Goal: Task Accomplishment & Management: Complete application form

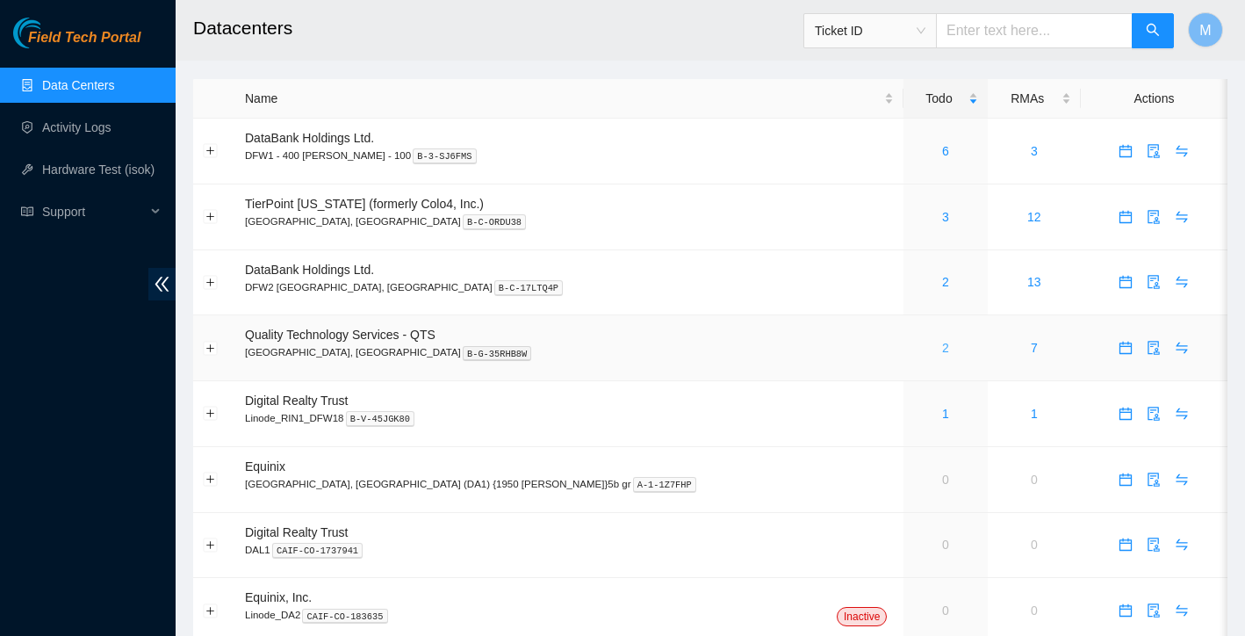
click at [942, 344] on link "2" at bounding box center [945, 348] width 7 height 14
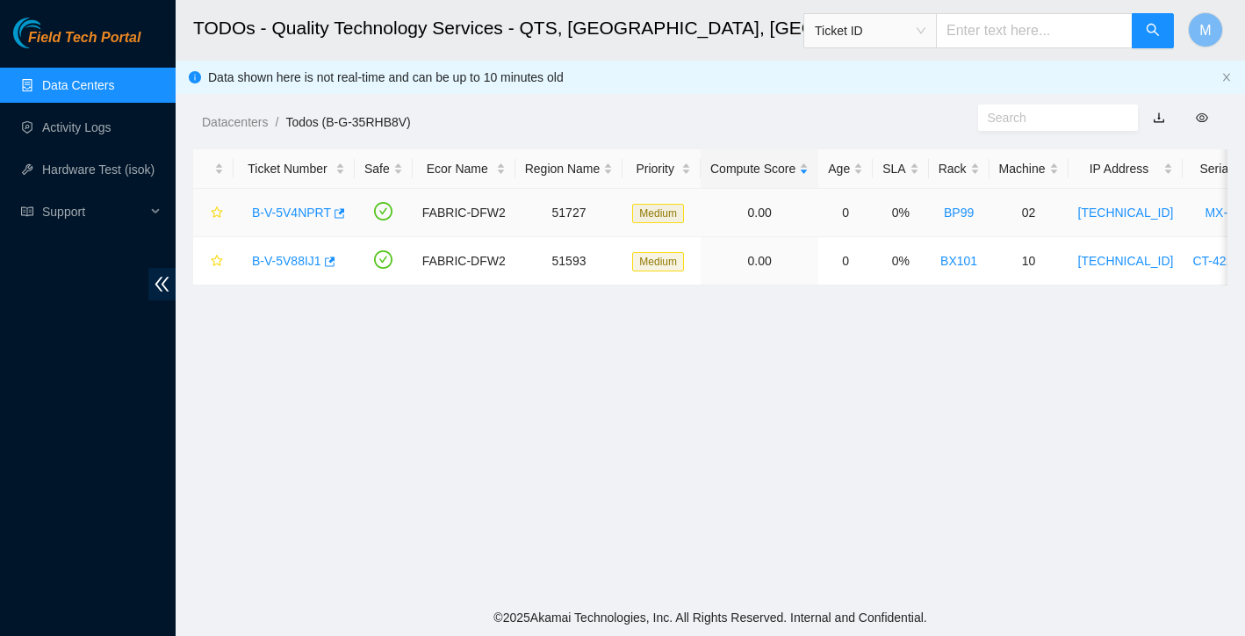
click at [309, 214] on link "B-V-5V4NPRT" at bounding box center [291, 212] width 79 height 14
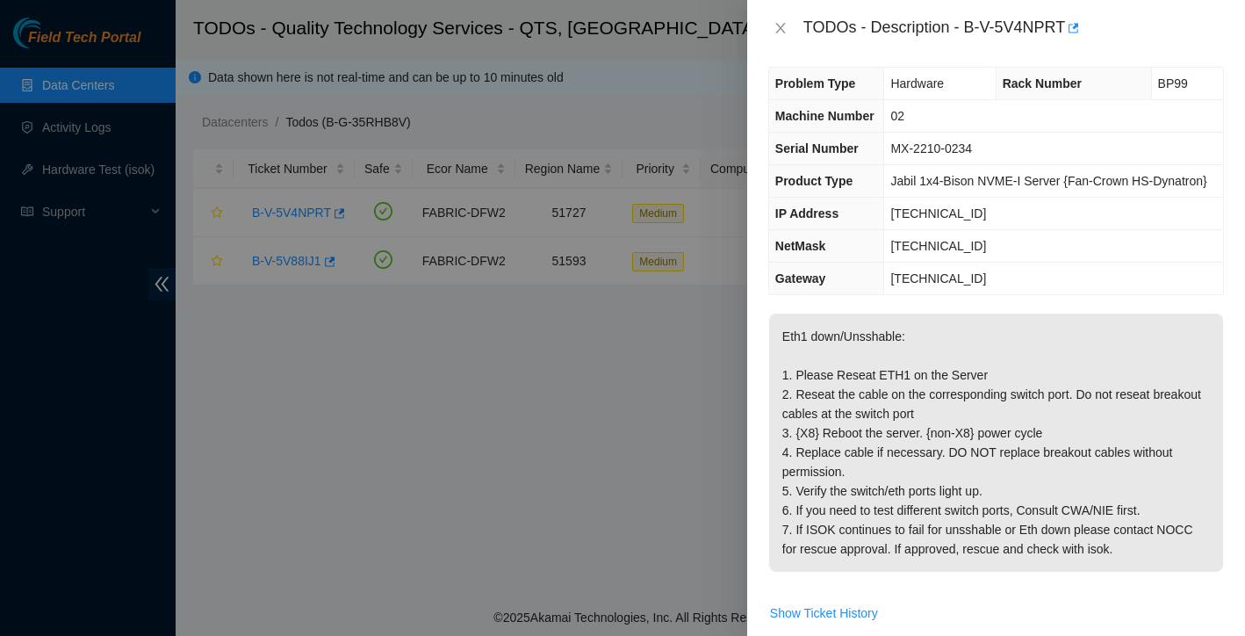
scroll to position [9, 0]
click at [782, 31] on icon "close" at bounding box center [780, 28] width 10 height 11
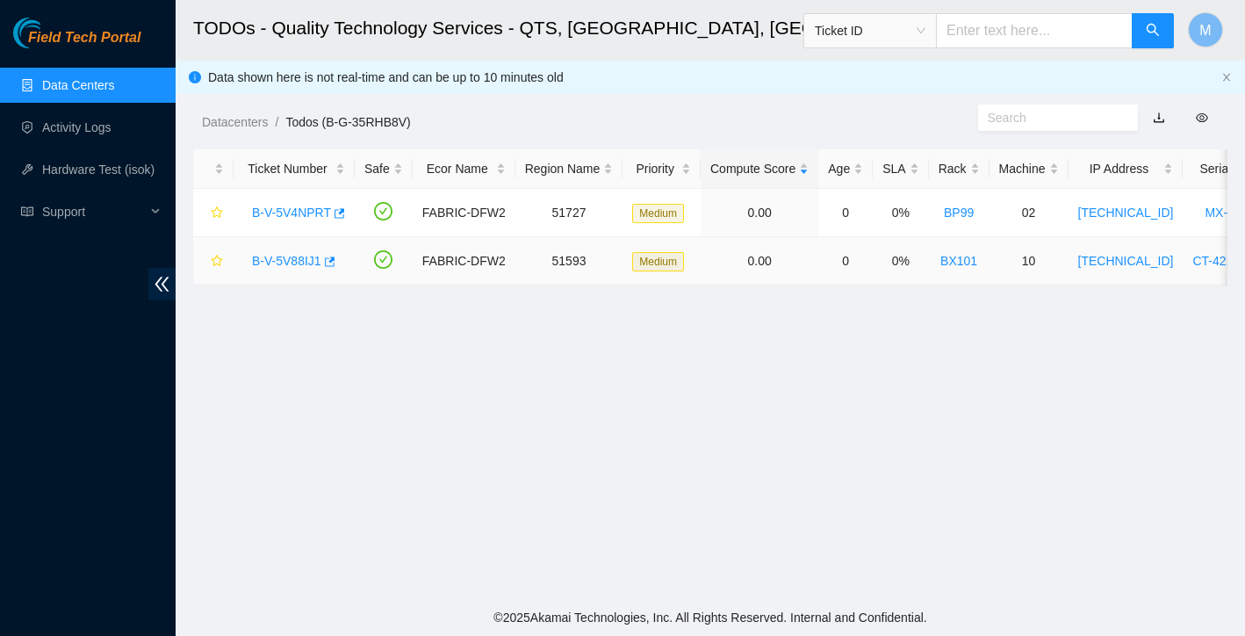
click at [294, 263] on link "B-V-5V88IJ1" at bounding box center [286, 261] width 69 height 14
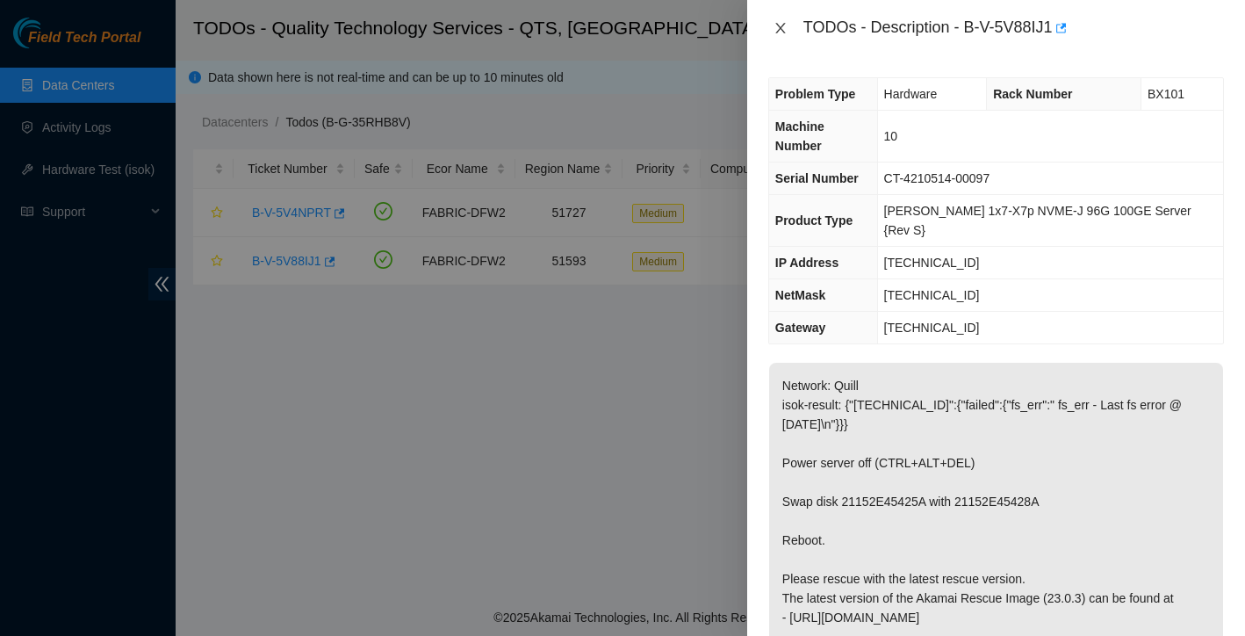
scroll to position [0, 0]
click at [781, 21] on icon "close" at bounding box center [781, 28] width 14 height 14
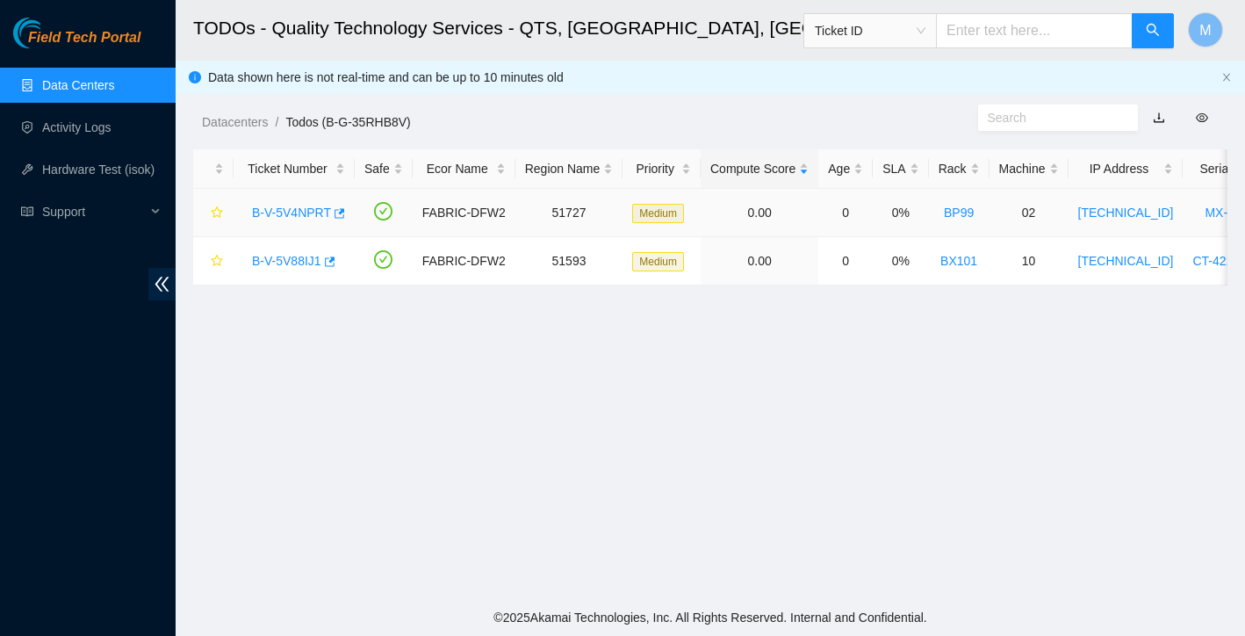
click at [289, 214] on link "B-V-5V4NPRT" at bounding box center [291, 212] width 79 height 14
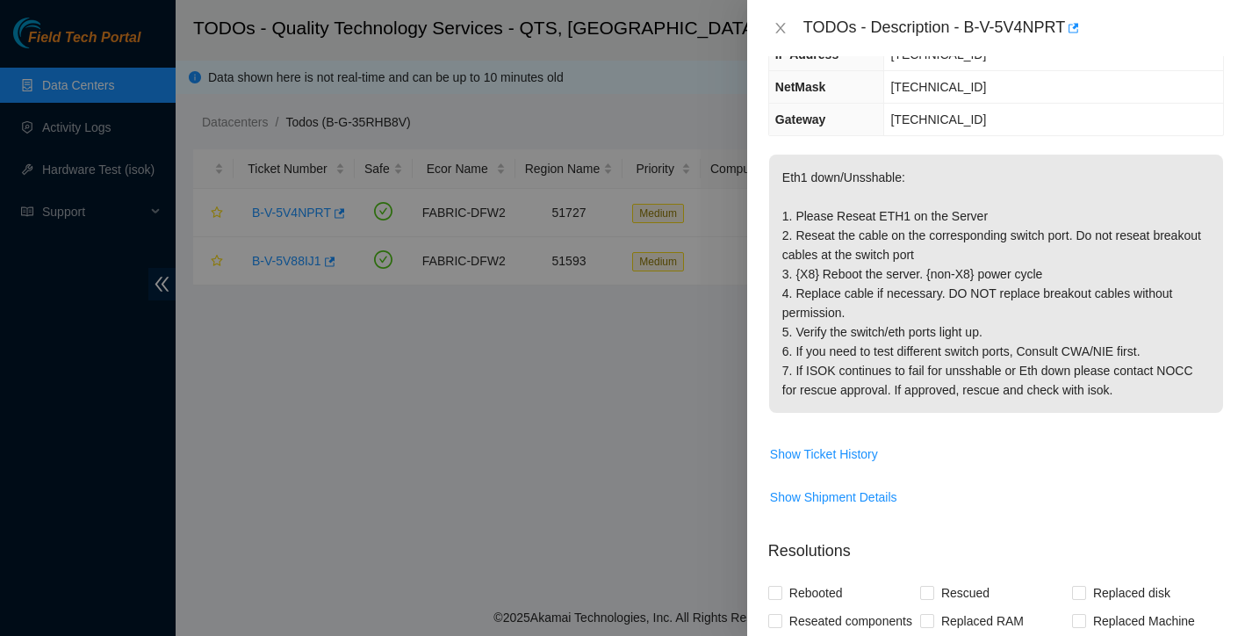
scroll to position [479, 0]
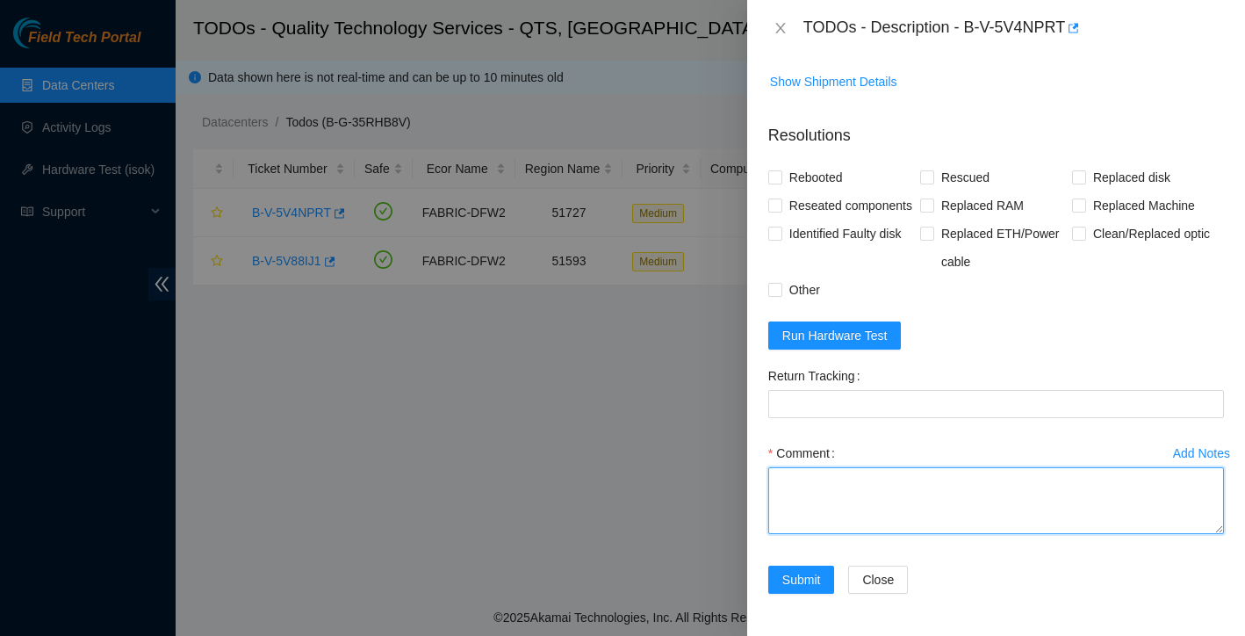
click at [857, 501] on textarea "Comment" at bounding box center [996, 500] width 456 height 67
click at [907, 479] on textarea "Found with eth1 down Reseated both ends rebooted" at bounding box center [996, 500] width 456 height 67
drag, startPoint x: 947, startPoint y: 484, endPoint x: 900, endPoint y: 479, distance: 46.7
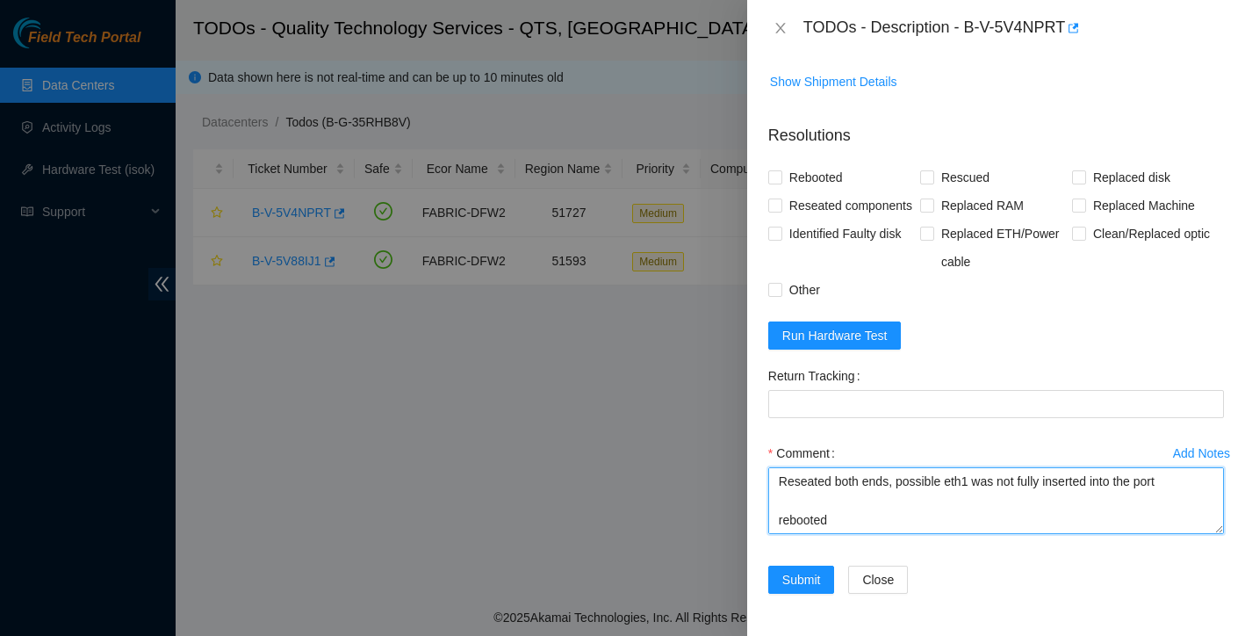
click at [900, 479] on textarea "Found with eth1 down Reseated both ends, possible eth1 was not fully inserted i…" at bounding box center [996, 500] width 456 height 67
click at [887, 525] on textarea "Found with eth1 down Reseated both ends, eth1 was not fully inserted into the p…" at bounding box center [996, 500] width 456 height 67
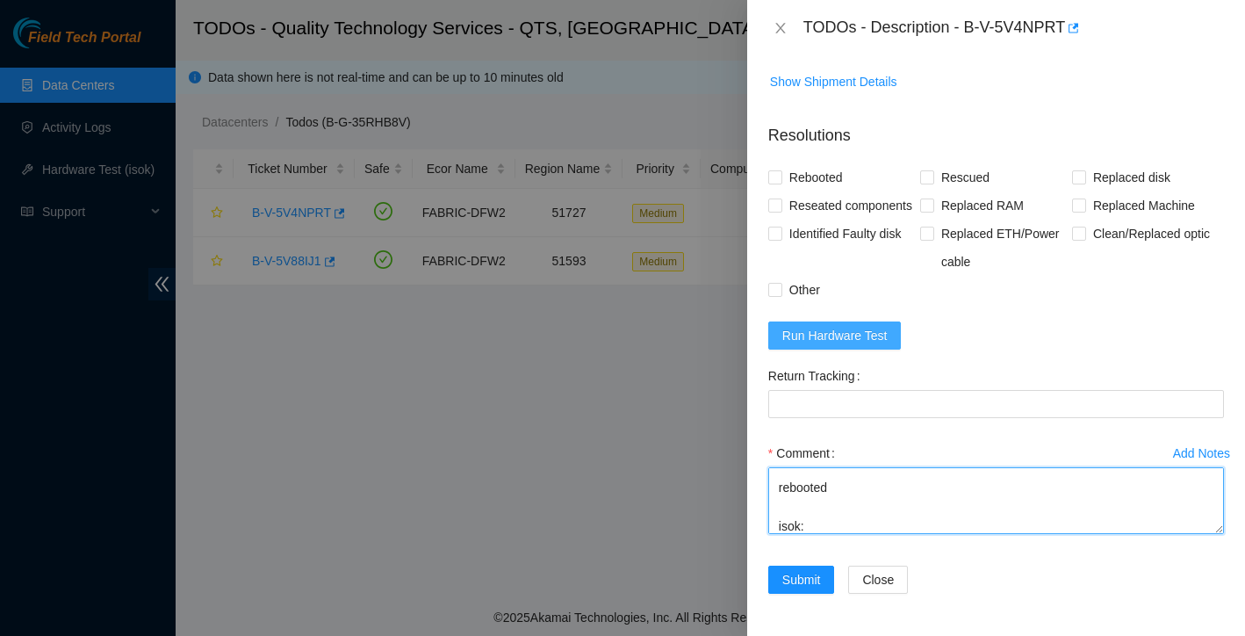
type textarea "Found with eth1 down Reseated both ends, eth1 was not fully inserted into the p…"
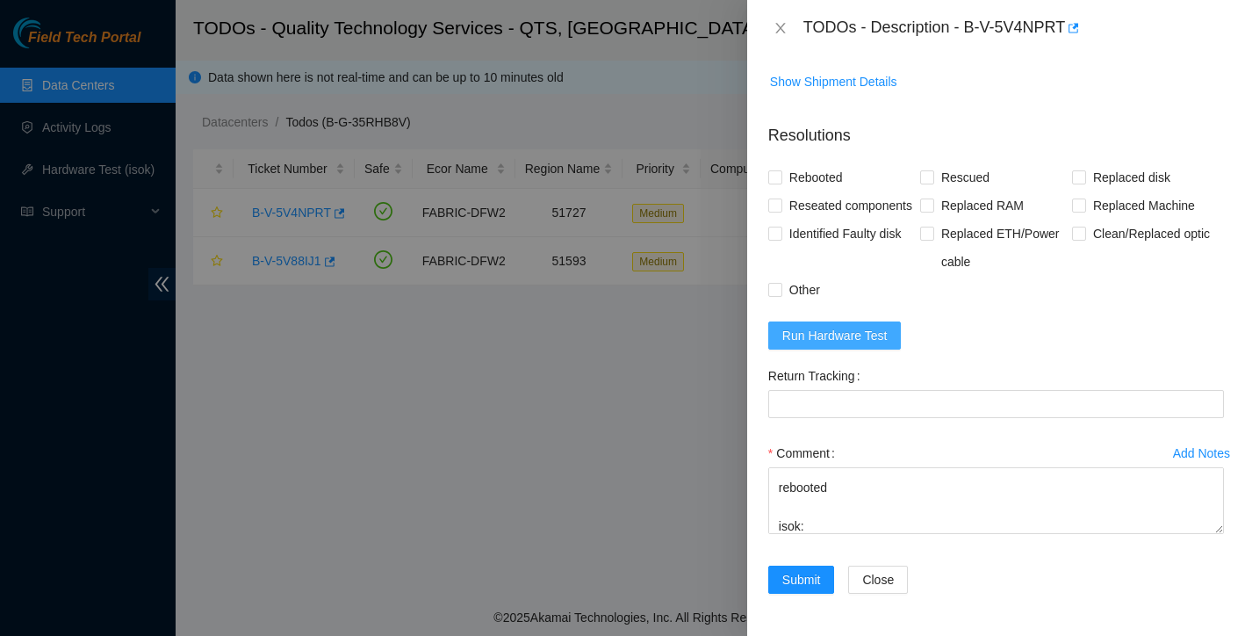
click at [873, 334] on span "Run Hardware Test" at bounding box center [834, 335] width 105 height 19
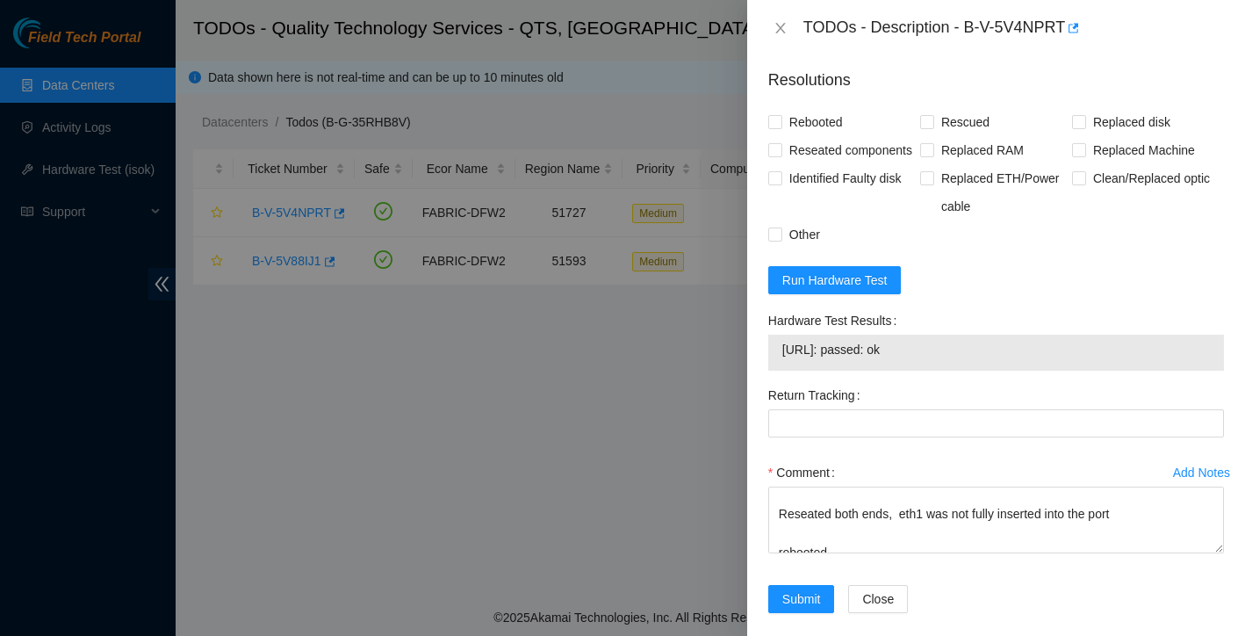
scroll to position [574, 0]
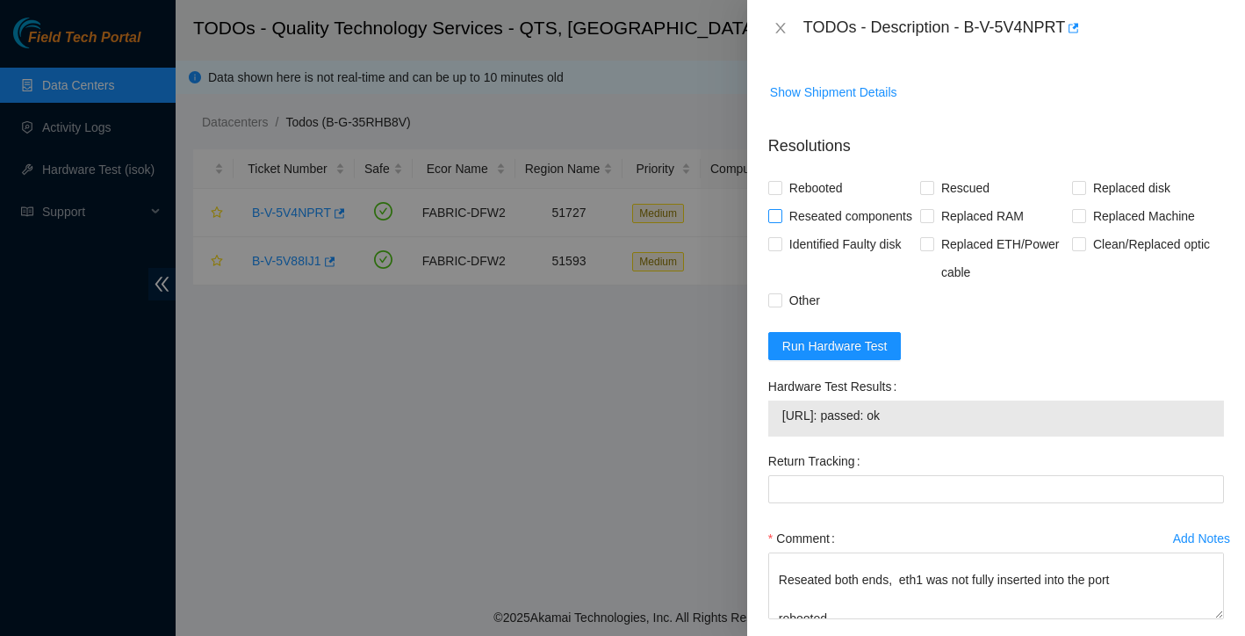
click at [774, 230] on label "Reseated components" at bounding box center [843, 216] width 151 height 28
click at [774, 221] on input "Reseated components" at bounding box center [774, 215] width 12 height 12
checkbox input "true"
click at [776, 193] on input "Rebooted" at bounding box center [774, 187] width 12 height 12
checkbox input "true"
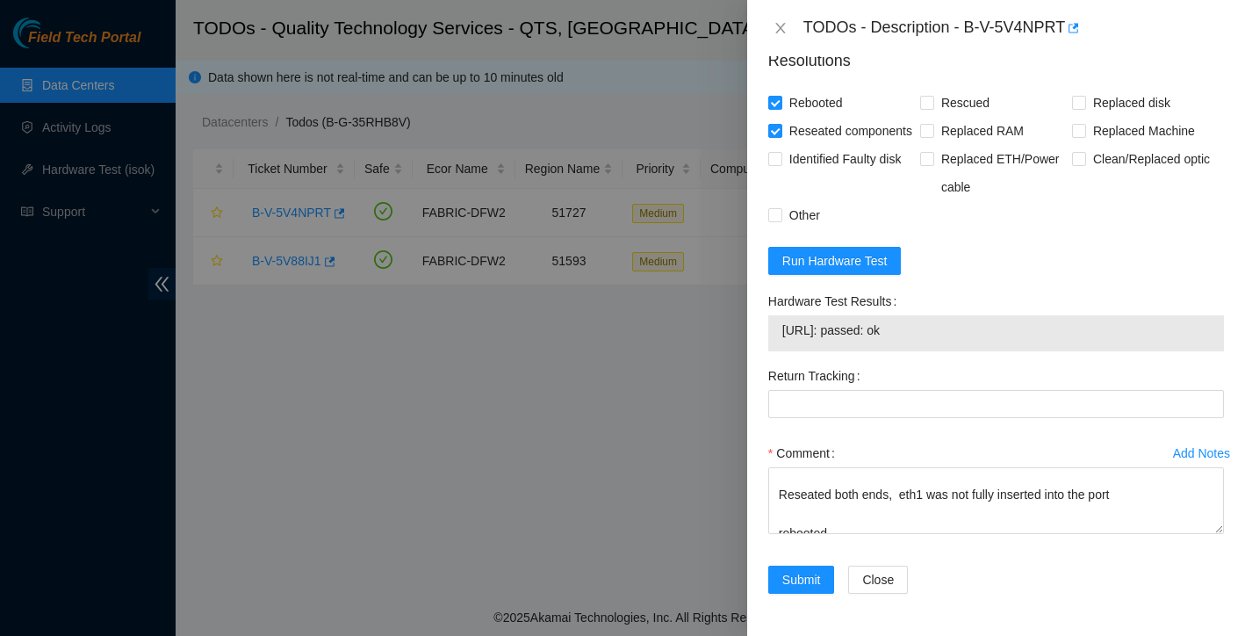
scroll to position [726, 0]
click at [803, 574] on span "Submit" at bounding box center [801, 579] width 39 height 19
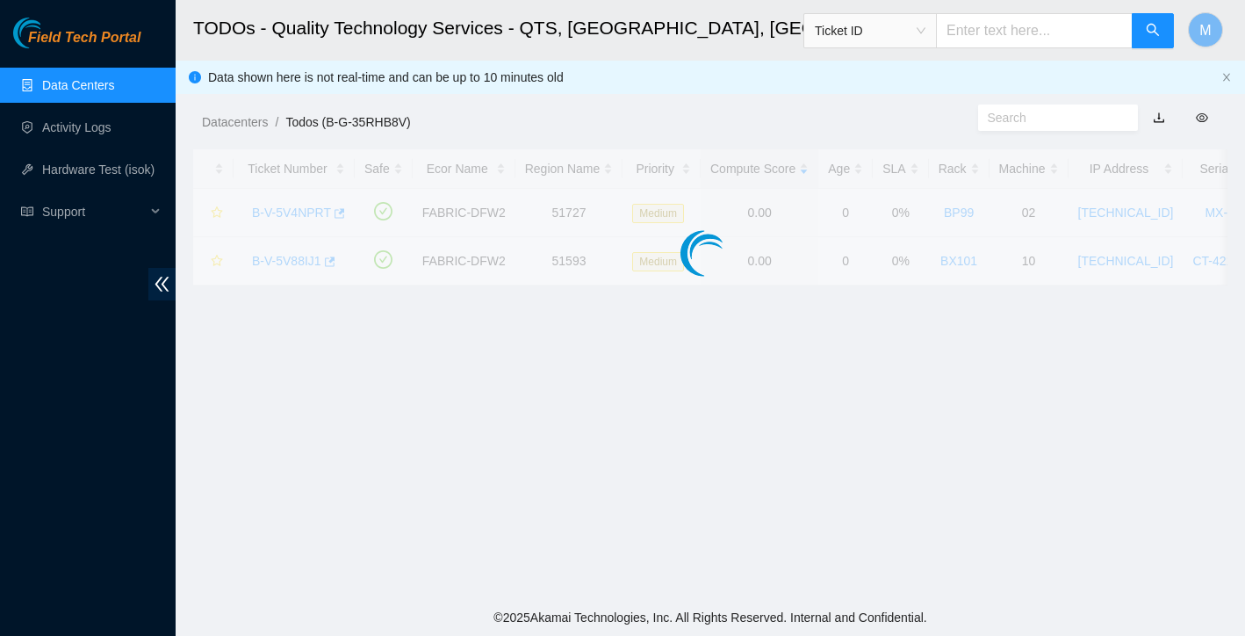
scroll to position [344, 0]
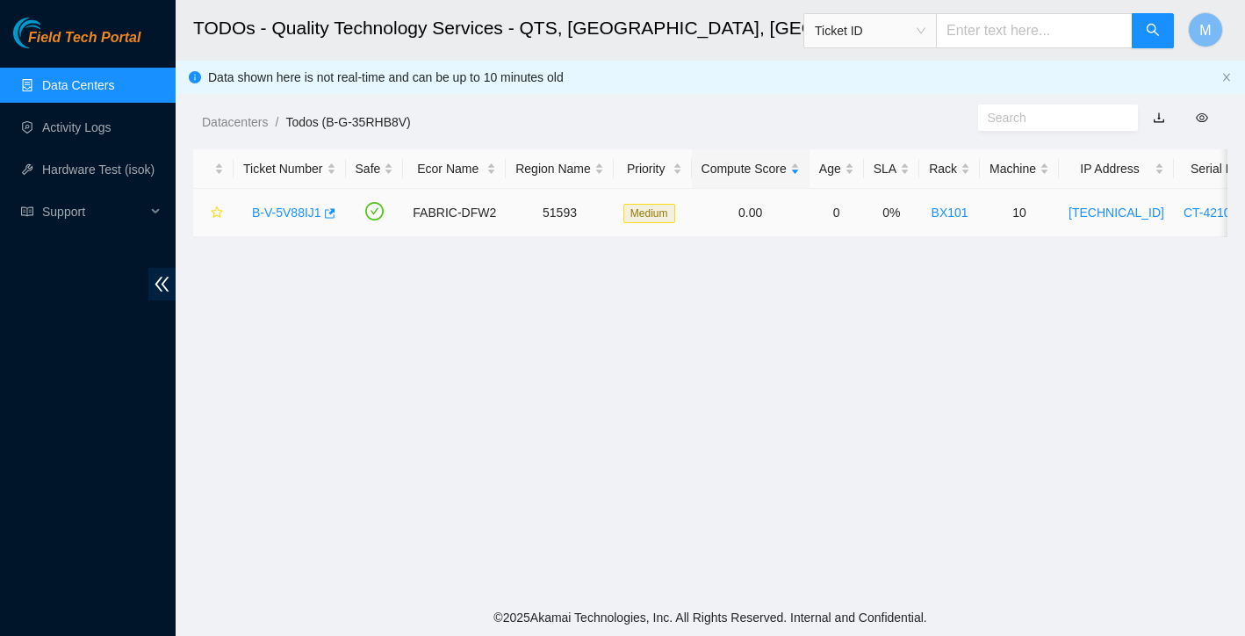
click at [304, 212] on link "B-V-5V88IJ1" at bounding box center [286, 212] width 69 height 14
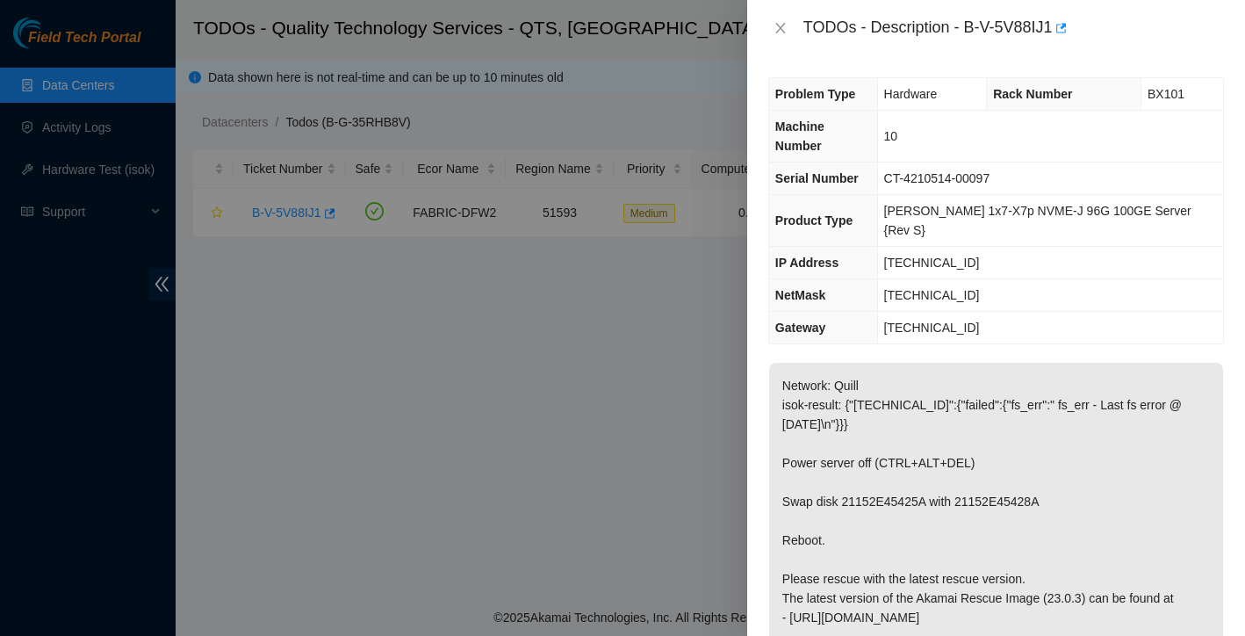
scroll to position [0, 0]
click at [777, 29] on icon "close" at bounding box center [781, 28] width 14 height 14
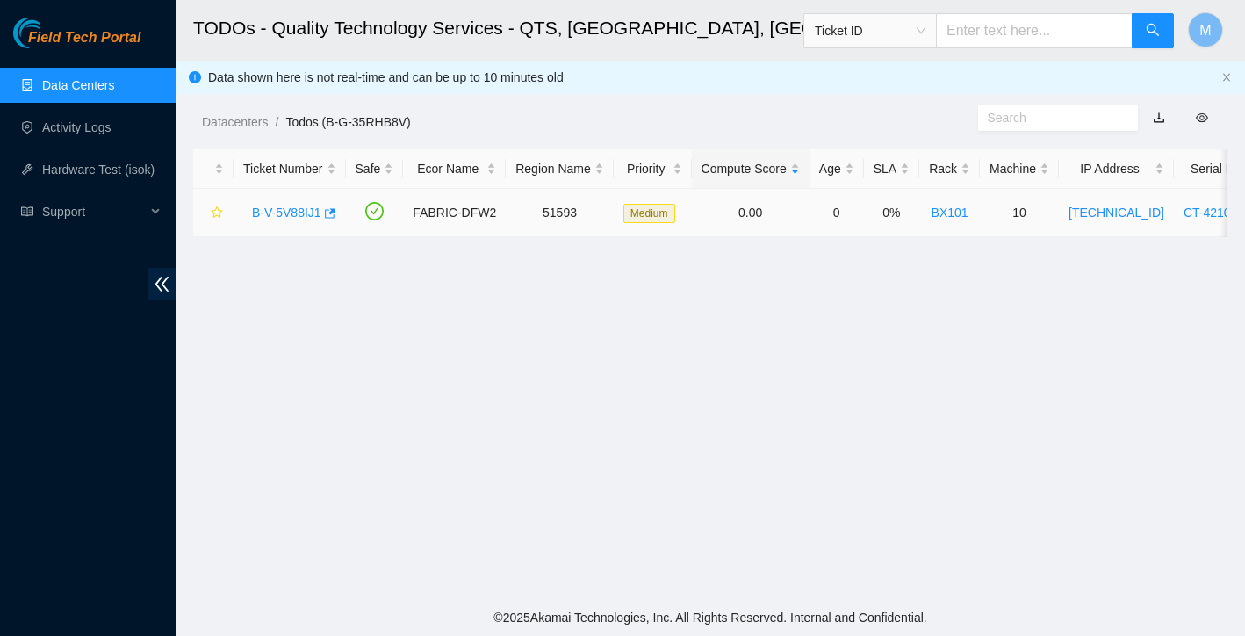
click at [300, 211] on link "B-V-5V88IJ1" at bounding box center [286, 212] width 69 height 14
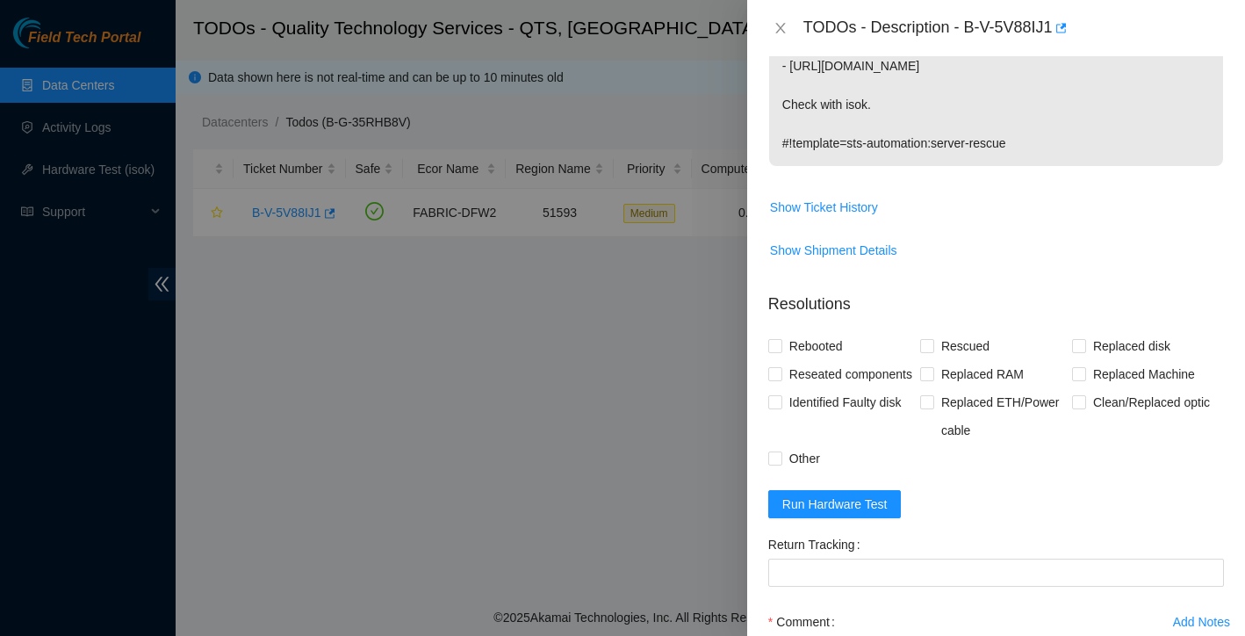
scroll to position [564, 0]
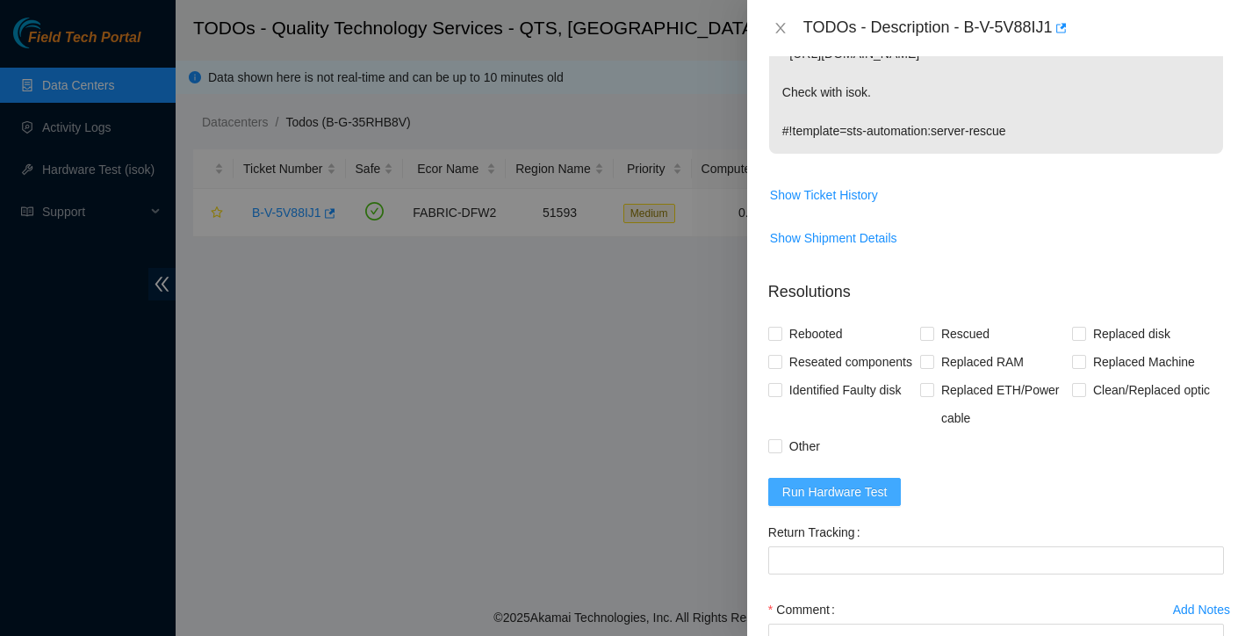
click at [852, 484] on span "Run Hardware Test" at bounding box center [834, 491] width 105 height 19
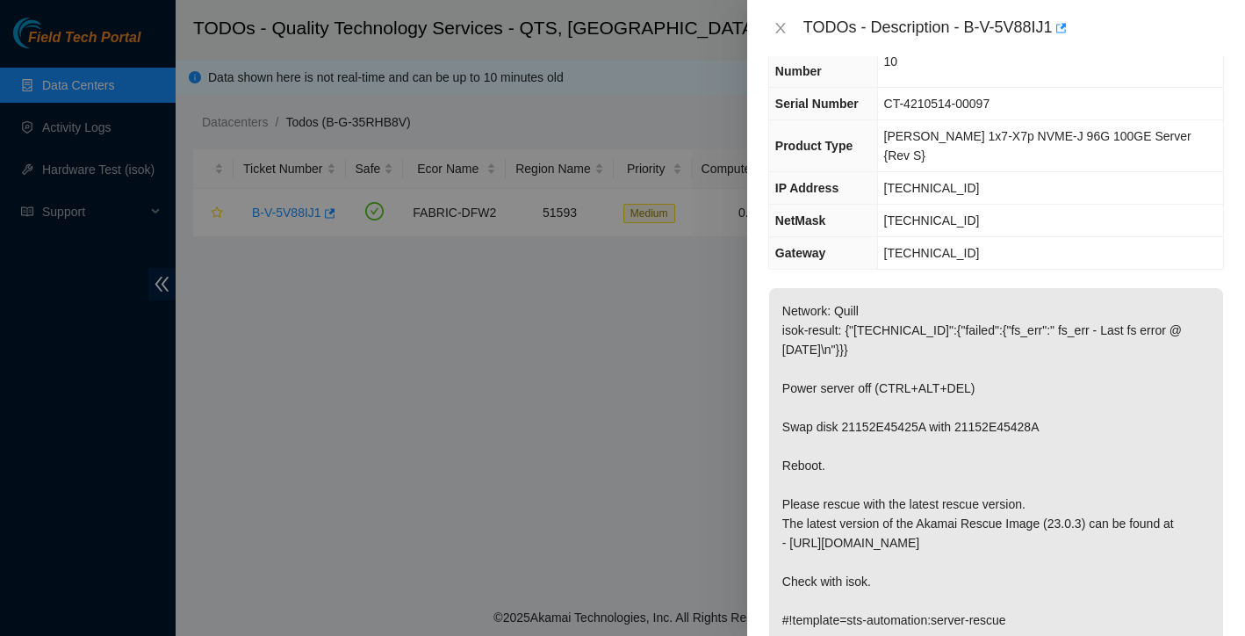
scroll to position [74, 0]
drag, startPoint x: 783, startPoint y: 386, endPoint x: 1070, endPoint y: 385, distance: 286.3
click at [1070, 385] on p "Network: Quill isok-result: {"23.199.64.77":{"failed":{"fs_err":" fs_err - Last…" at bounding box center [996, 466] width 454 height 355
copy p "Swap disk 21152E45425A with 21152E45428A"
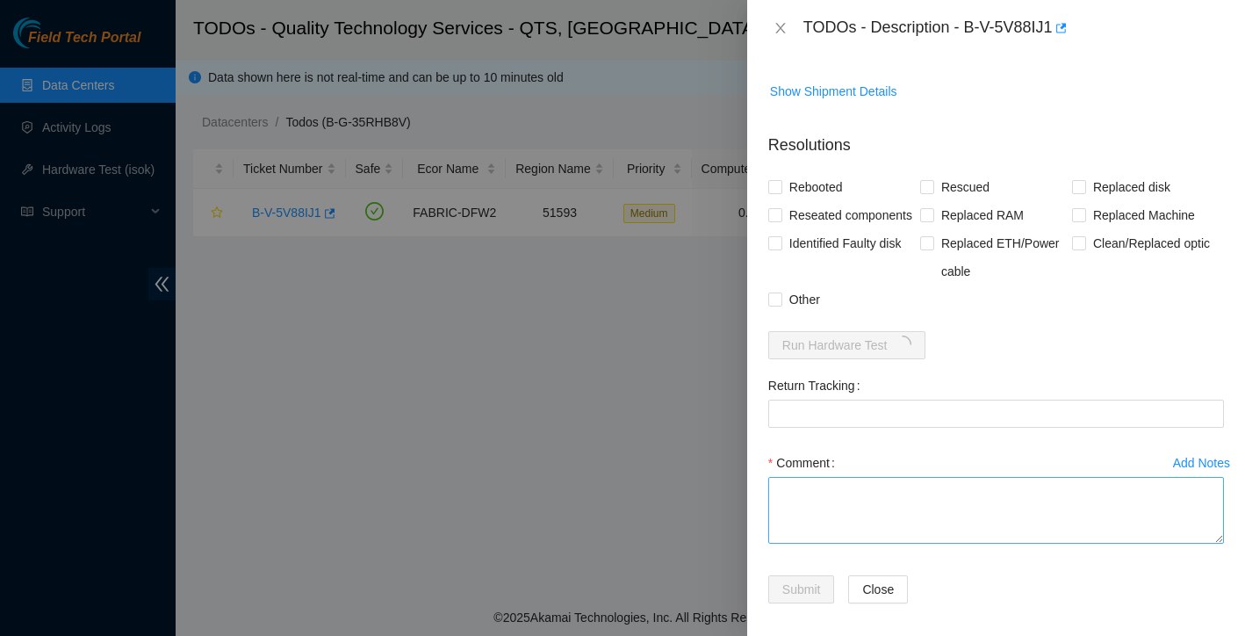
scroll to position [710, 0]
click at [884, 501] on textarea "Comment" at bounding box center [996, 511] width 456 height 67
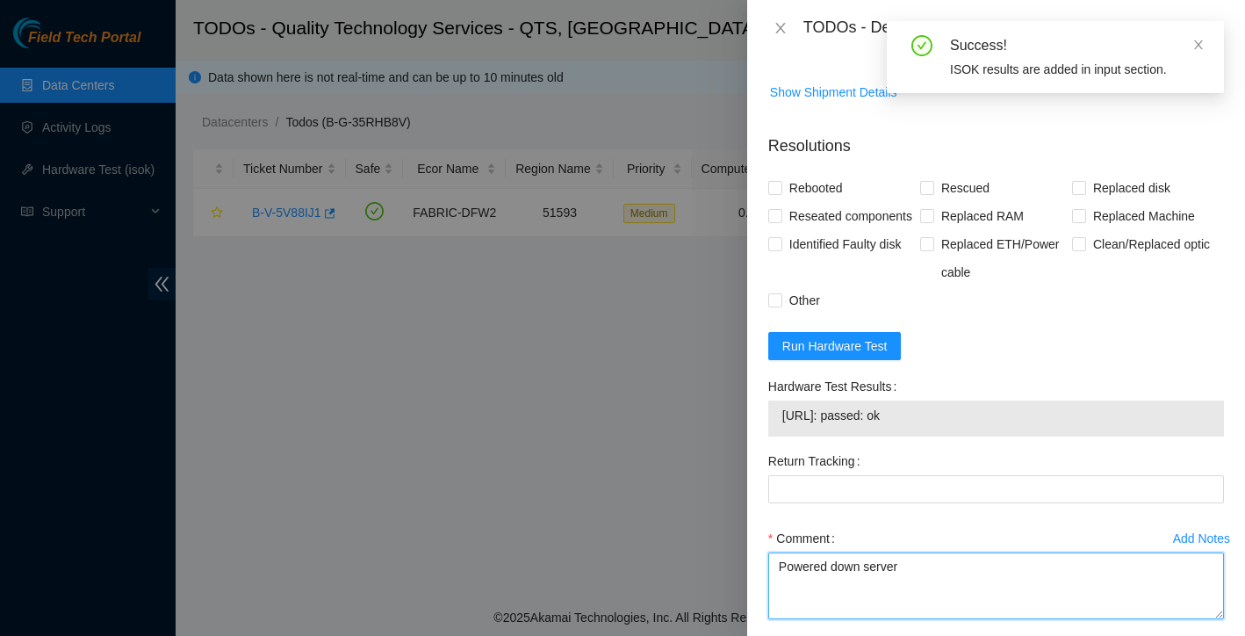
paste textarea "Swap disk 21152E45425A with 21152E45428A"
click at [809, 587] on textarea "Powered down server Swap disk 21152E45425A with 21152E45428A" at bounding box center [996, 585] width 456 height 67
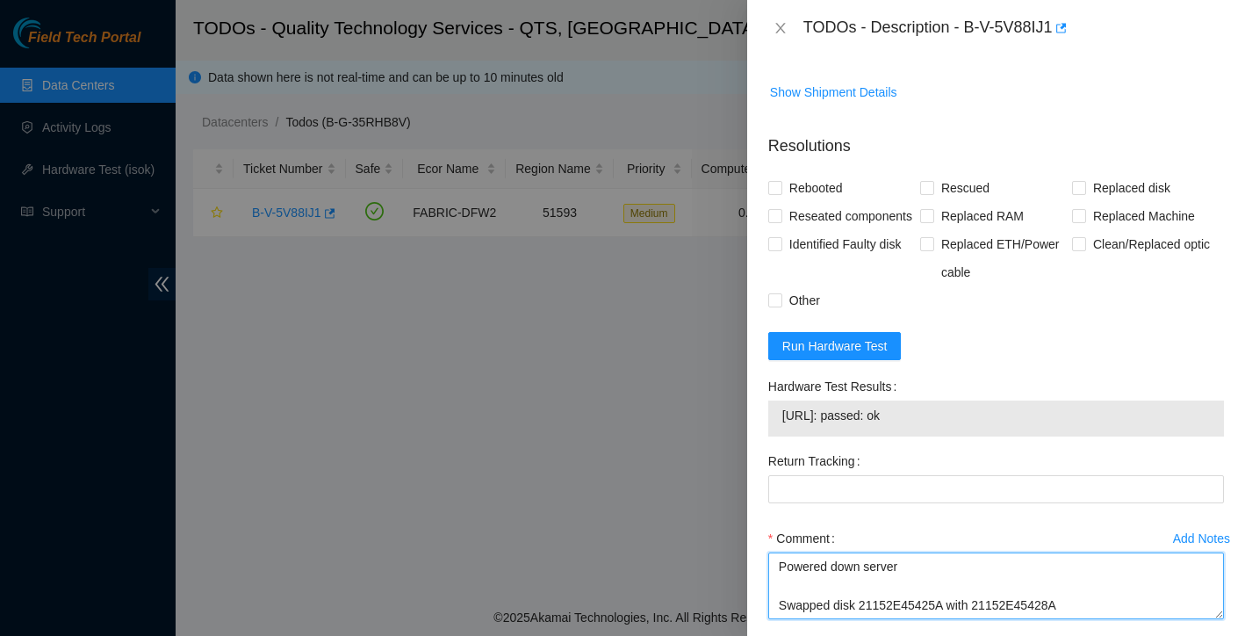
click at [1106, 580] on textarea "Powered down server Swapped disk 21152E45425A with 21152E45428A" at bounding box center [996, 585] width 456 height 67
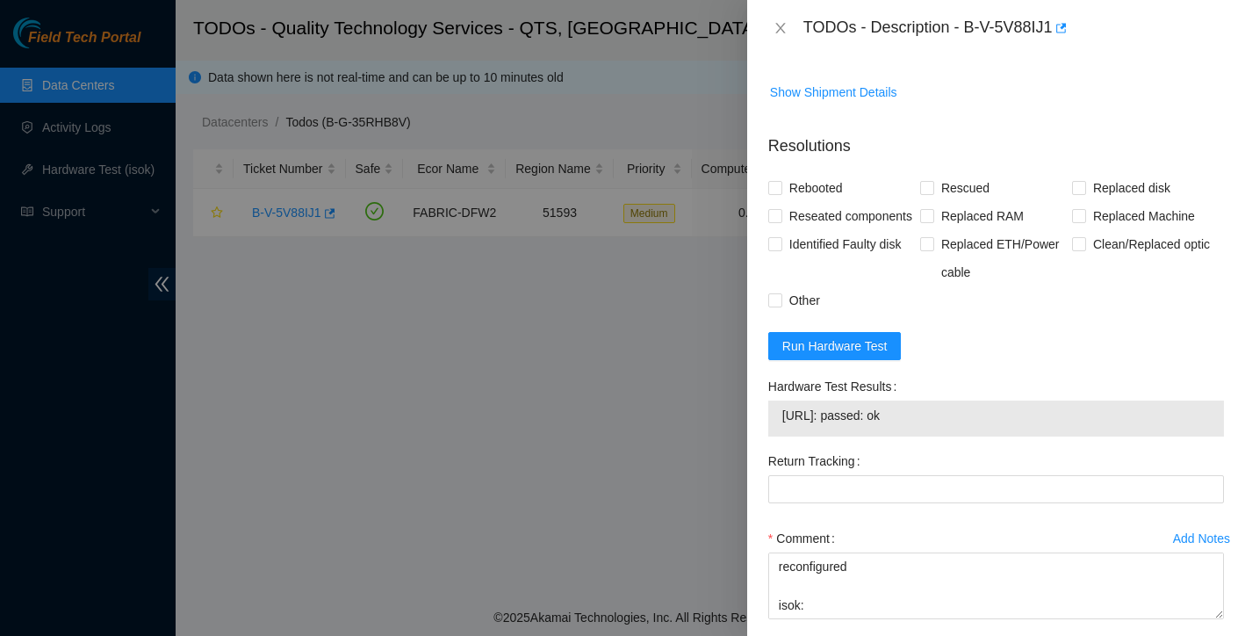
drag, startPoint x: 782, startPoint y: 404, endPoint x: 937, endPoint y: 405, distance: 155.4
click at [937, 406] on span "23.199.64.77: passed: ok" at bounding box center [996, 415] width 428 height 19
copy span "23.199.64.77: passed: ok"
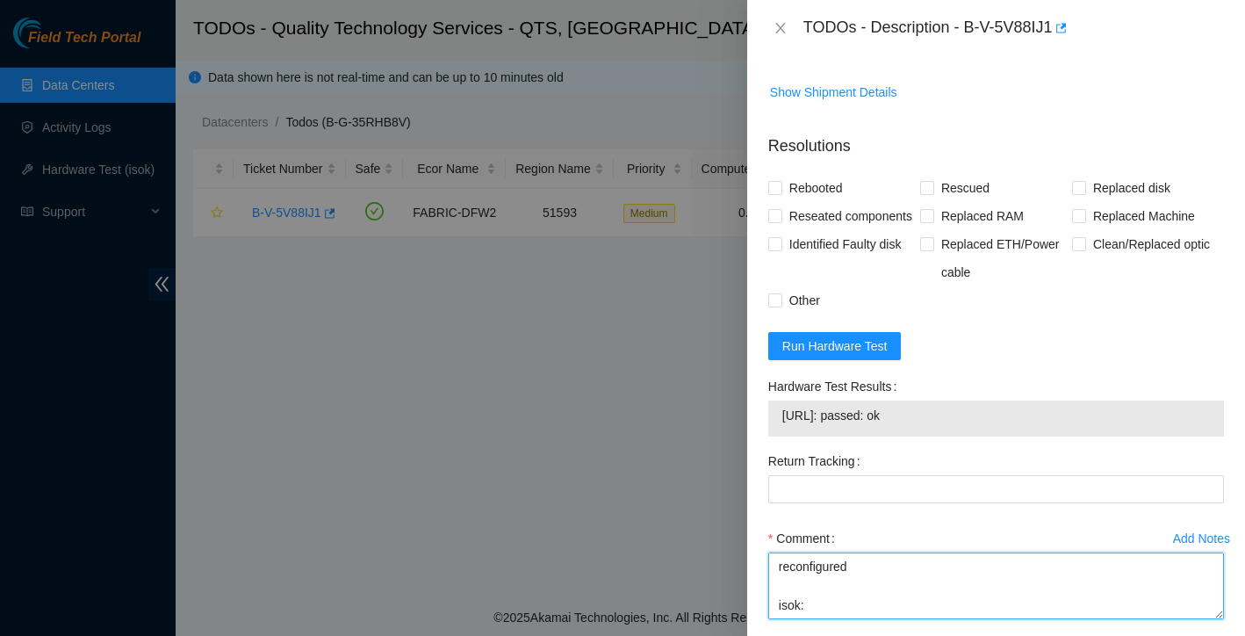
click at [803, 591] on textarea "Powered down server Swapped disk 21152E45425A with 21152E45428A rescued reconfi…" at bounding box center [996, 585] width 456 height 67
paste textarea "23.199.64.77: passed: ok"
type textarea "Powered down server Swapped disk 21152E45425A with 21152E45428A rescued reconfi…"
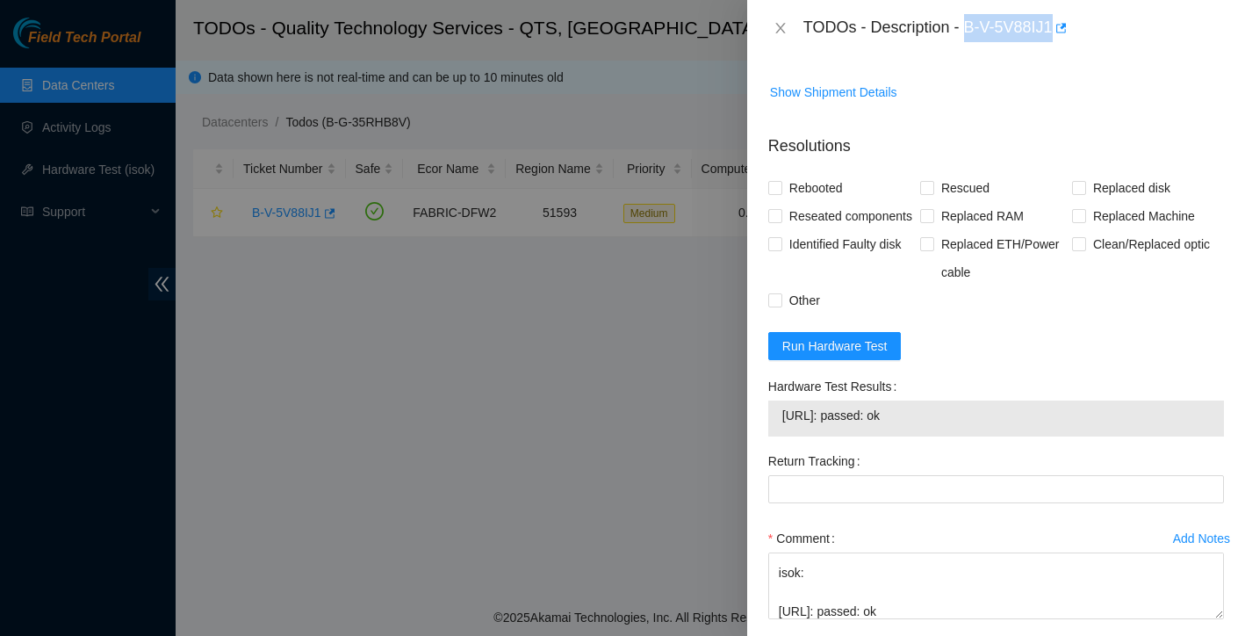
drag, startPoint x: 970, startPoint y: 25, endPoint x: 1061, endPoint y: 21, distance: 90.6
click at [1061, 21] on div "TODOs - Description - B-V-5V88IJ1" at bounding box center [1013, 28] width 421 height 28
copy div "B-V-5V88IJ1"
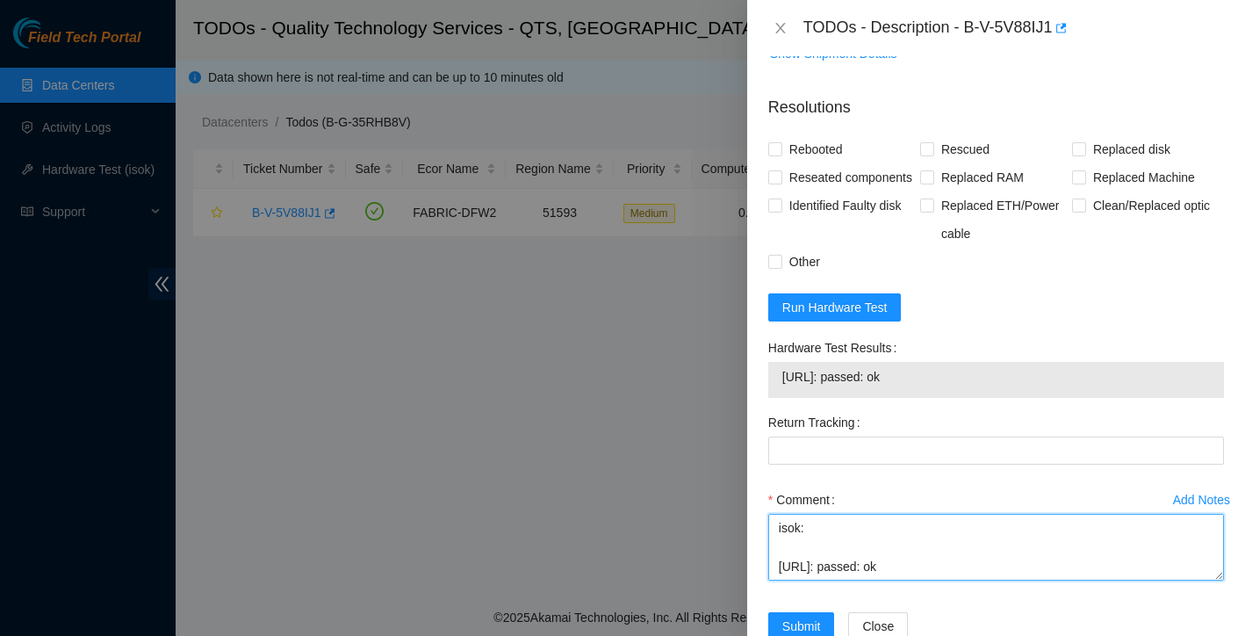
scroll to position [784, 0]
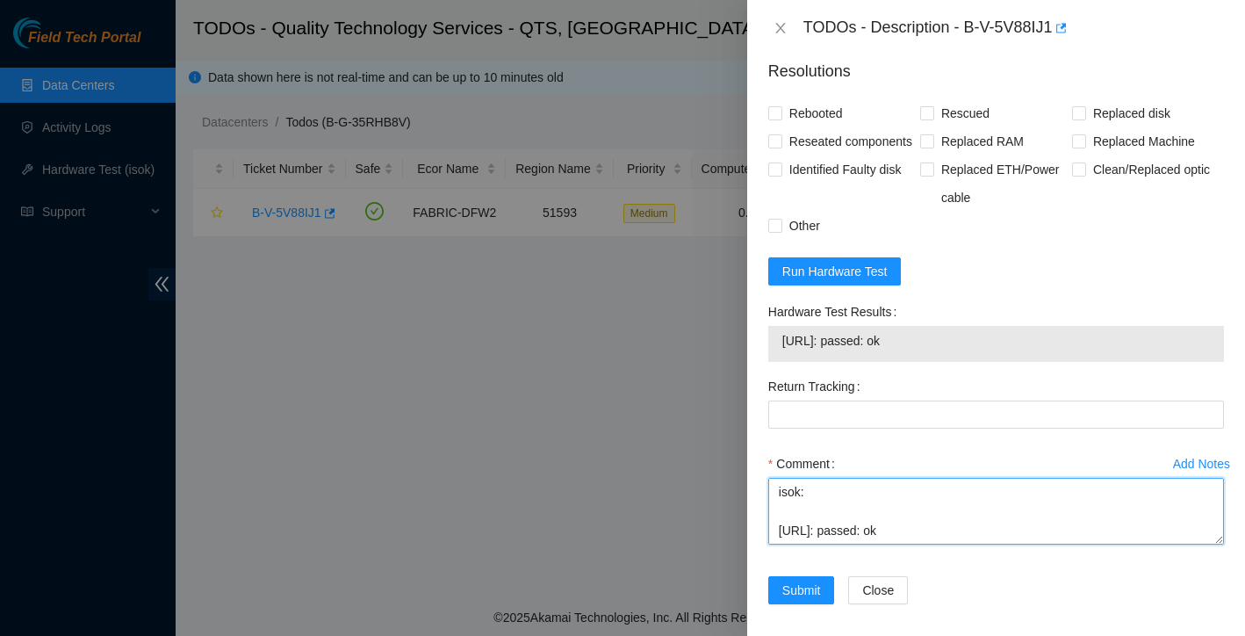
drag, startPoint x: 778, startPoint y: 556, endPoint x: 891, endPoint y: 654, distance: 150.0
click at [891, 635] on html "Field Tech Portal Data Centers Activity Logs Hardware Test (isok) Support TODOs…" at bounding box center [622, 318] width 1245 height 636
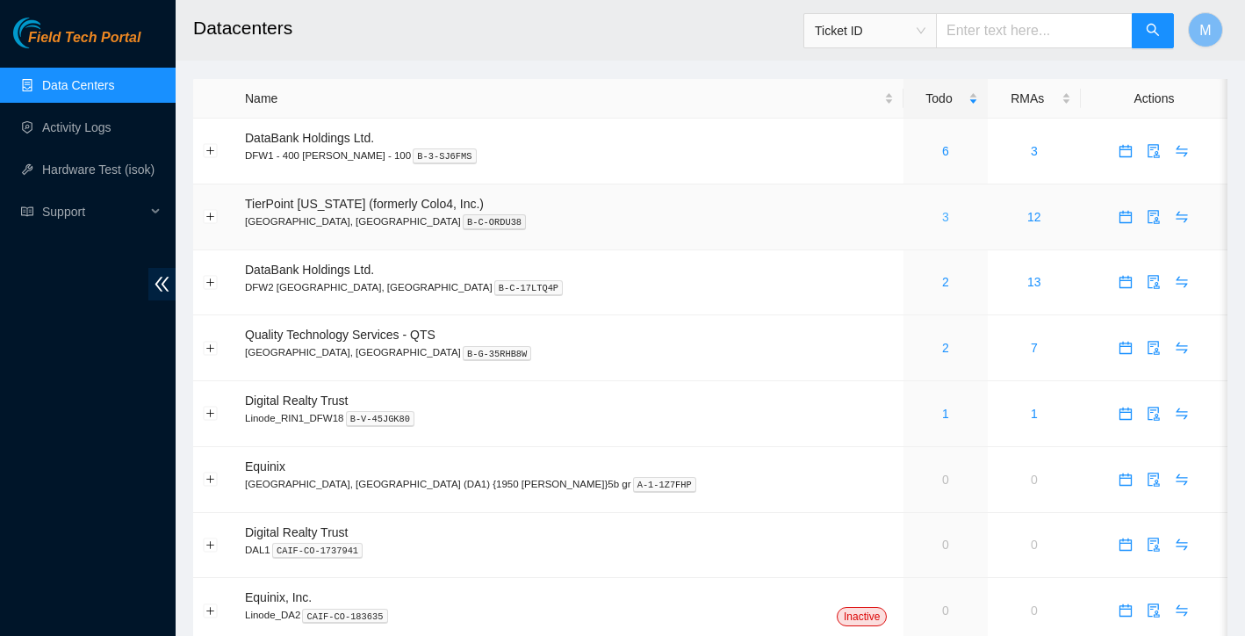
click at [942, 220] on link "3" at bounding box center [945, 217] width 7 height 14
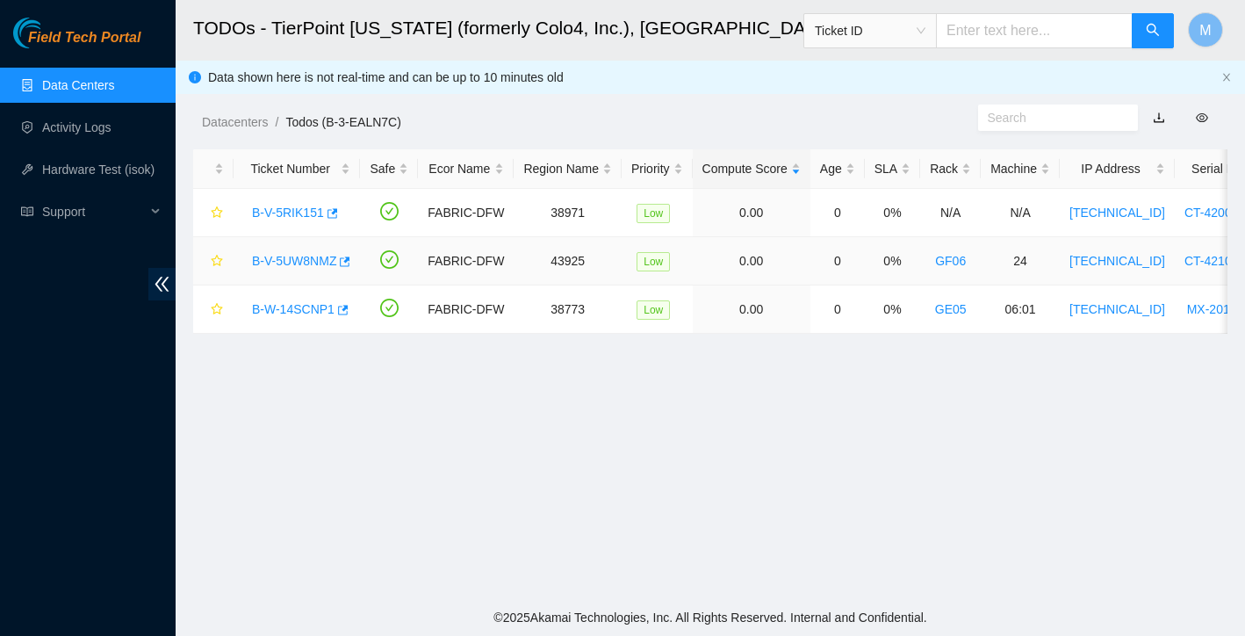
click at [318, 263] on link "B-V-5UW8NMZ" at bounding box center [294, 261] width 84 height 14
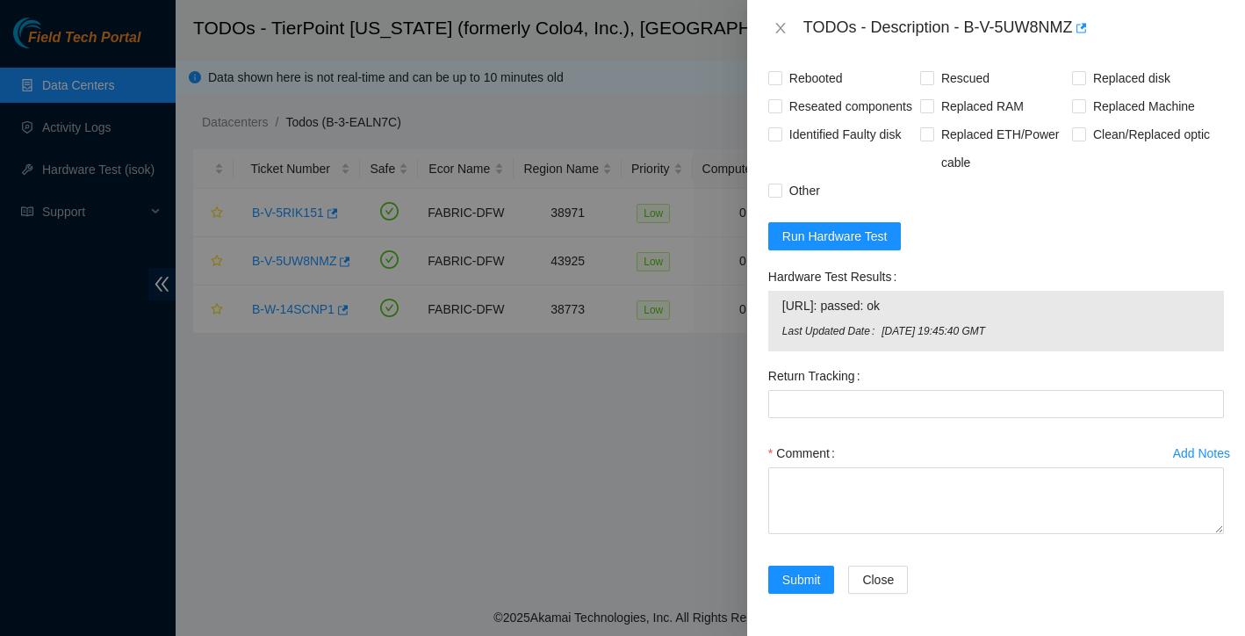
scroll to position [860, 0]
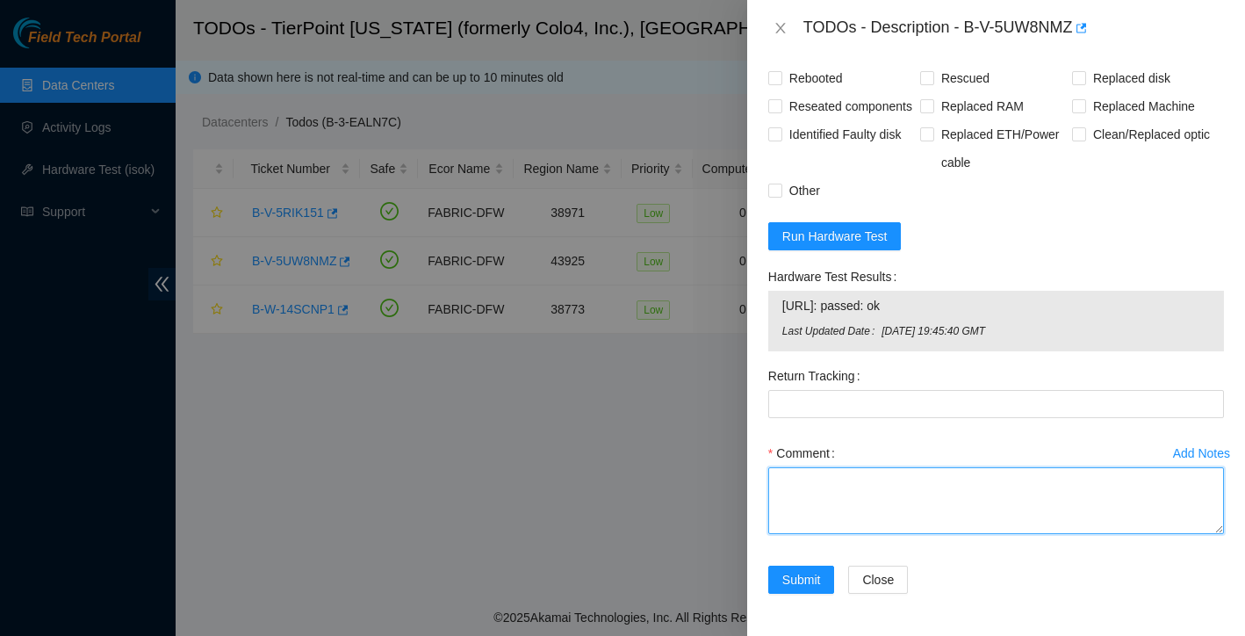
click at [852, 512] on textarea "Comment" at bounding box center [996, 500] width 456 height 67
paste textarea "Found with no video   Powered down safely   rescued   reconfigured  isok output…"
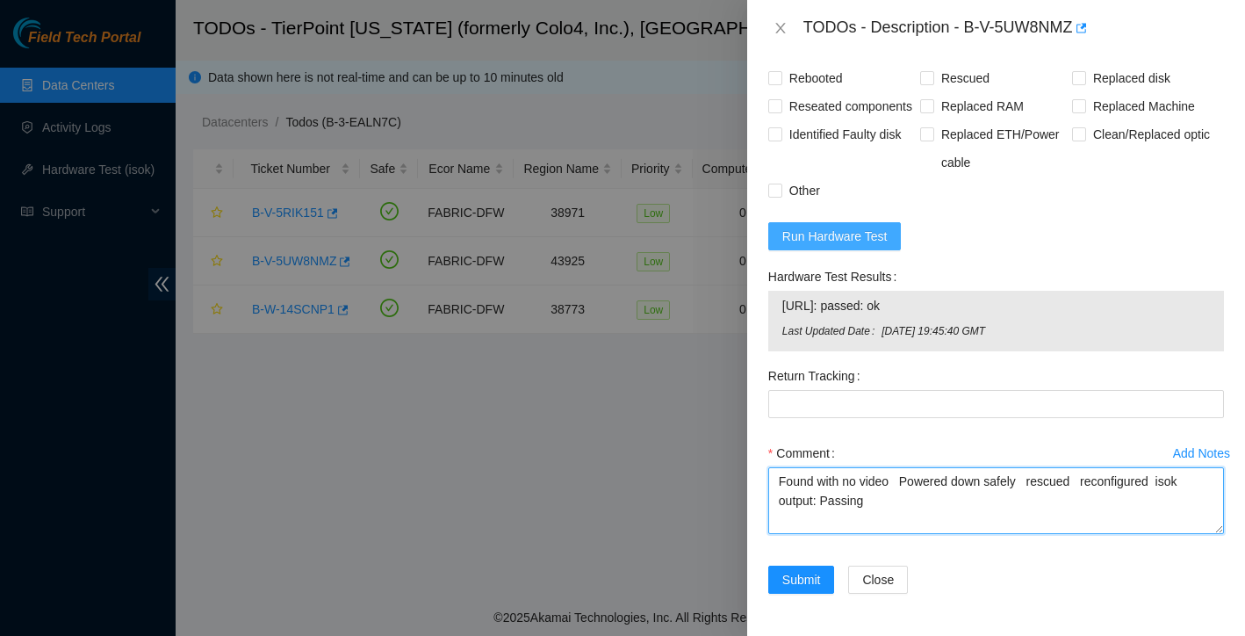
type textarea "Found with no video   Powered down safely   rescued   reconfigured  isok output…"
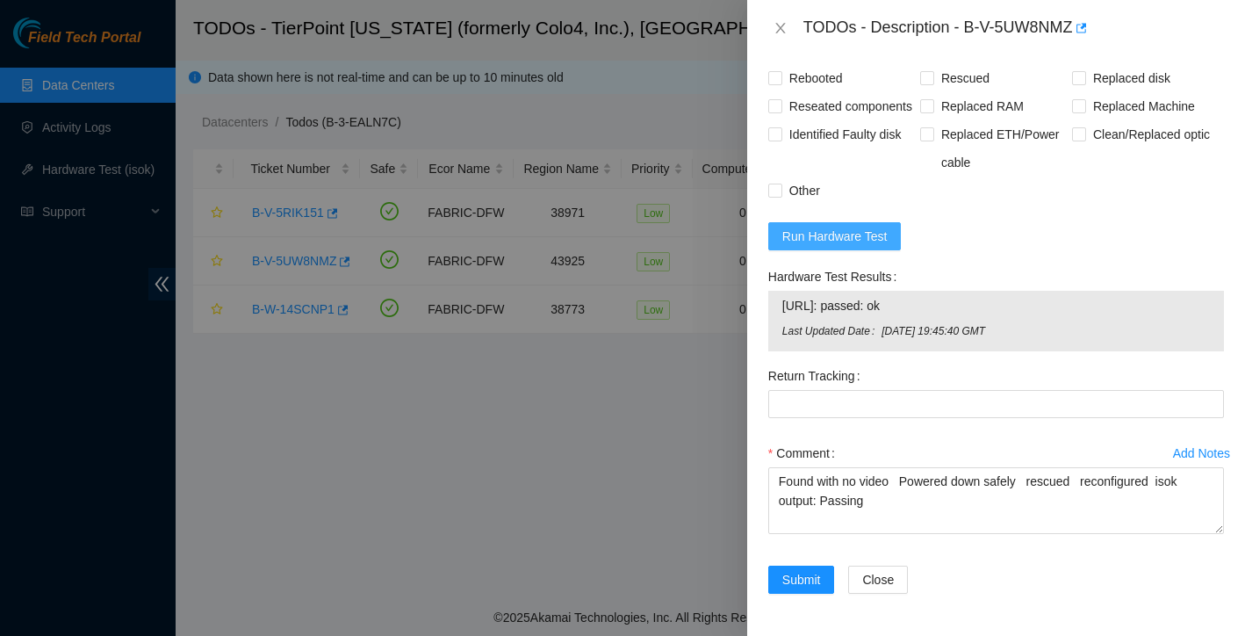
click at [857, 237] on span "Run Hardware Test" at bounding box center [834, 236] width 105 height 19
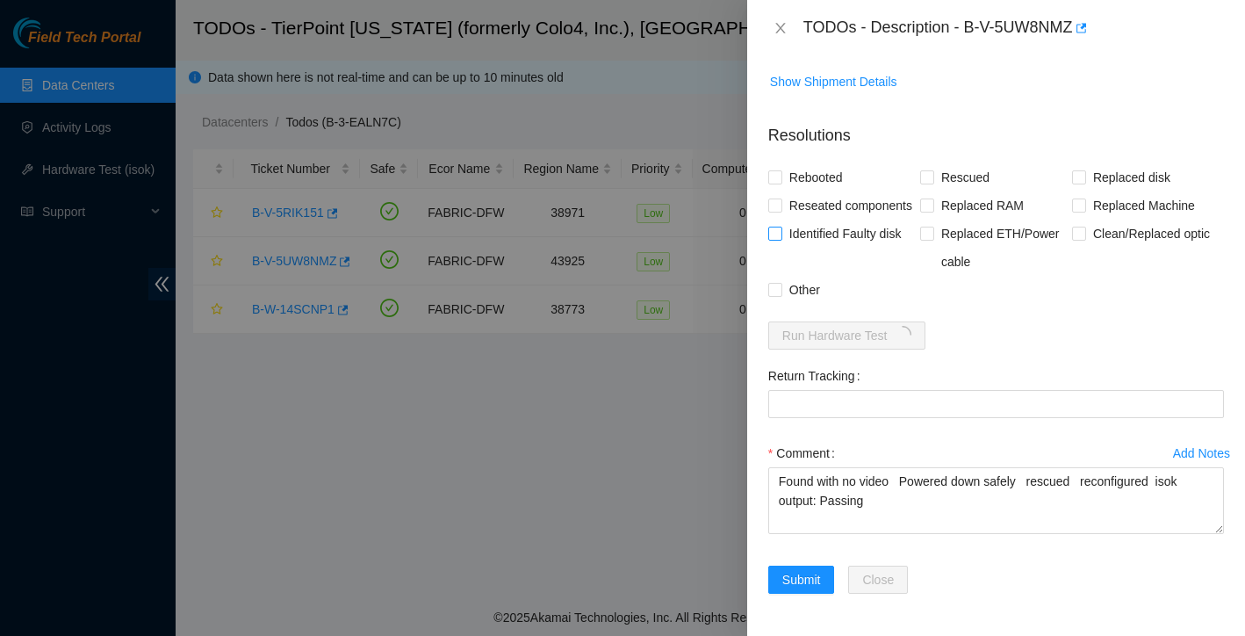
scroll to position [761, 0]
click at [776, 170] on input "Rebooted" at bounding box center [774, 176] width 12 height 12
checkbox input "true"
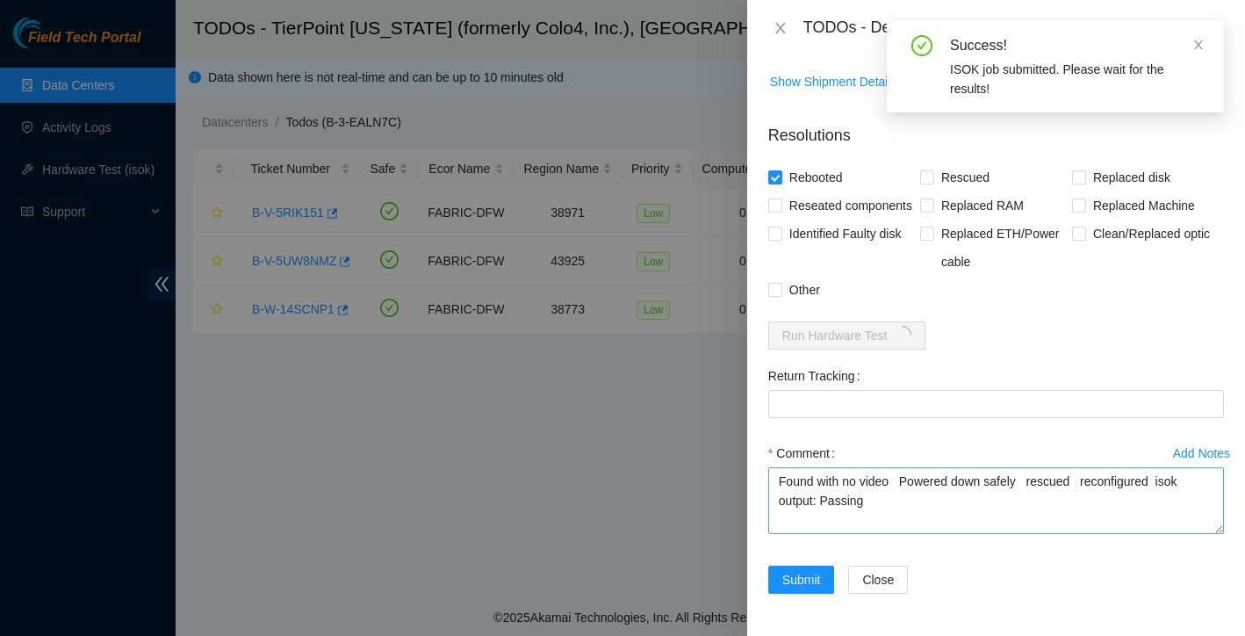
scroll to position [747, 0]
click at [896, 494] on textarea "Found with no video   Powered down safely   rescued   reconfigured  isok output…" at bounding box center [996, 500] width 456 height 67
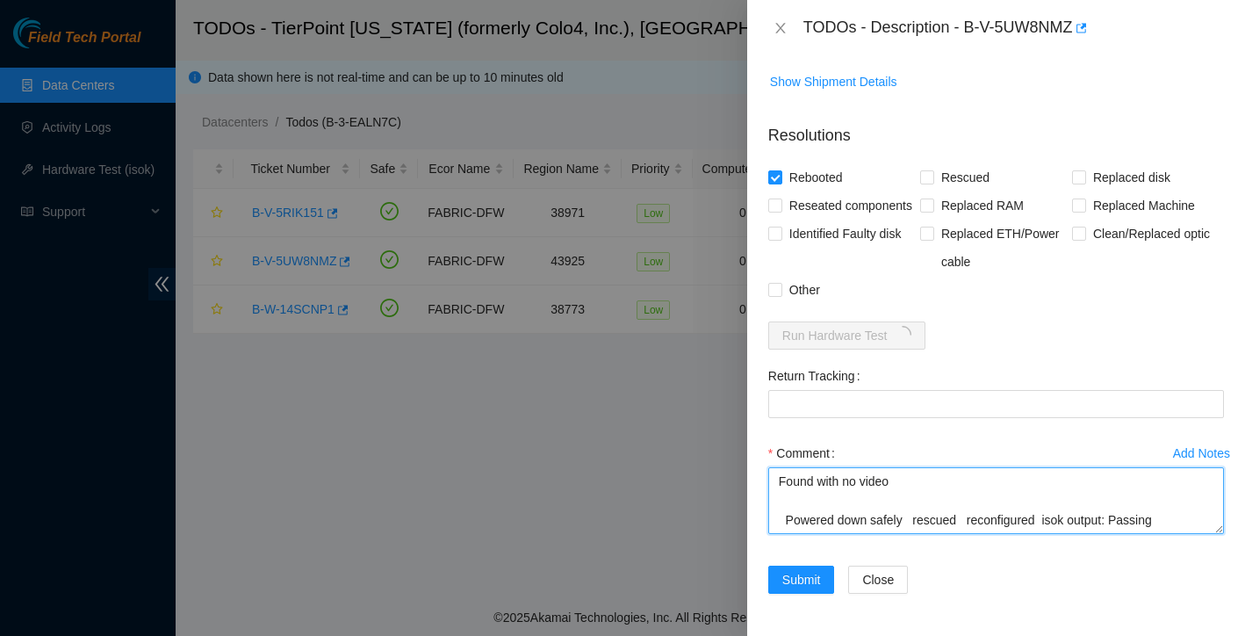
scroll to position [761, 0]
click at [900, 522] on textarea "Found with no video Powered down safely   rescued   reconfigured  isok output: …" at bounding box center [996, 500] width 456 height 67
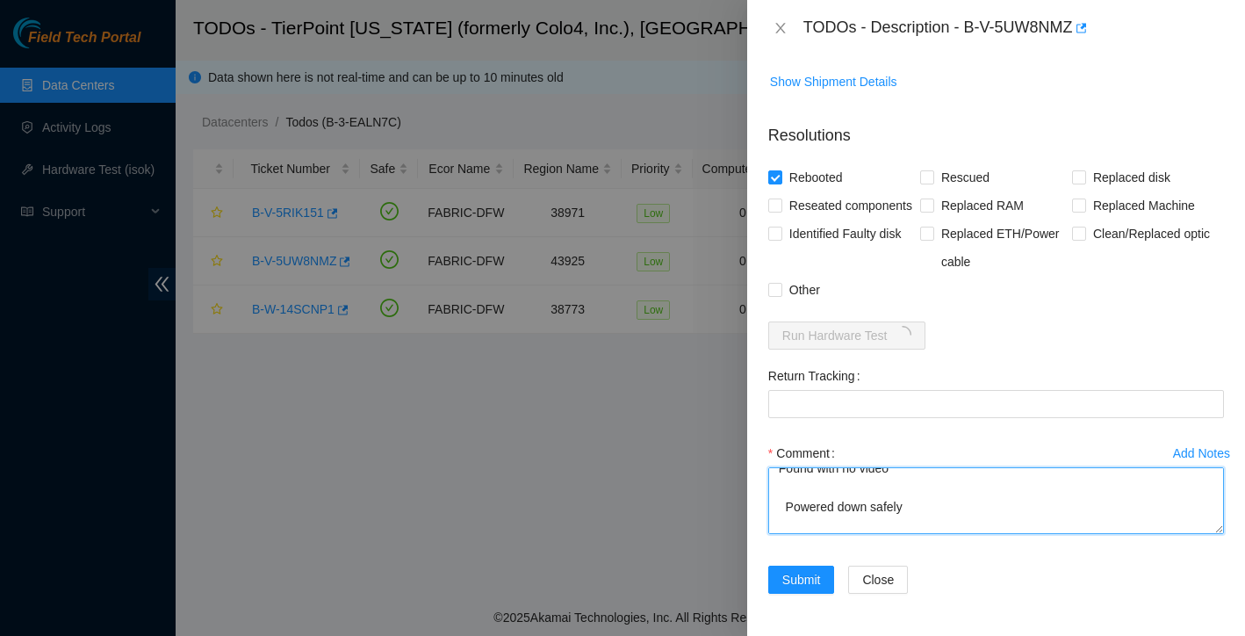
scroll to position [39, 0]
click at [828, 521] on textarea "Found with no video Powered down safely rescued   reconfigured  isok output: Pa…" at bounding box center [996, 500] width 456 height 67
click at [850, 522] on textarea "Found with no video Powered down safely rescued reconfigured  isok output: Pass…" at bounding box center [996, 500] width 456 height 67
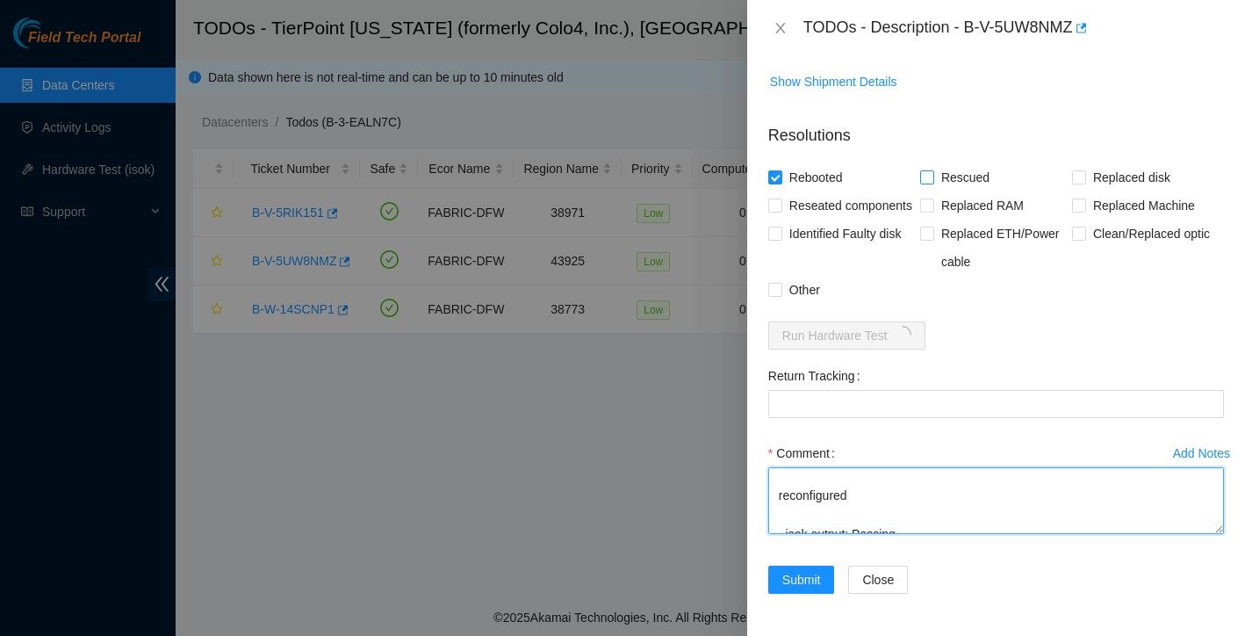
type textarea "Found with no video Powered down safely rescued reconfigured isok output: Passi…"
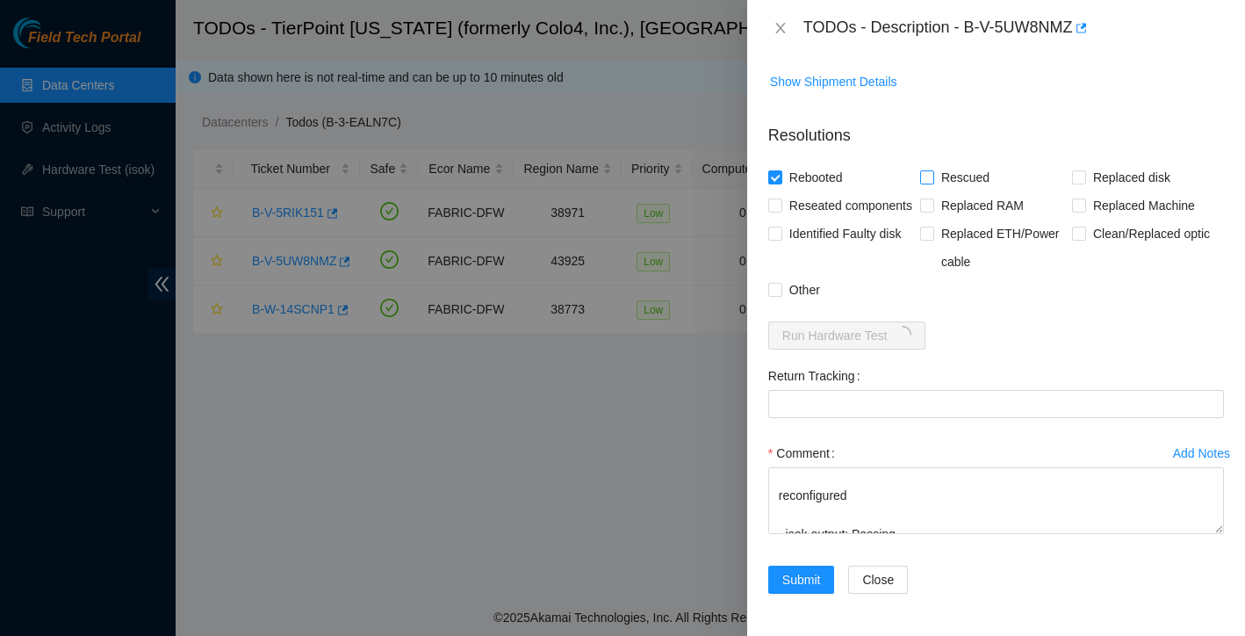
click at [924, 172] on input "Rescued" at bounding box center [926, 176] width 12 height 12
checkbox input "true"
click at [773, 295] on input "Other" at bounding box center [774, 289] width 12 height 12
checkbox input "true"
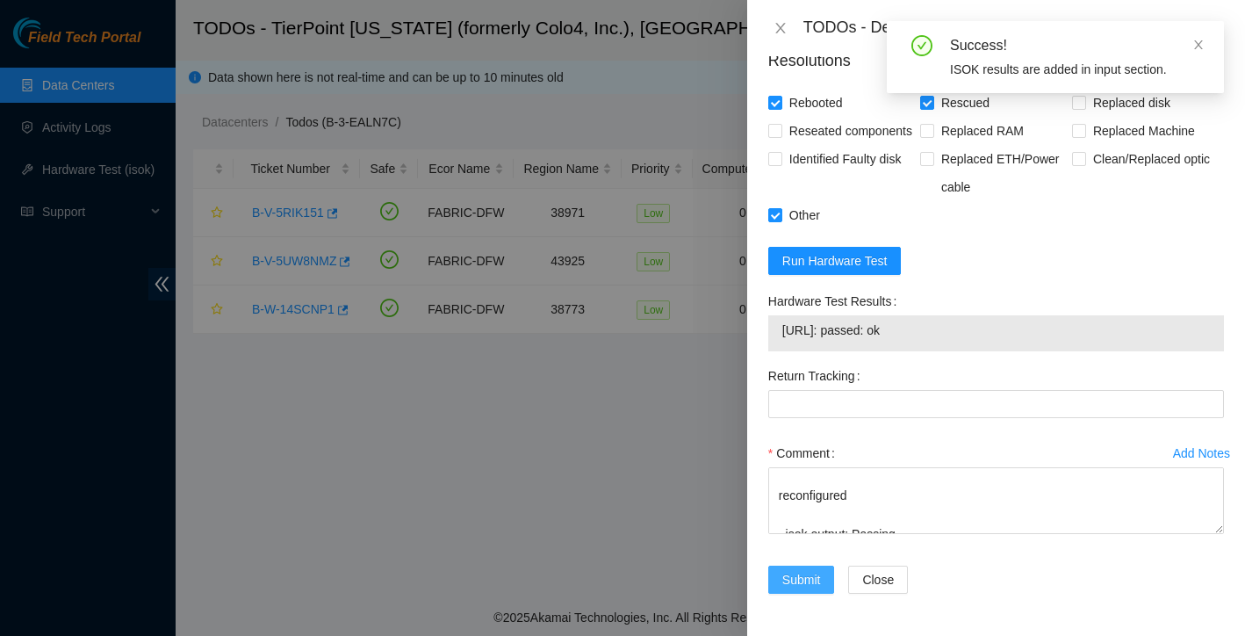
scroll to position [836, 0]
click at [809, 580] on span "Submit" at bounding box center [801, 579] width 39 height 19
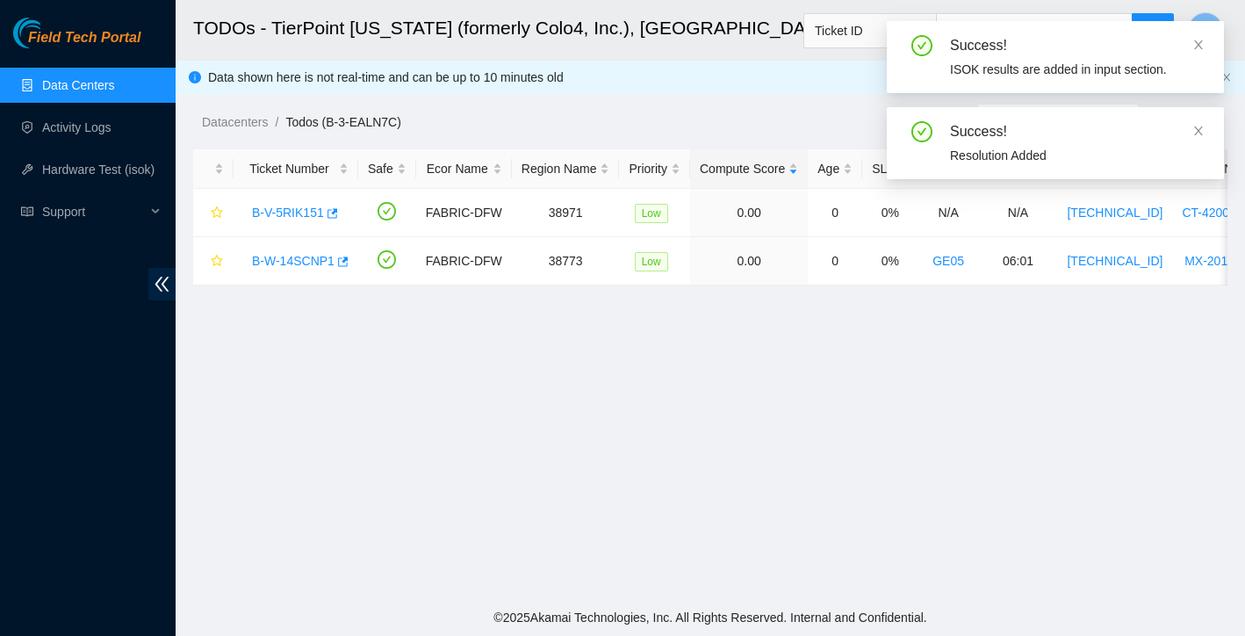
scroll to position [344, 0]
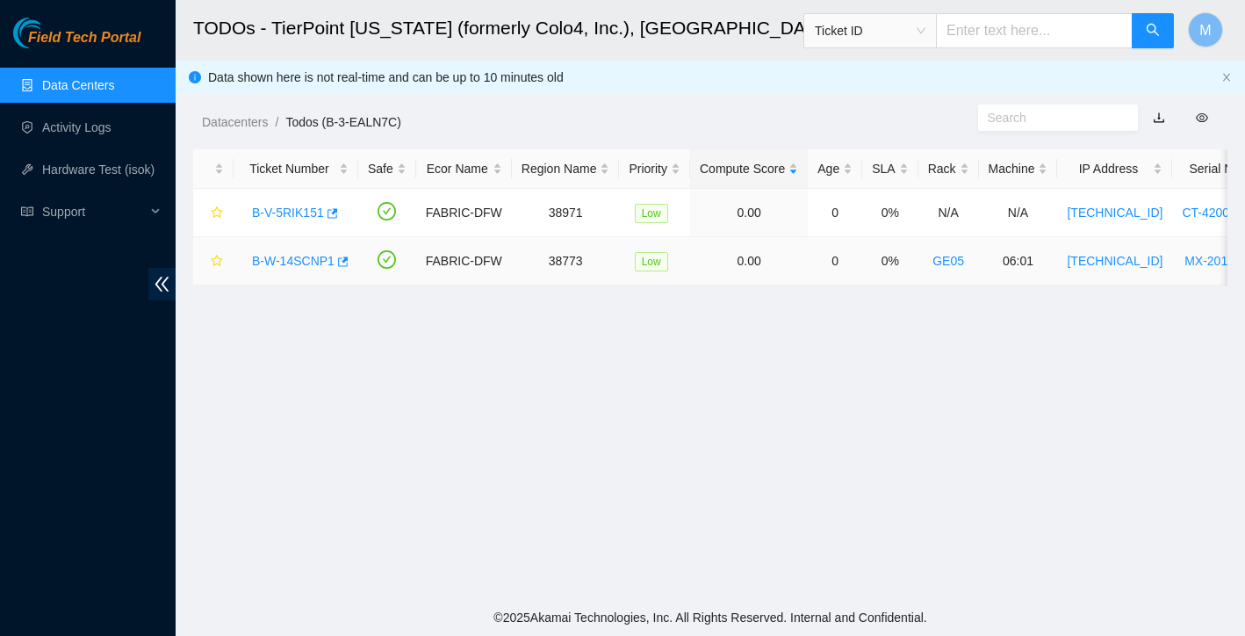
click at [312, 256] on link "B-W-14SCNP1" at bounding box center [293, 261] width 83 height 14
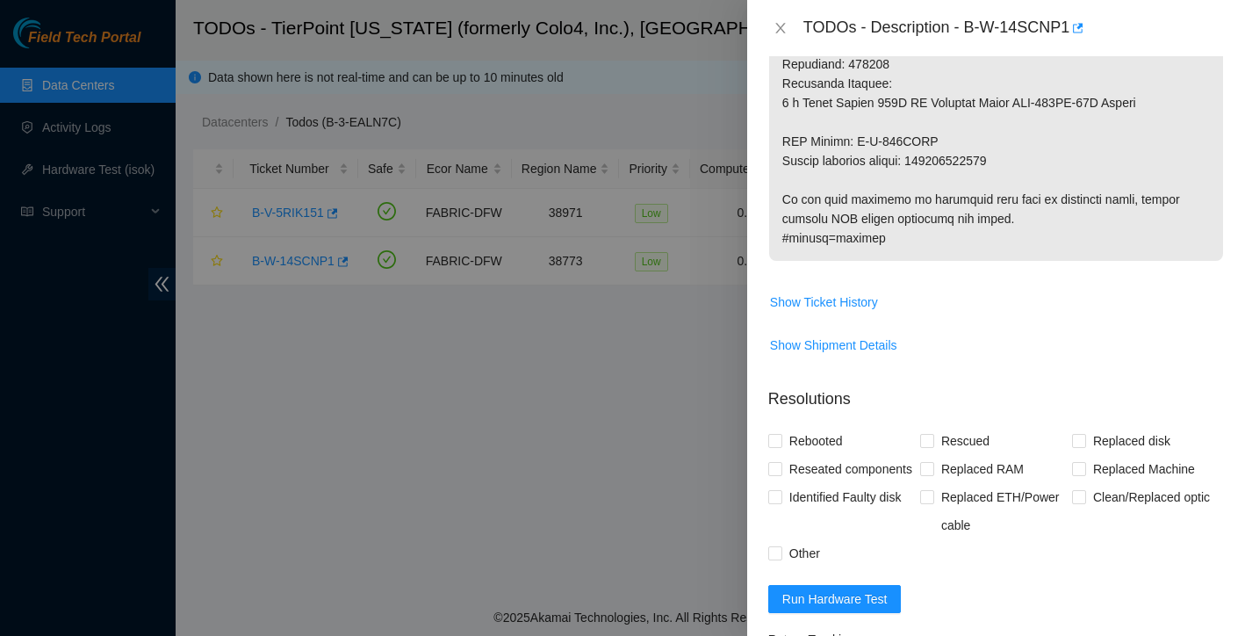
scroll to position [1216, 0]
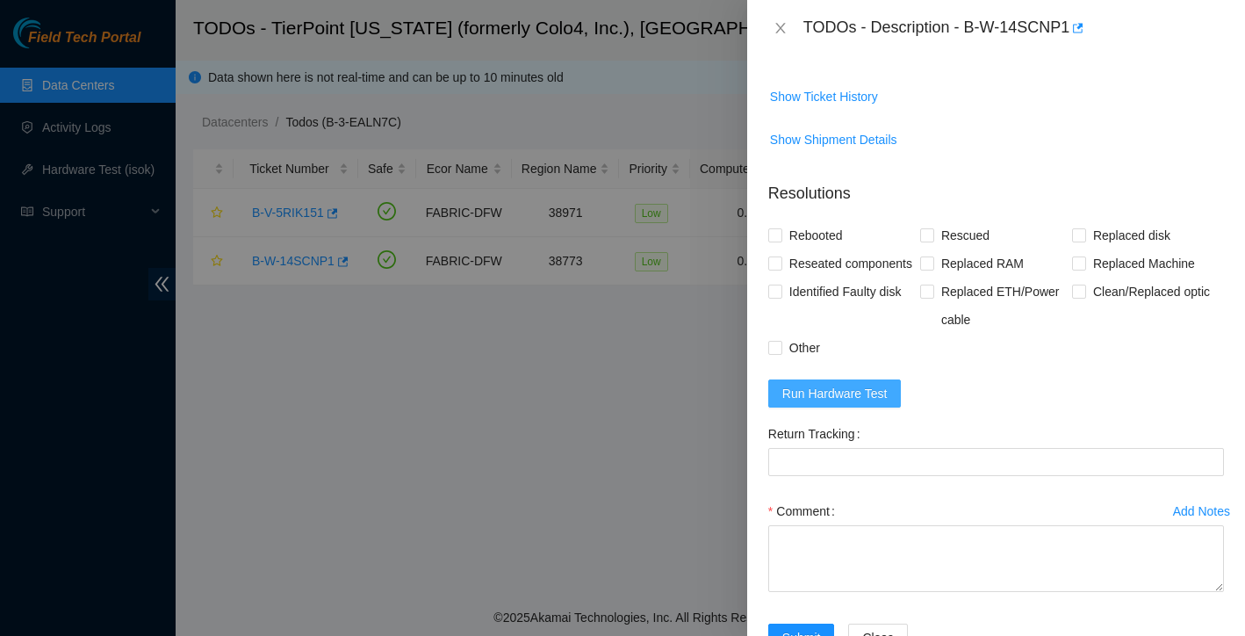
click at [842, 403] on span "Run Hardware Test" at bounding box center [834, 393] width 105 height 19
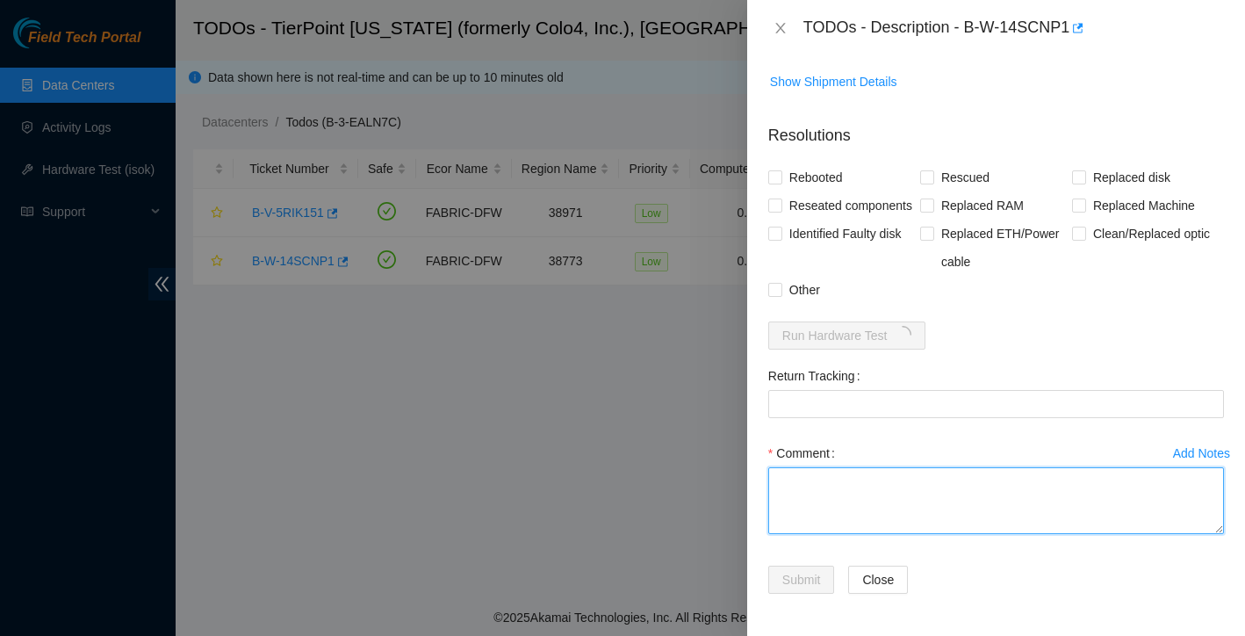
click at [853, 497] on textarea "Comment" at bounding box center [996, 500] width 456 height 67
paste textarea "Ticket:B-W-14SCNP1 New SN: IAXD1913006231 Bad SN: IAXD1951039816 Service Order:…"
click at [777, 482] on textarea "Ticket:B-W-14SCNP1 New SN: IAXD1913006231 Bad SN: IAXD1951039816 Service Order:…" at bounding box center [996, 500] width 456 height 67
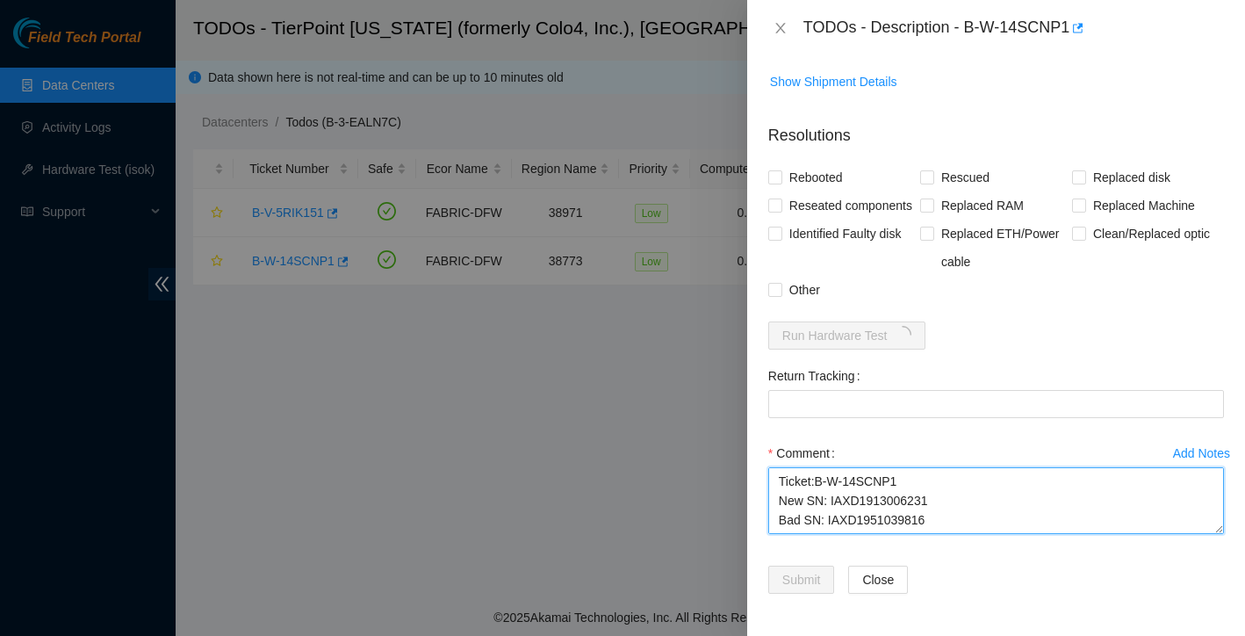
click at [795, 479] on textarea "Ticket:B-W-14SCNP1 New SN: IAXD1913006231 Bad SN: IAXD1951039816 Service Order:…" at bounding box center [996, 500] width 456 height 67
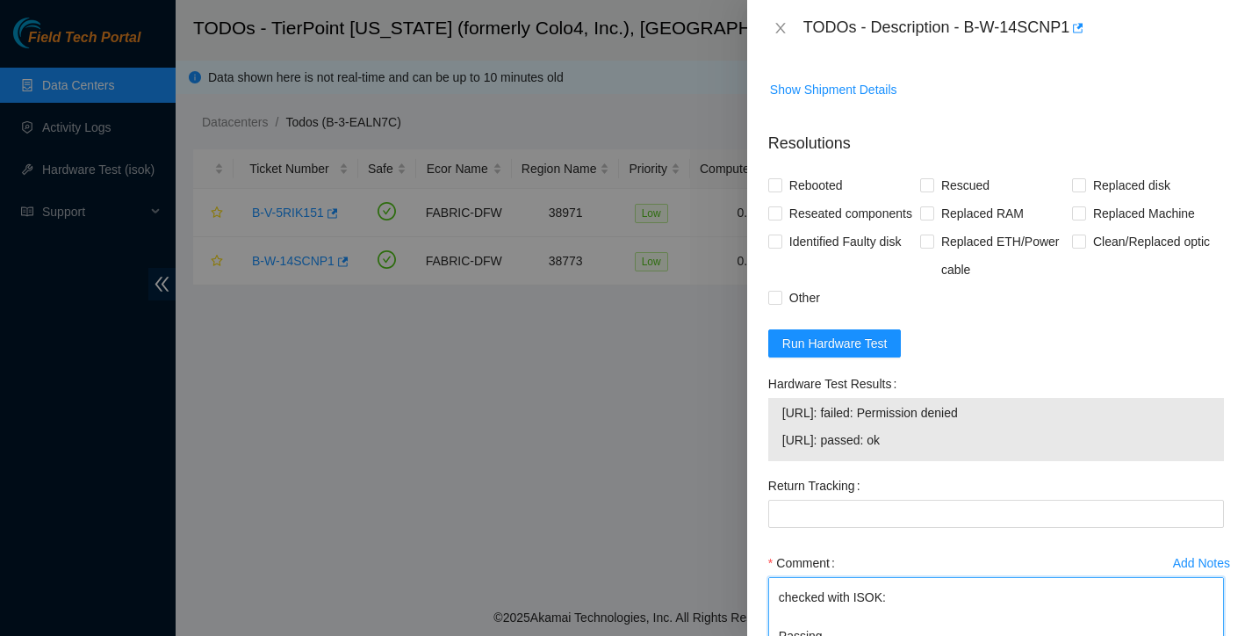
scroll to position [1155, 0]
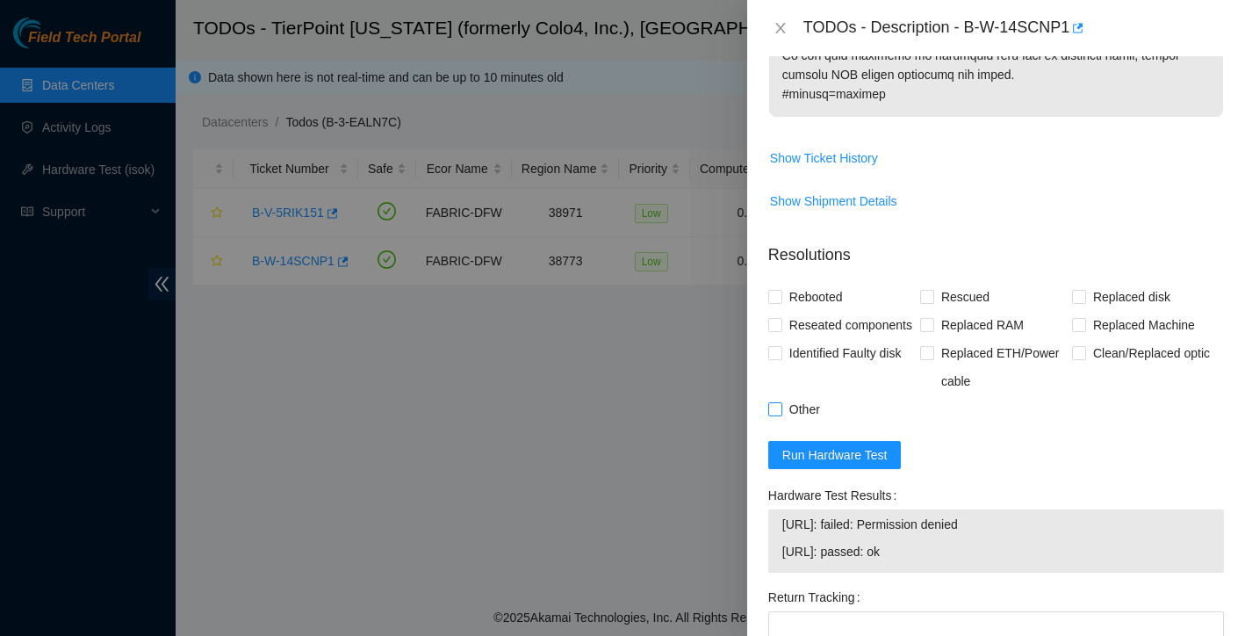
type textarea "Replaced PSU booted up checked with ISOK: Passing Ticket:B-W-14SCNP1 New SN: IA…"
click at [771, 414] on input "Other" at bounding box center [774, 408] width 12 height 12
checkbox input "true"
click at [774, 302] on input "Rebooted" at bounding box center [774, 296] width 12 height 12
checkbox input "true"
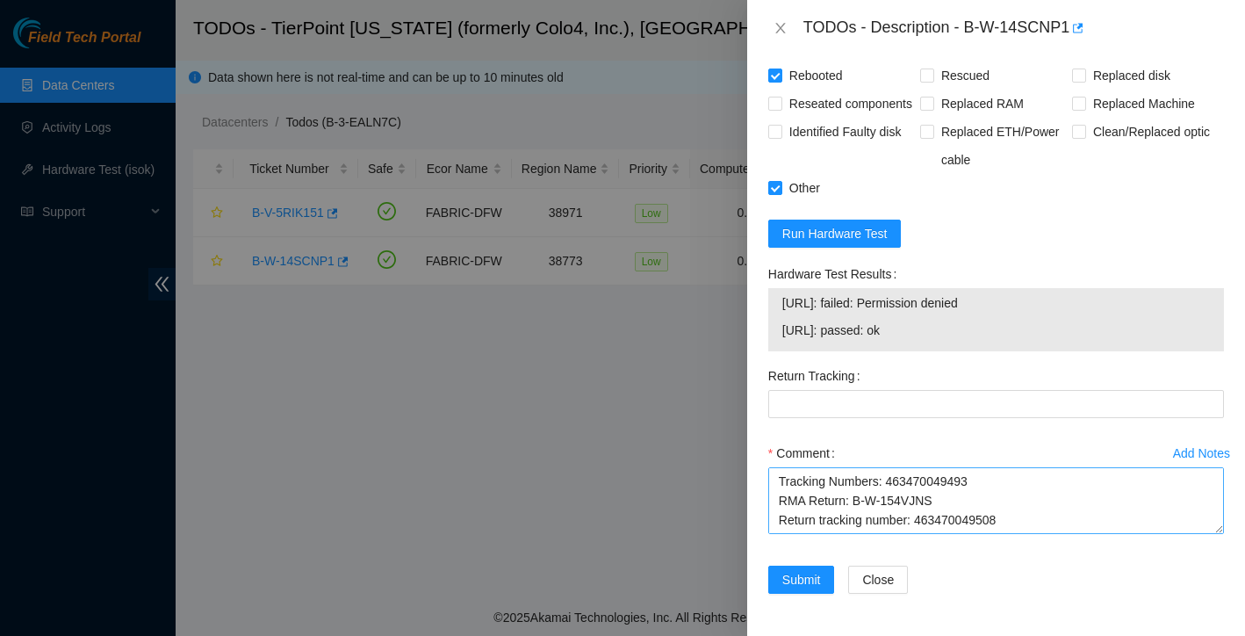
scroll to position [232, 0]
drag, startPoint x: 919, startPoint y: 519, endPoint x: 1016, endPoint y: 515, distance: 97.5
click at [1016, 515] on textarea "Replaced PSU booted up checked with ISOK: Passing Ticket:B-W-14SCNP1 New SN: IA…" at bounding box center [996, 500] width 456 height 67
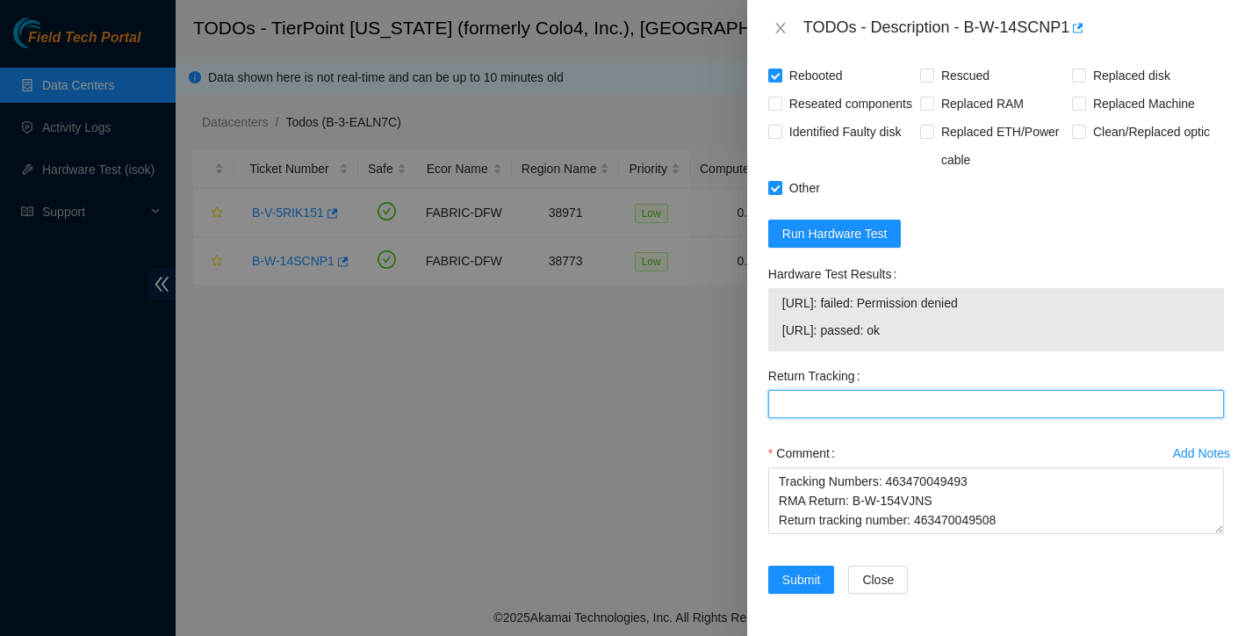
click at [881, 400] on Tracking "Return Tracking" at bounding box center [996, 404] width 456 height 28
paste Tracking "463470049508"
type Tracking "463470049508"
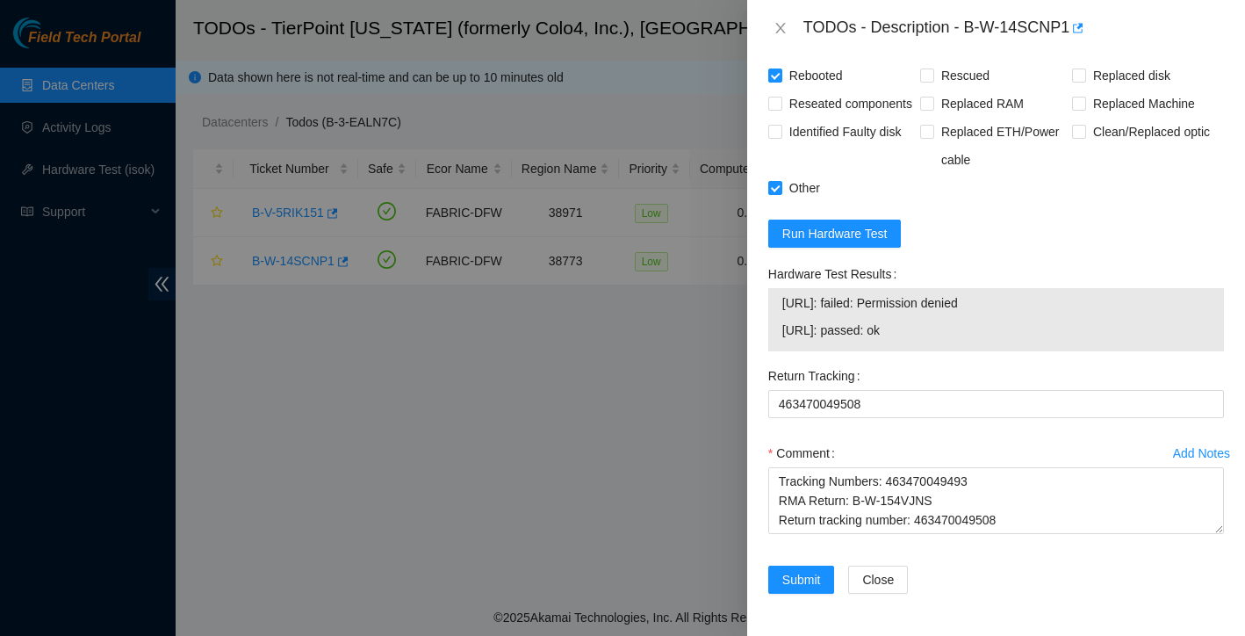
click at [876, 436] on div "Return Tracking 463470049508" at bounding box center [996, 400] width 470 height 77
click at [809, 576] on span "Submit" at bounding box center [801, 579] width 39 height 19
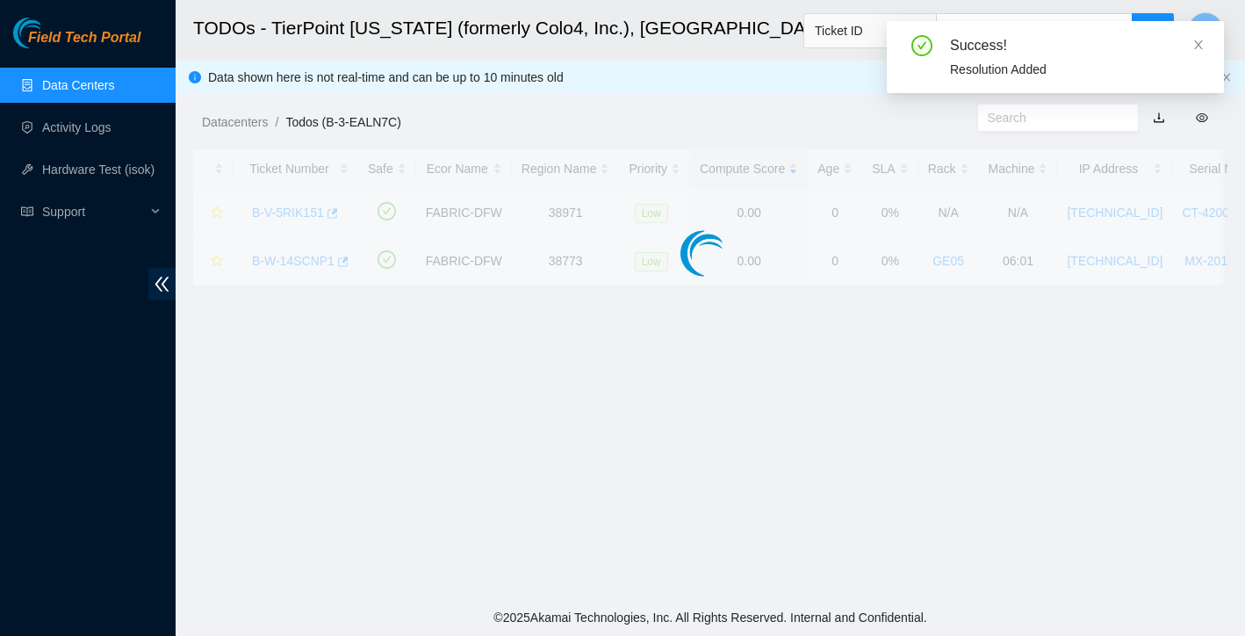
scroll to position [344, 0]
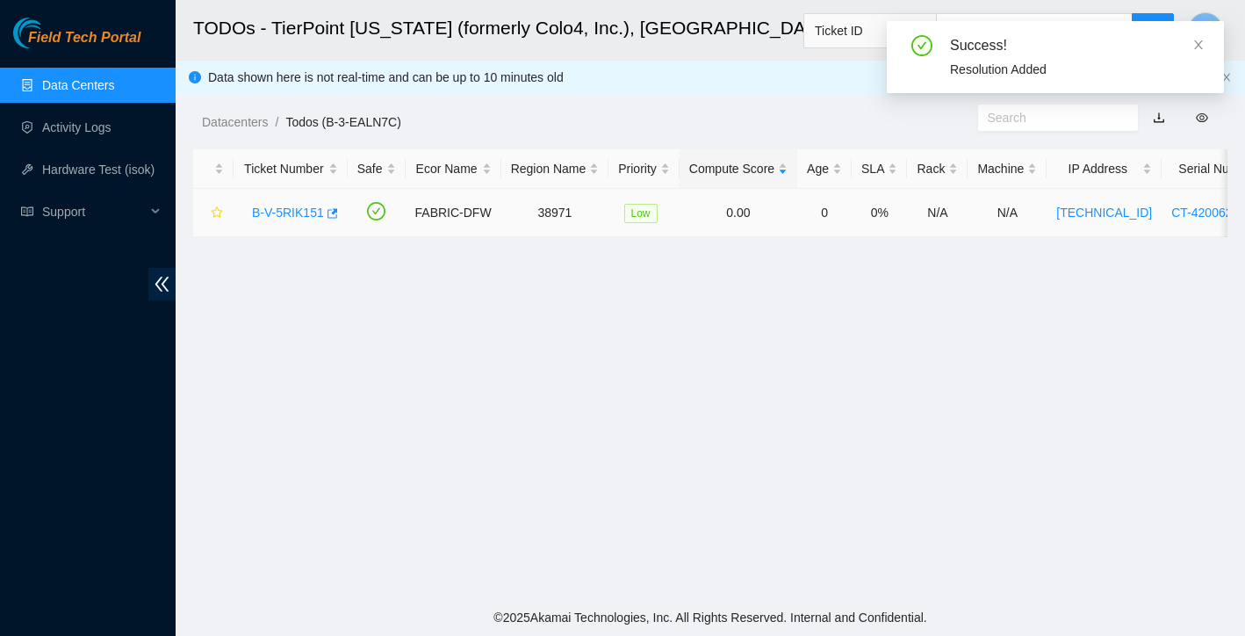
click at [285, 213] on link "B-V-5RIK151" at bounding box center [288, 212] width 72 height 14
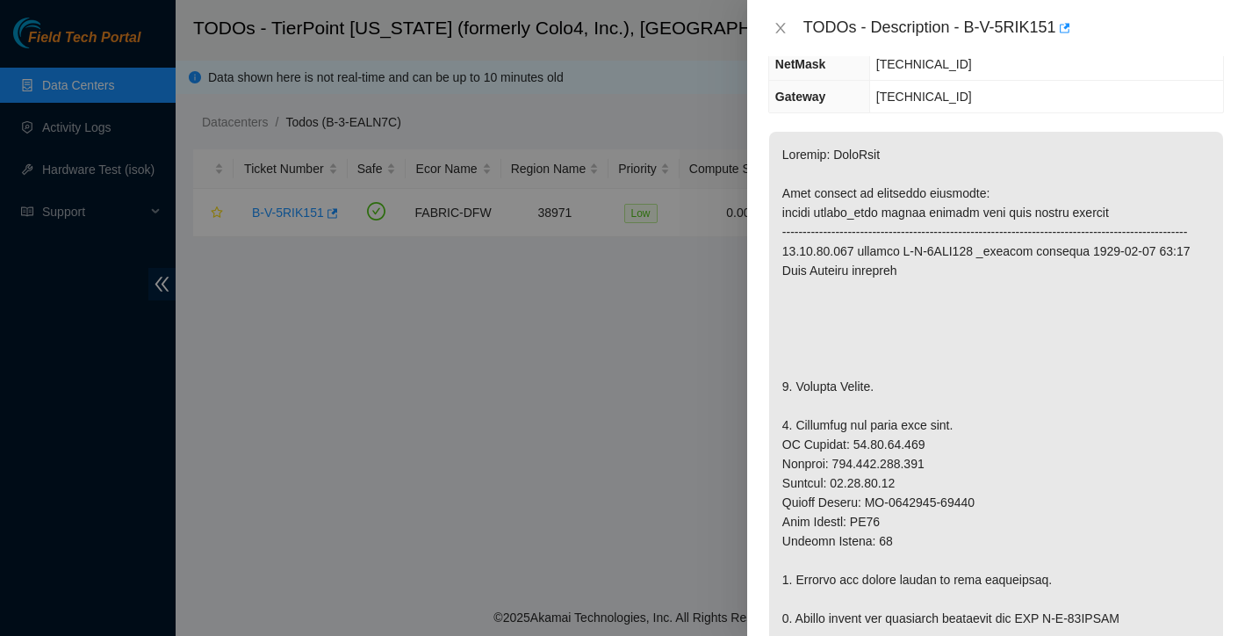
scroll to position [196, 0]
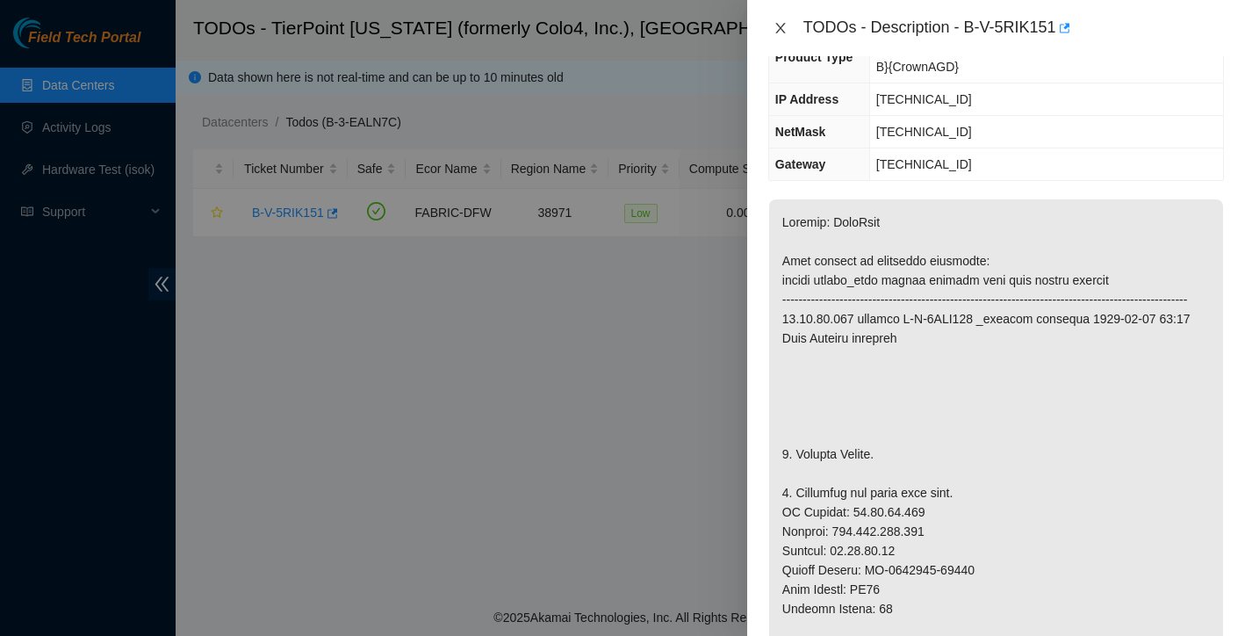
click at [782, 32] on icon "close" at bounding box center [781, 28] width 14 height 14
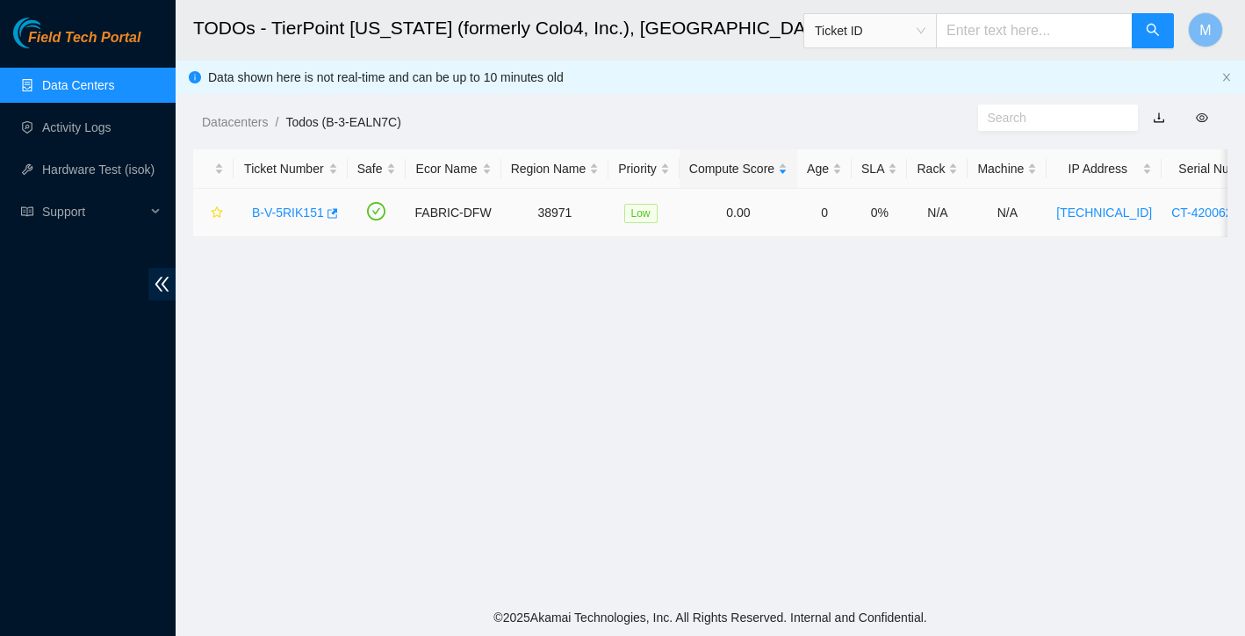
click at [293, 212] on link "B-V-5RIK151" at bounding box center [288, 212] width 72 height 14
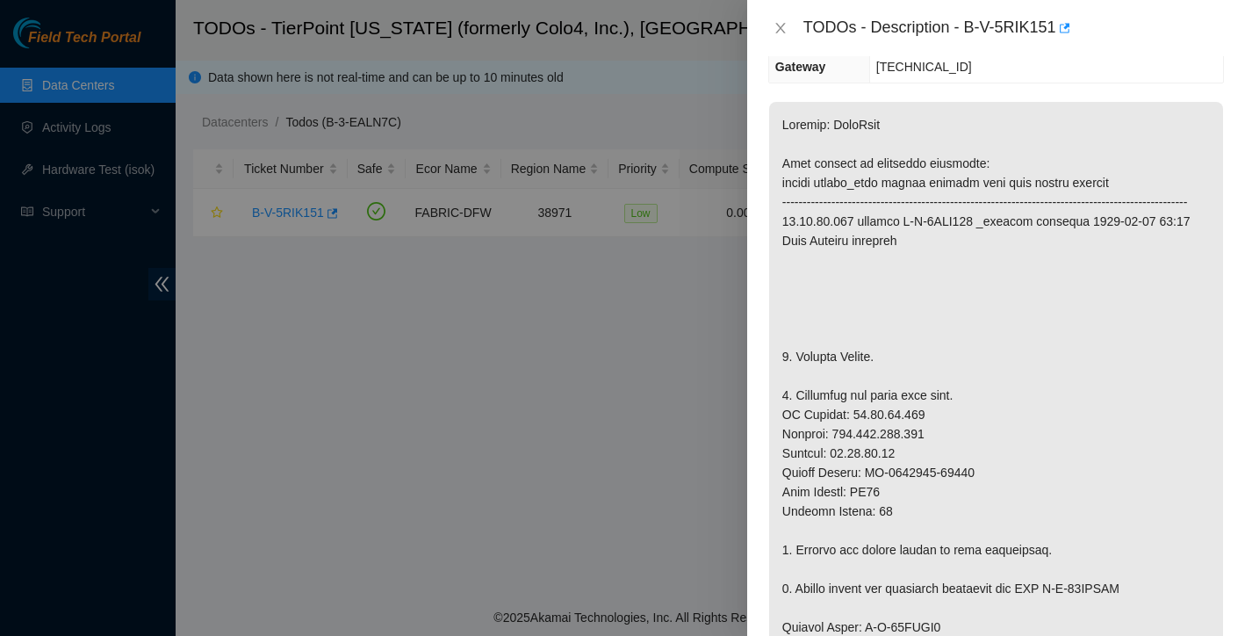
scroll to position [295, 0]
click at [777, 23] on icon "close" at bounding box center [780, 28] width 10 height 11
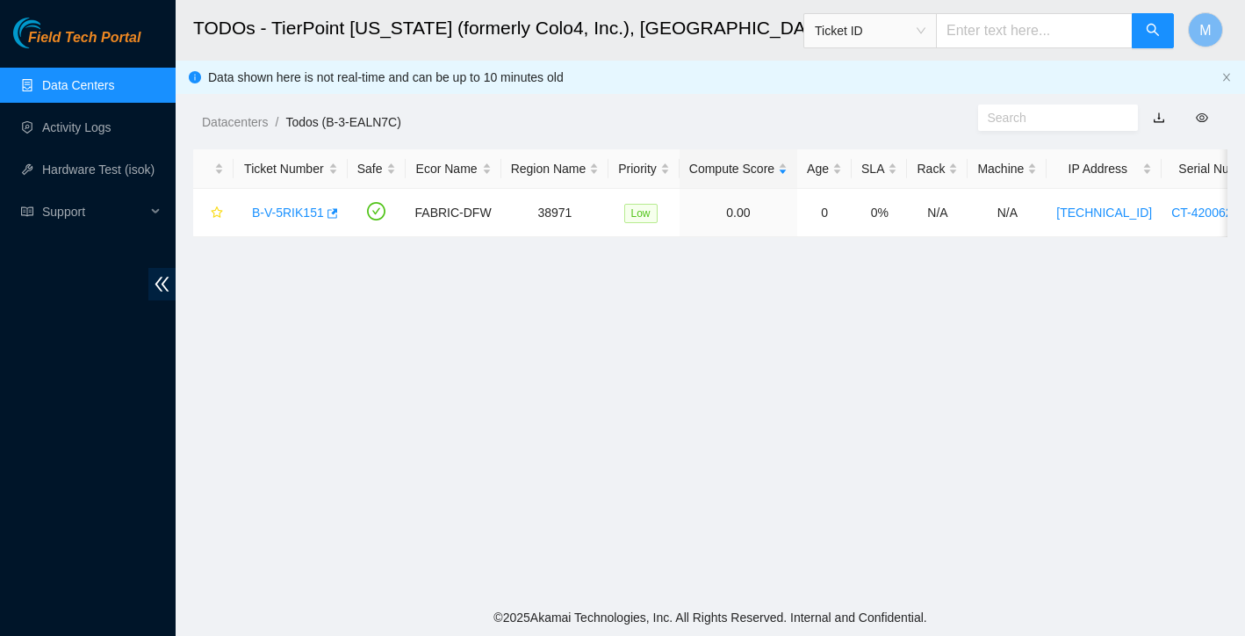
click at [105, 87] on link "Data Centers" at bounding box center [78, 85] width 72 height 14
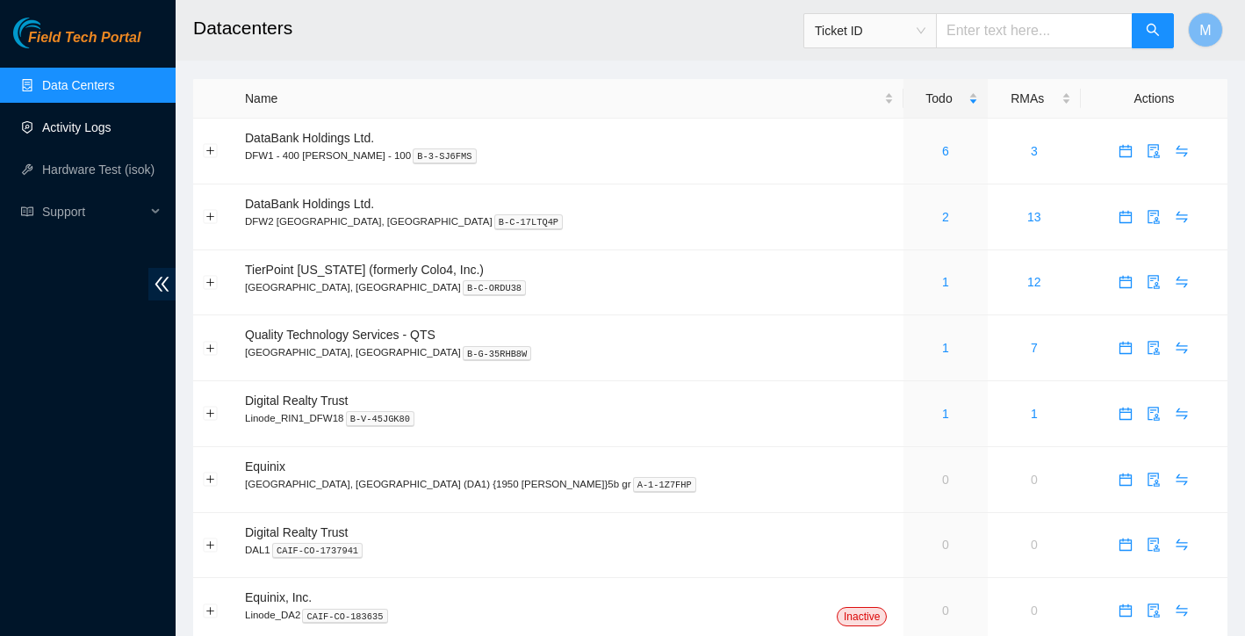
click at [94, 120] on link "Activity Logs" at bounding box center [76, 127] width 69 height 14
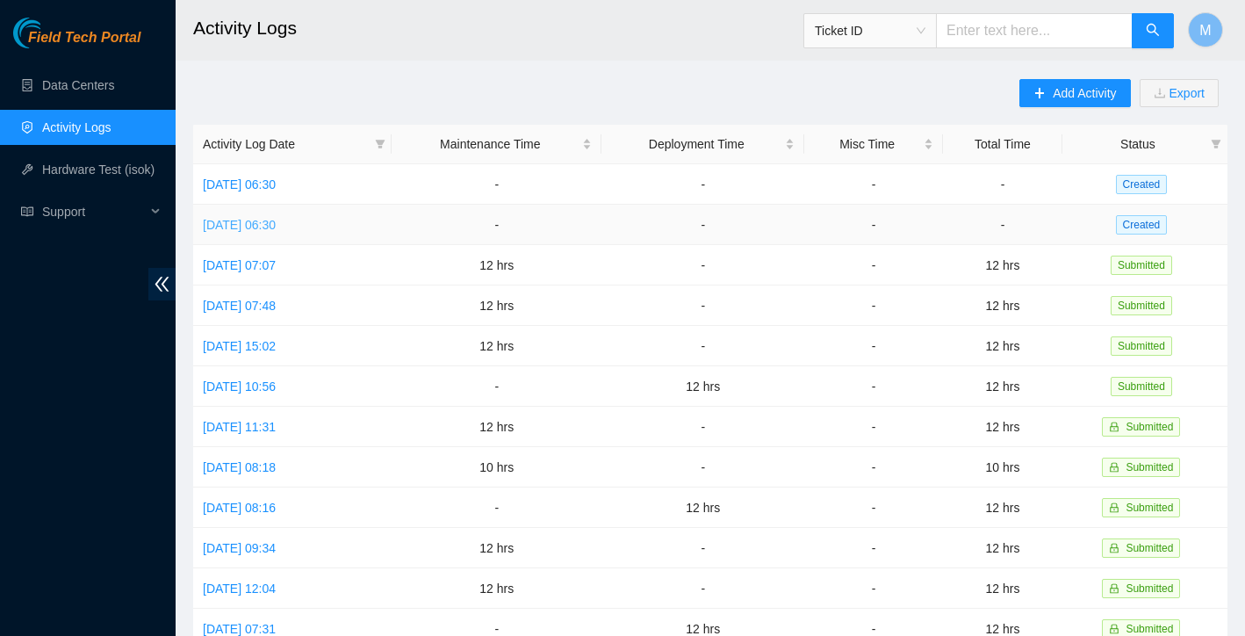
click at [276, 227] on link "Tue, 09 Sep 2025 06:30" at bounding box center [239, 225] width 73 height 14
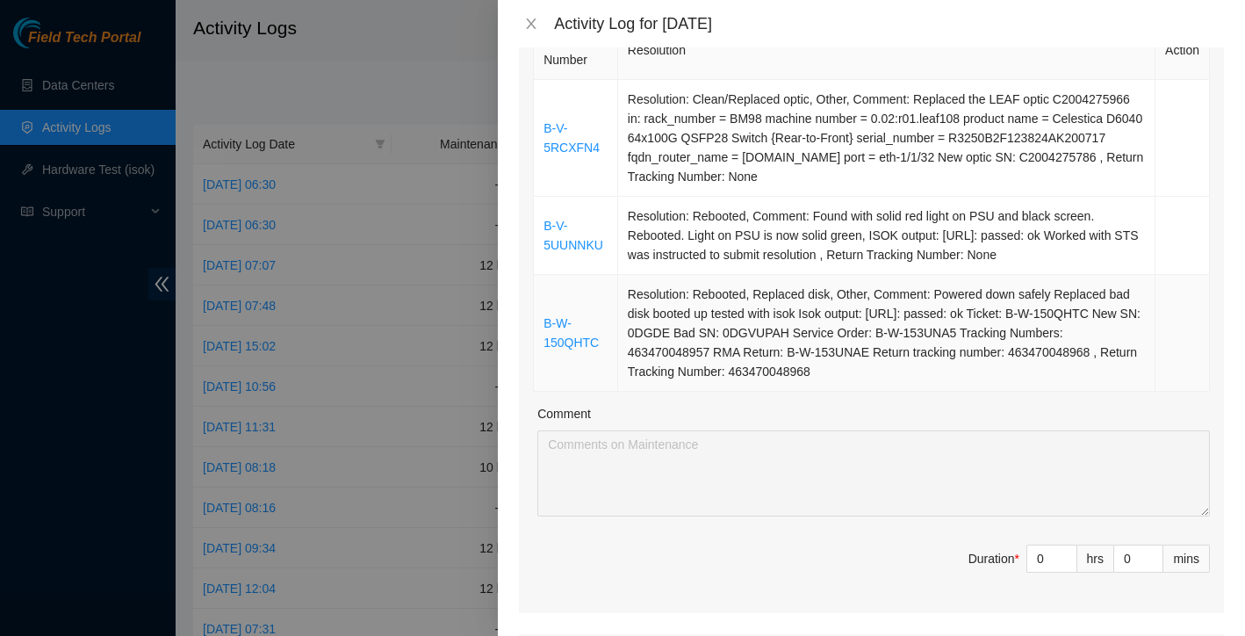
scroll to position [214, 0]
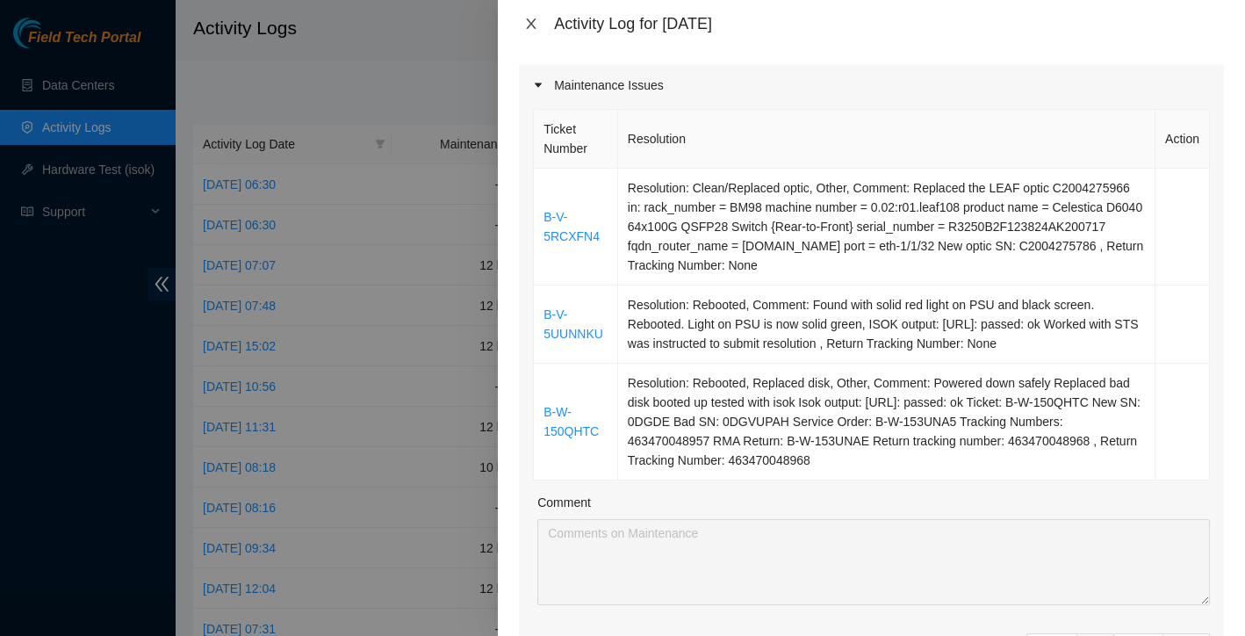
click at [532, 17] on icon "close" at bounding box center [531, 24] width 14 height 14
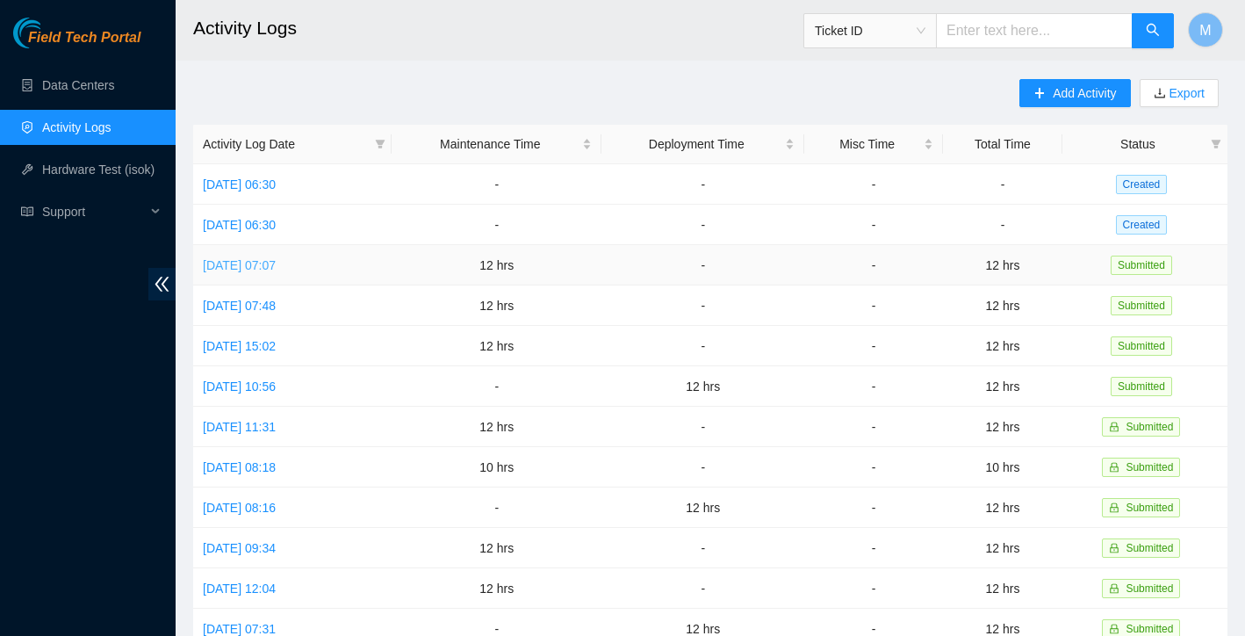
click at [276, 266] on link "Mon, 08 Sep 2025 07:07" at bounding box center [239, 265] width 73 height 14
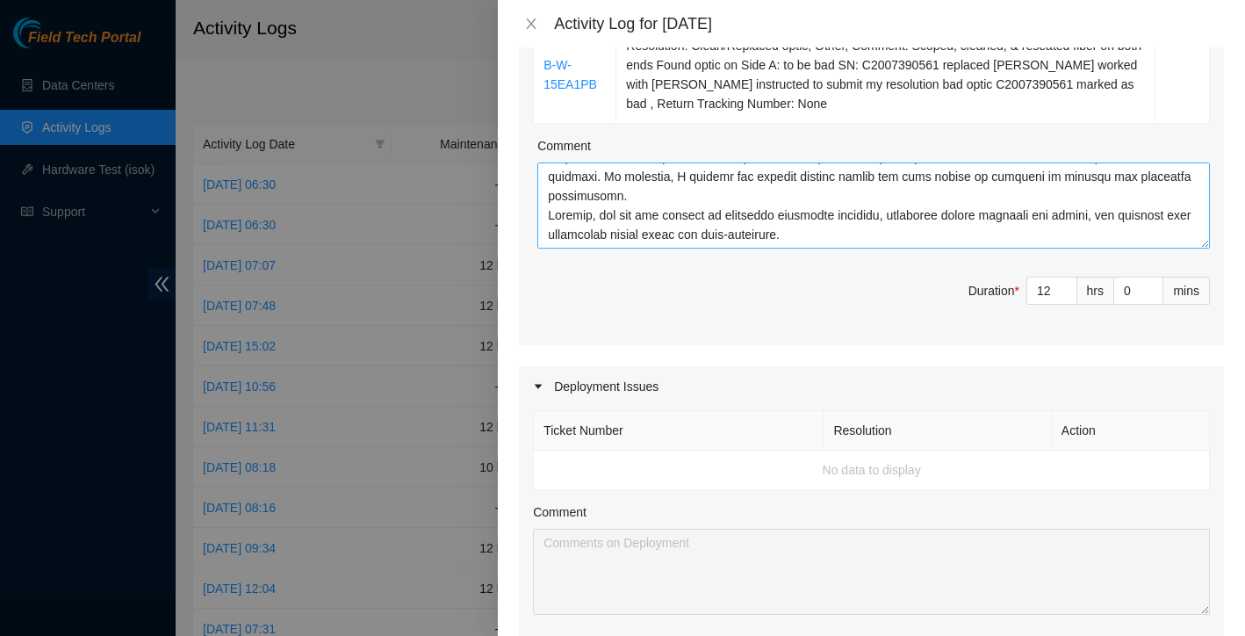
scroll to position [889, 0]
click at [529, 24] on icon "close" at bounding box center [531, 24] width 14 height 14
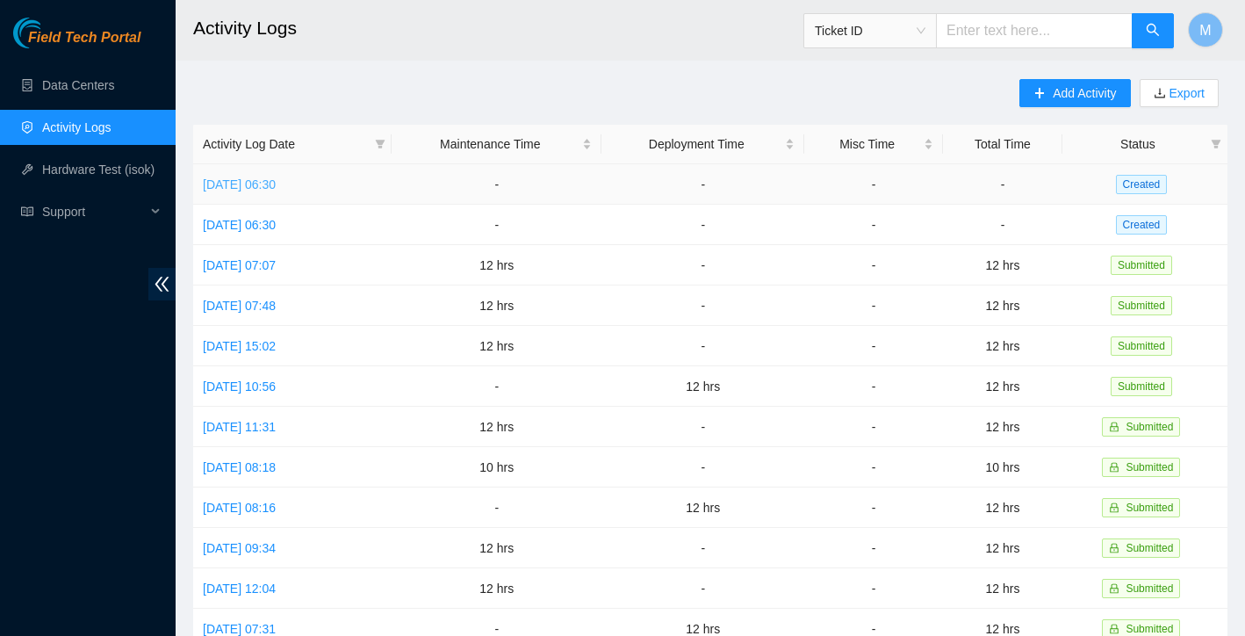
click at [270, 182] on link "Wed, 10 Sep 2025 06:30" at bounding box center [239, 184] width 73 height 14
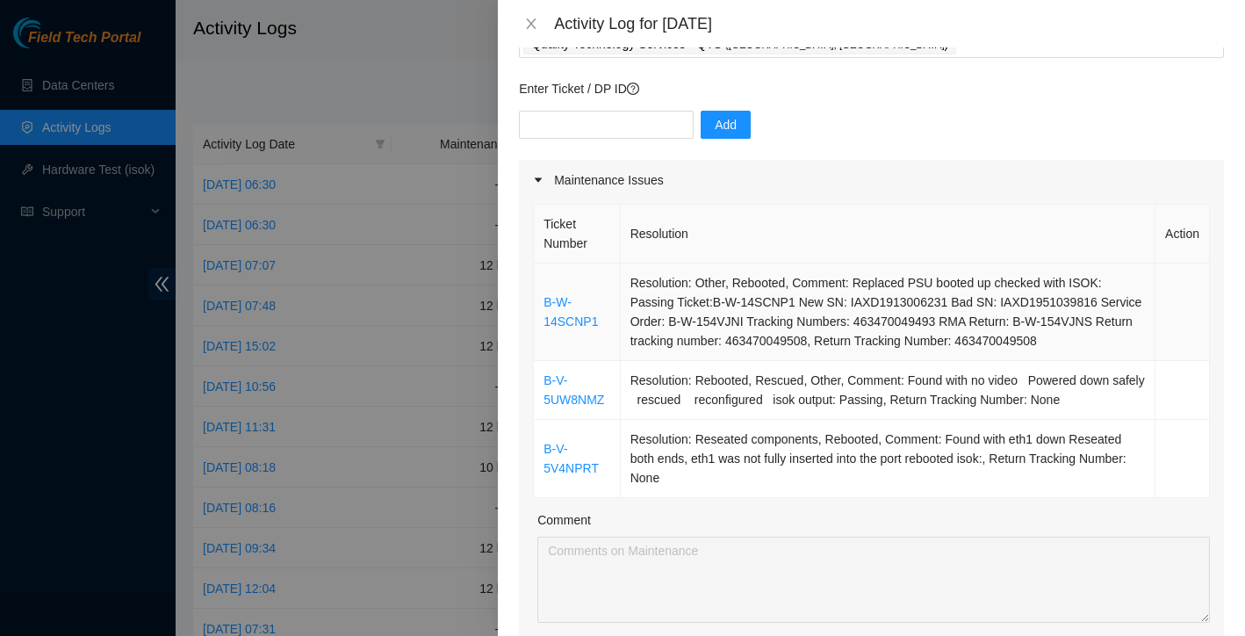
scroll to position [168, 0]
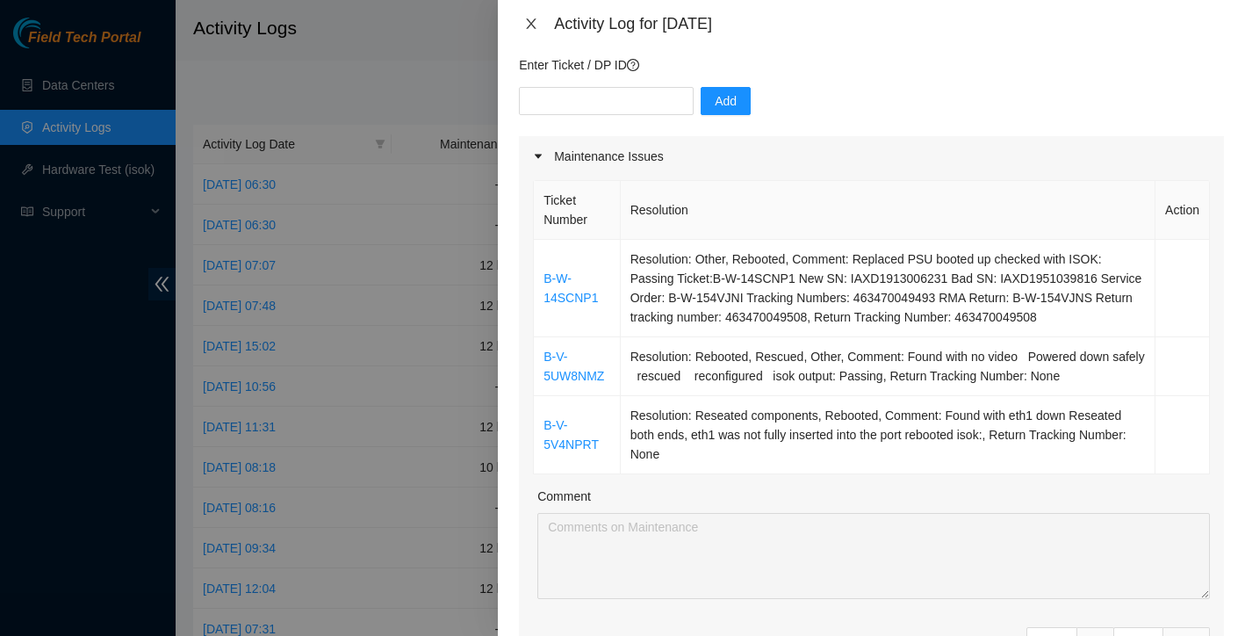
click at [529, 23] on icon "close" at bounding box center [531, 24] width 14 height 14
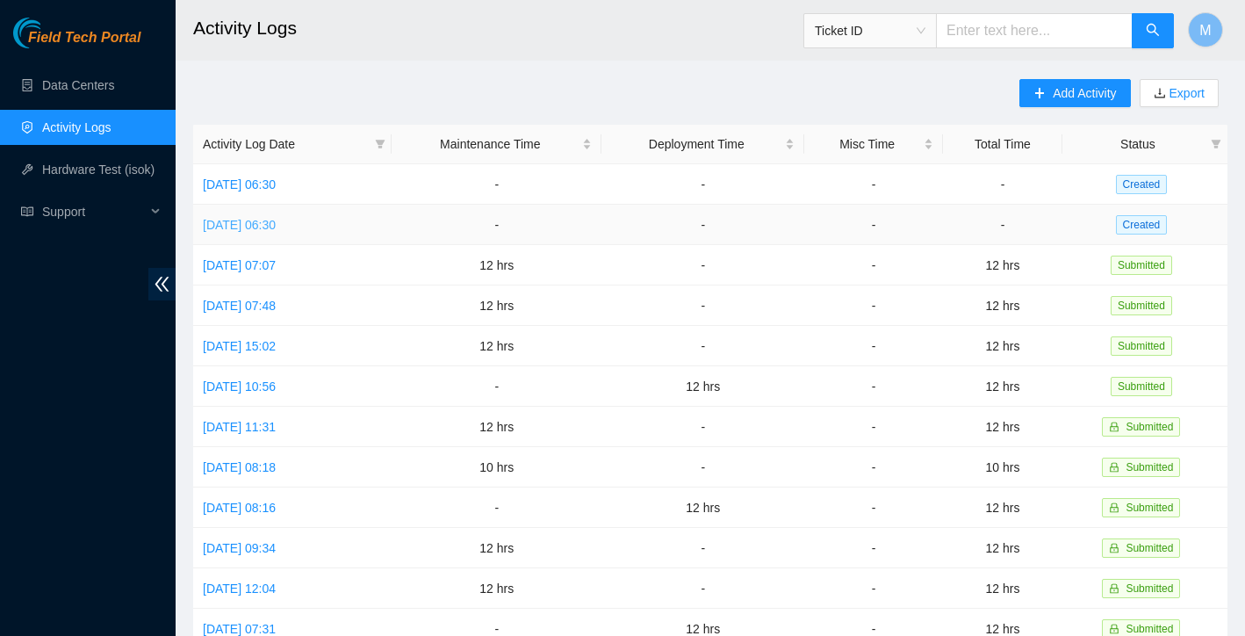
click at [276, 220] on link "Tue, 09 Sep 2025 06:30" at bounding box center [239, 225] width 73 height 14
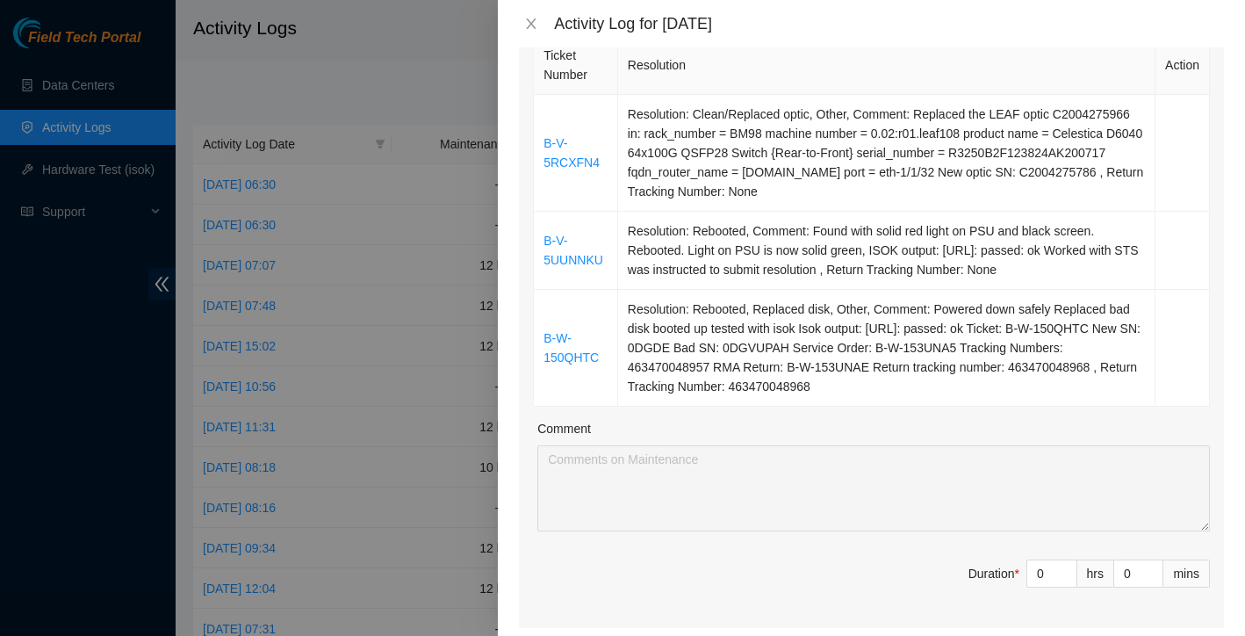
scroll to position [401, 0]
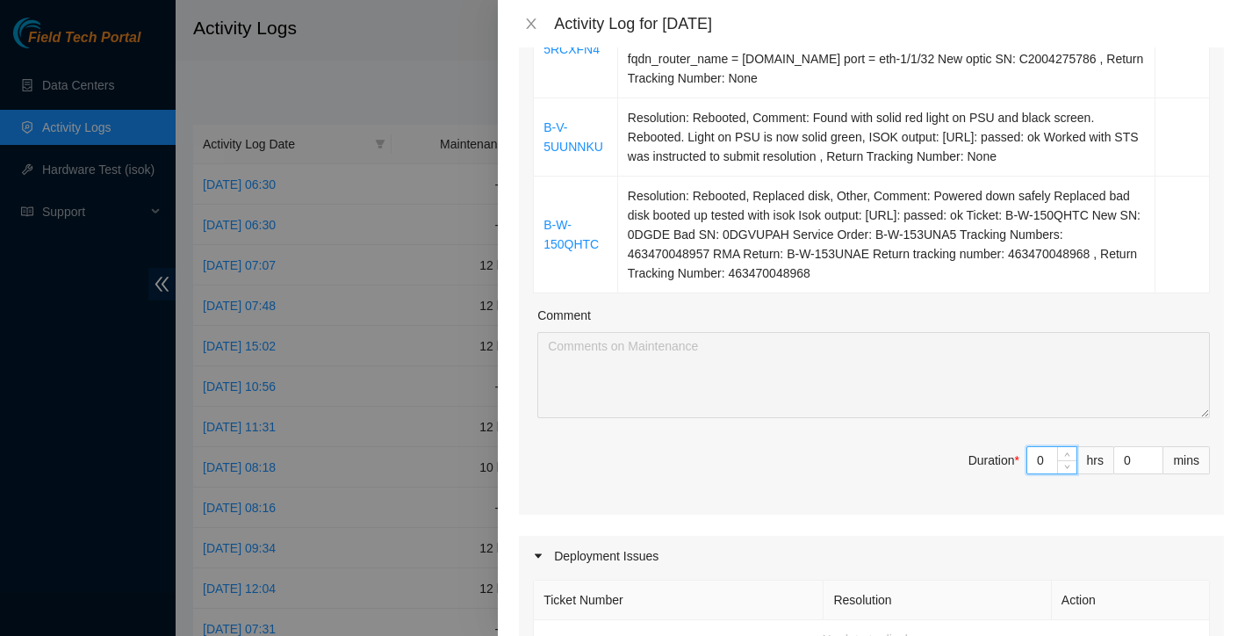
click at [1051, 473] on input "0" at bounding box center [1051, 460] width 49 height 26
type input "1"
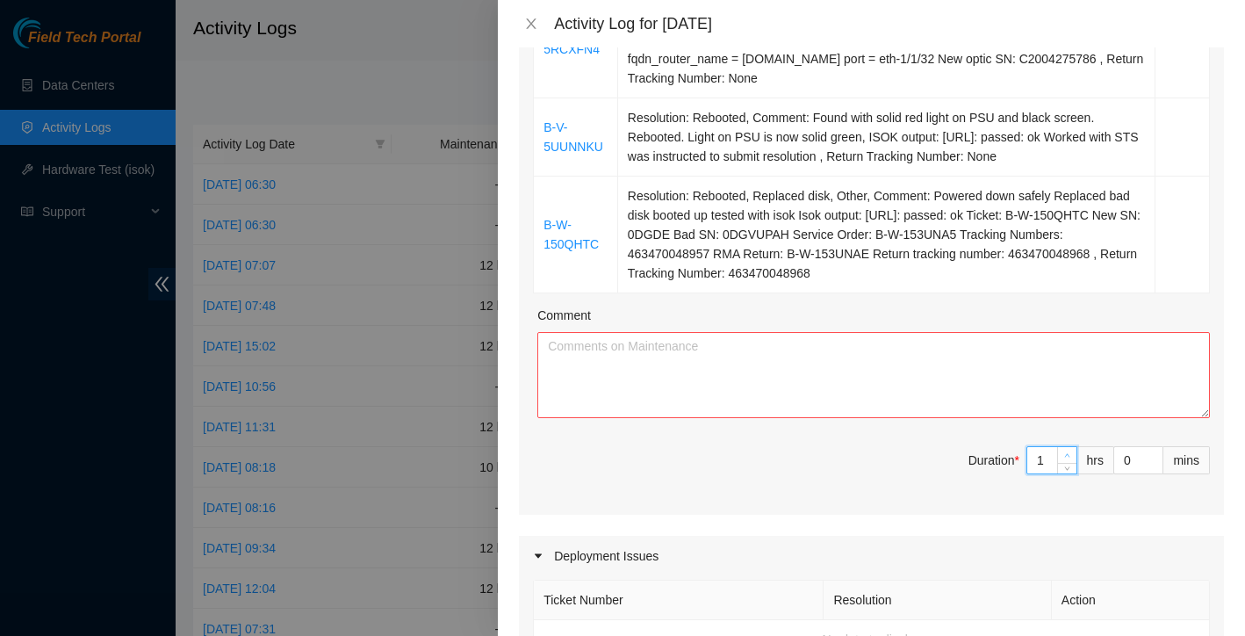
click at [1066, 458] on icon "up" at bounding box center [1067, 455] width 6 height 6
type input "2"
click at [1066, 458] on icon "up" at bounding box center [1067, 455] width 6 height 6
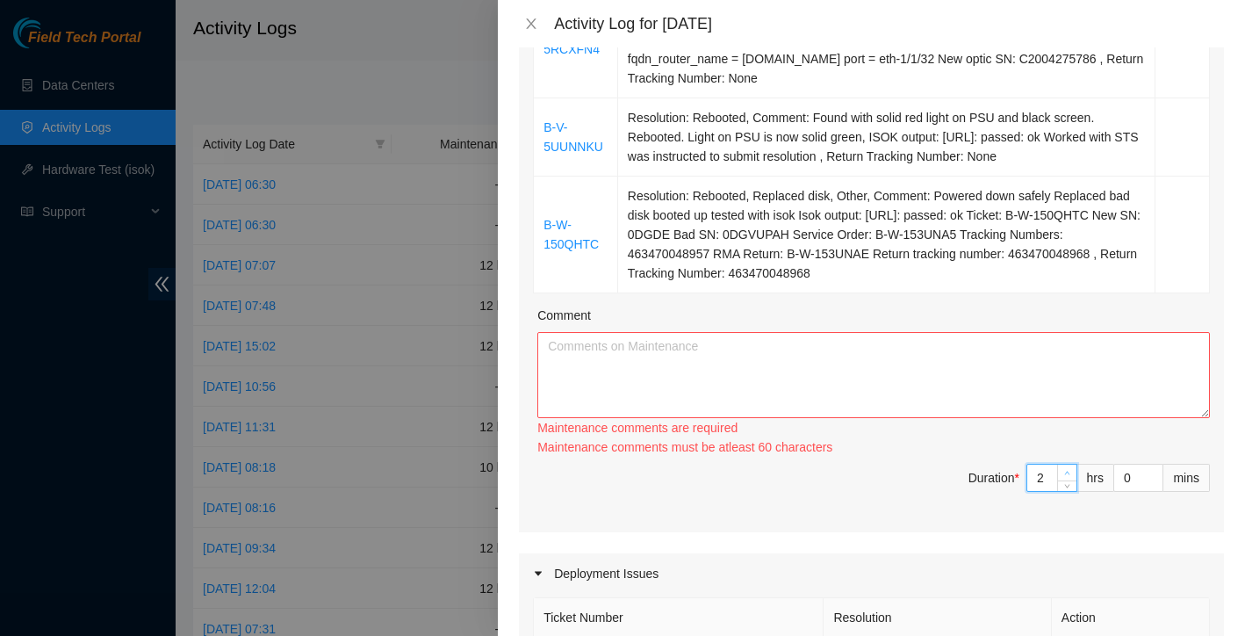
type input "3"
click at [1066, 474] on span "Increase Value" at bounding box center [1066, 473] width 19 height 16
type input "4"
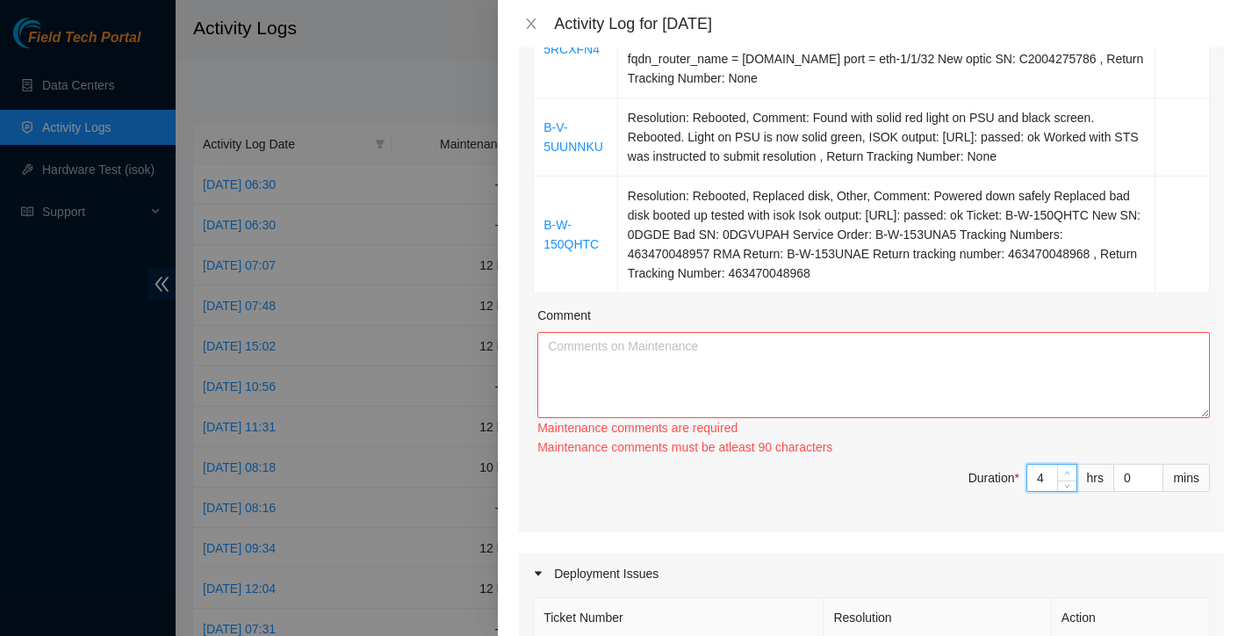
click at [1066, 474] on span "up" at bounding box center [1068, 473] width 11 height 11
type input "5"
click at [1066, 474] on div "Ticket Number Resolution Action B-V-5RCXFN4 Resolution: Clean/Replaced optic, O…" at bounding box center [871, 225] width 705 height 614
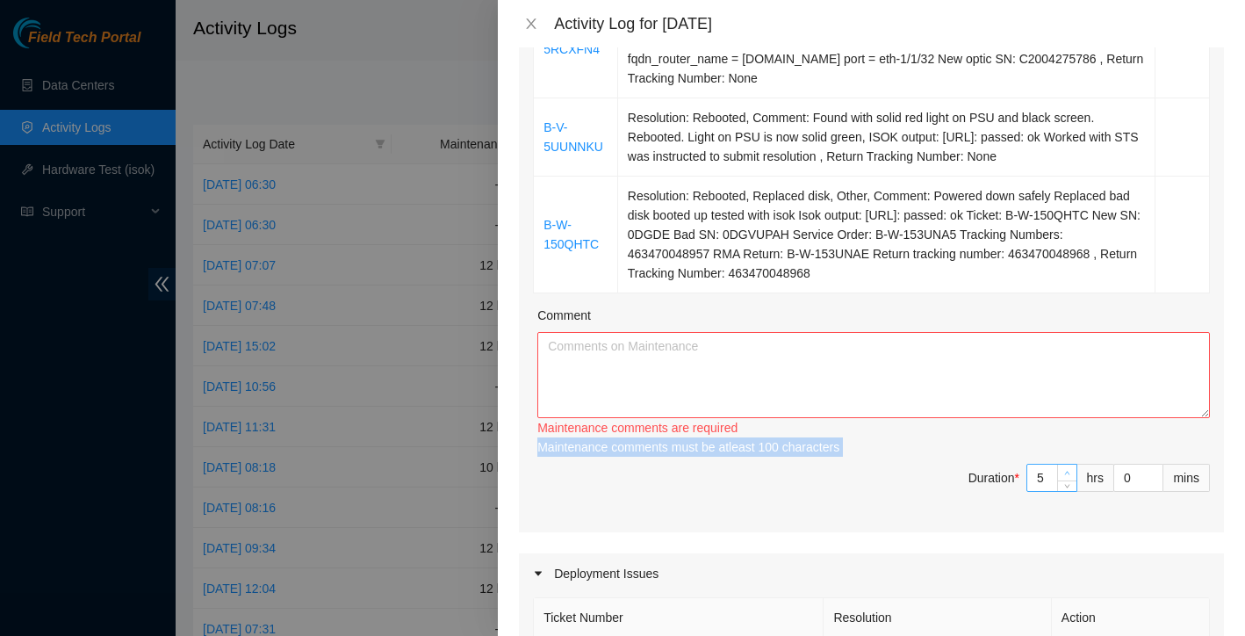
click at [1066, 457] on div "Maintenance comments must be atleast 100 characters" at bounding box center [873, 446] width 673 height 19
type input "6"
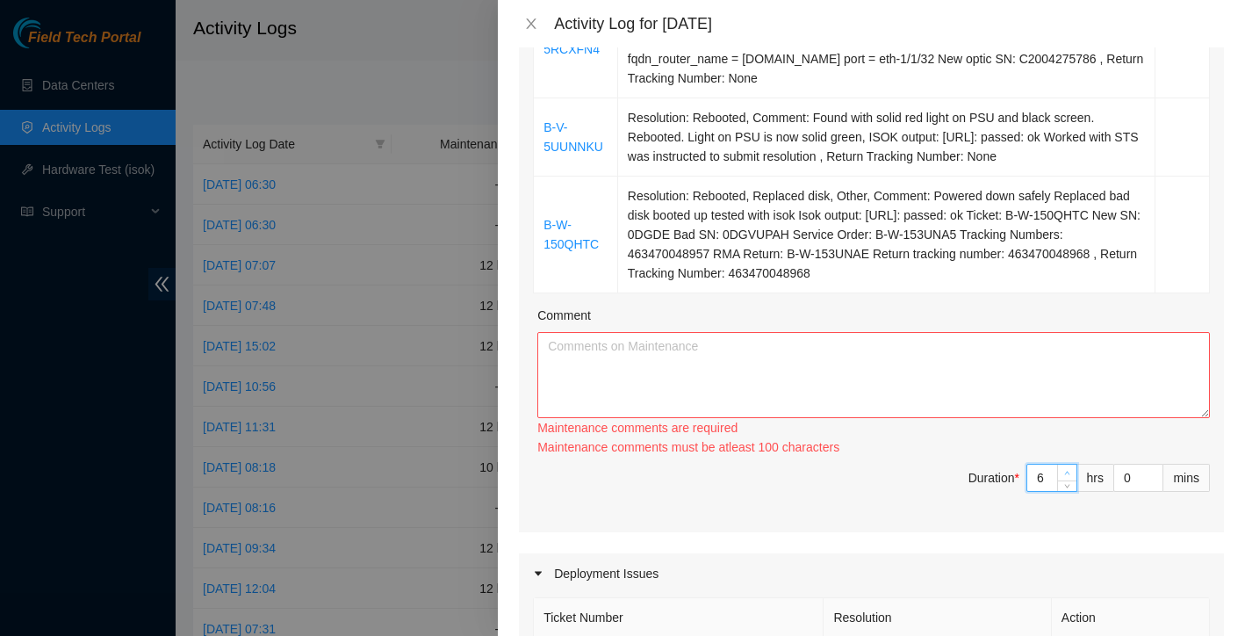
click at [1064, 479] on span "up" at bounding box center [1068, 473] width 11 height 11
type input "7"
click at [1064, 479] on span "up" at bounding box center [1068, 473] width 11 height 11
type input "8"
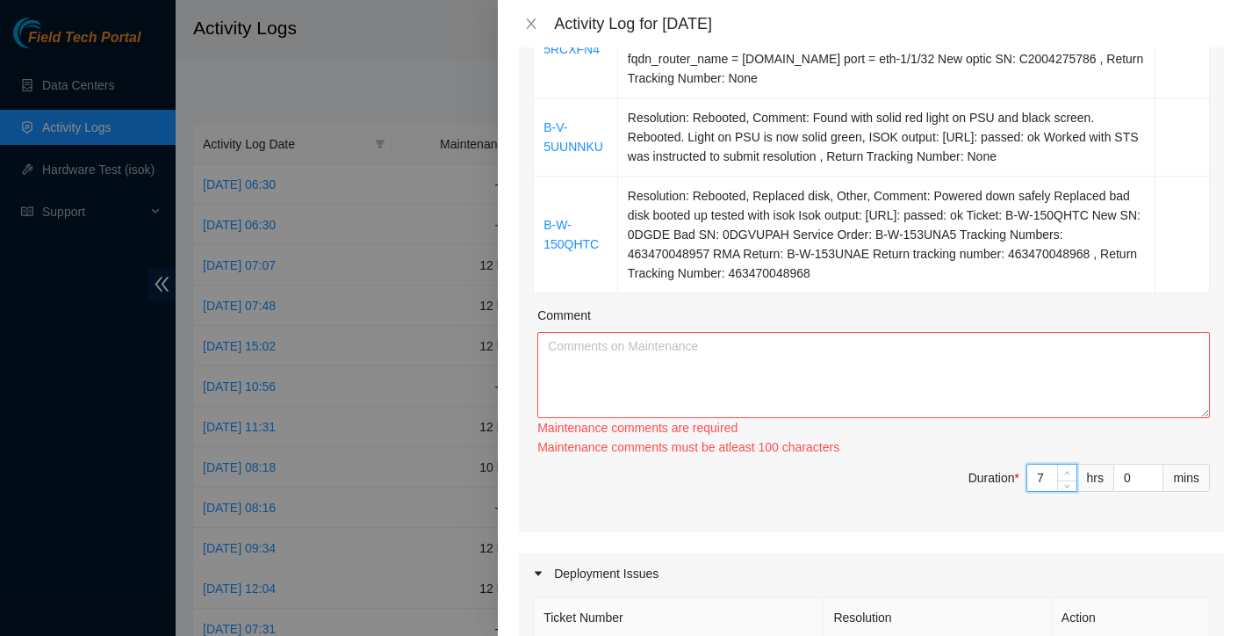
type input "8"
click at [1064, 479] on span "up" at bounding box center [1068, 473] width 11 height 11
type input "9"
click at [1064, 479] on span "up" at bounding box center [1068, 473] width 11 height 11
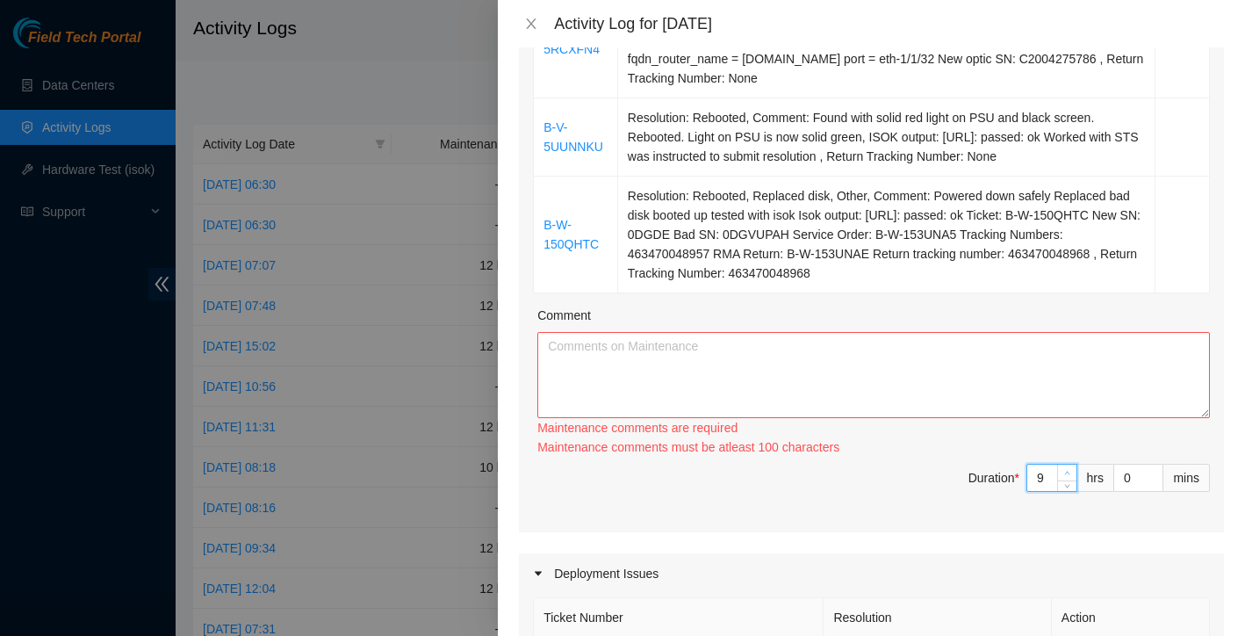
type input "10"
click at [1064, 479] on span "up" at bounding box center [1068, 473] width 11 height 11
type input "11"
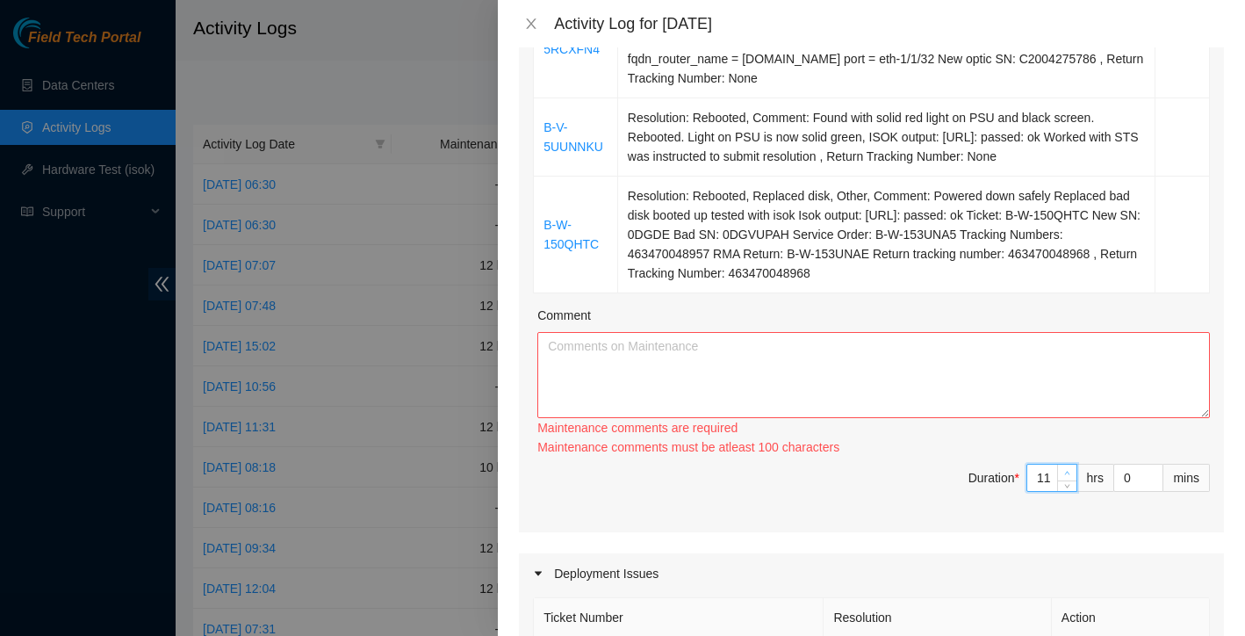
click at [1064, 479] on span "up" at bounding box center [1068, 473] width 11 height 11
type input "12"
click at [1064, 479] on span "up" at bounding box center [1068, 473] width 11 height 11
click at [908, 418] on textarea "Comment" at bounding box center [873, 375] width 673 height 86
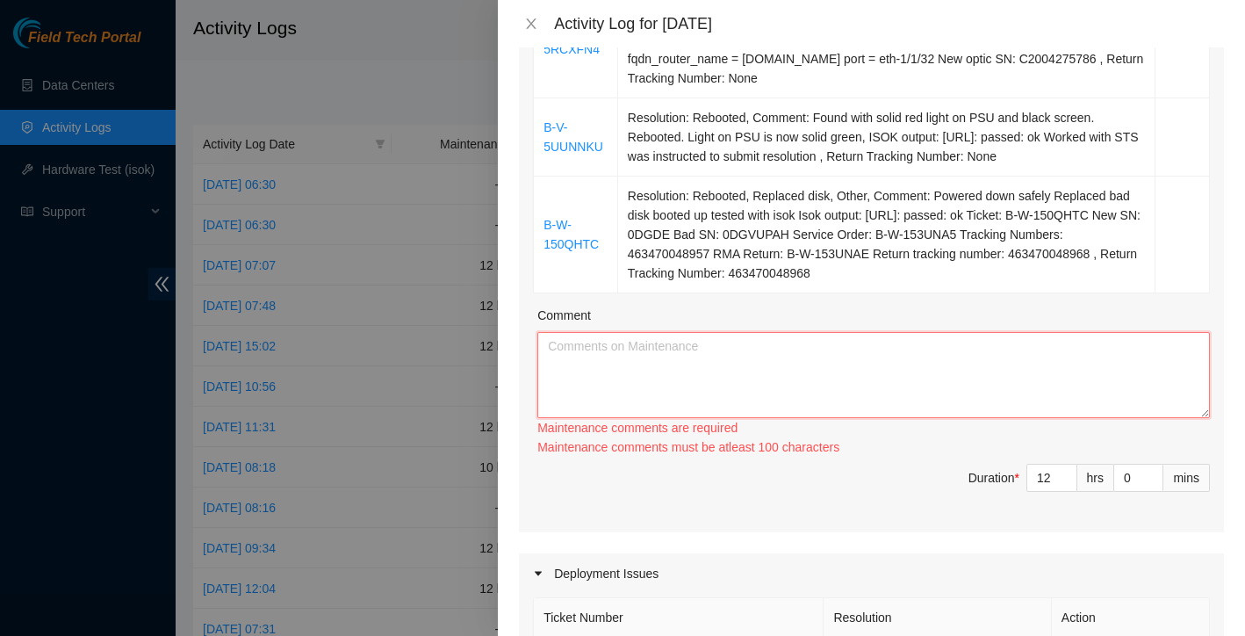
paste textarea "I started the day at the QTS Data Center in Irving with a focus on working thro…"
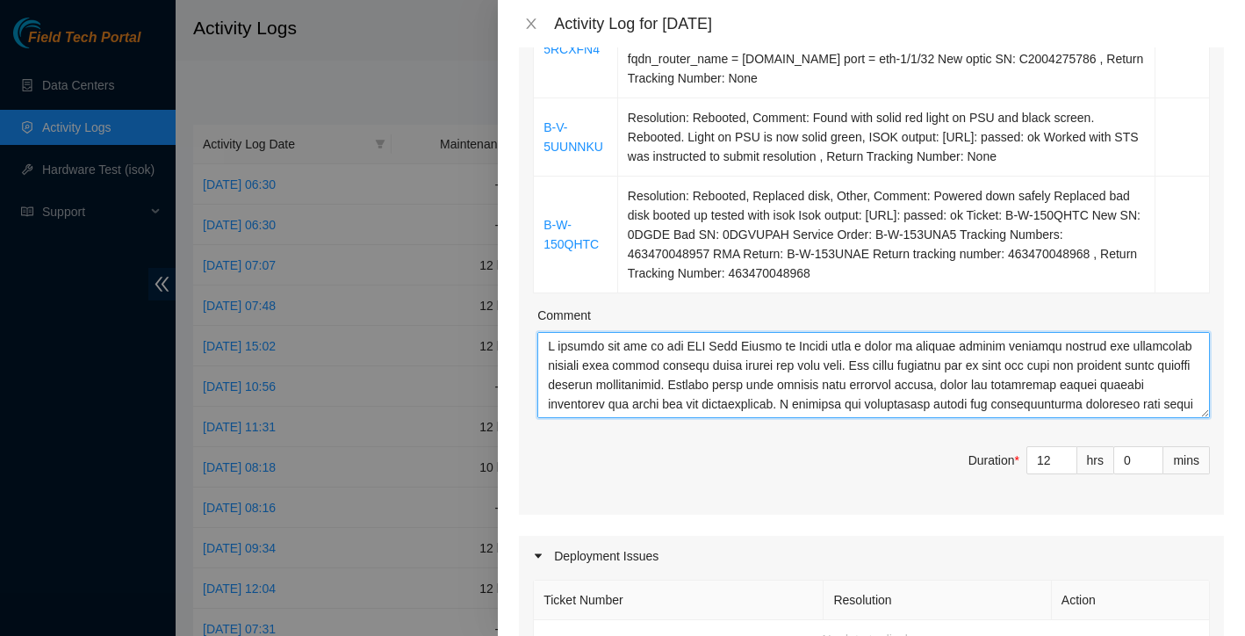
scroll to position [0, 0]
click at [556, 371] on textarea "Comment" at bounding box center [873, 375] width 673 height 86
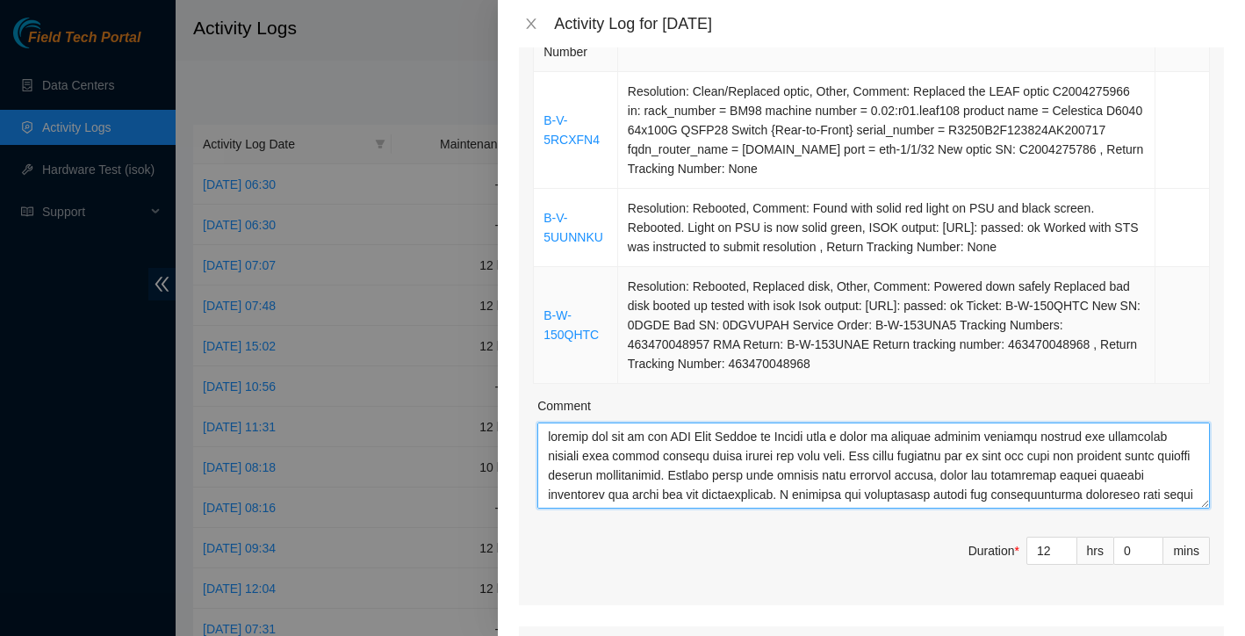
scroll to position [306, 0]
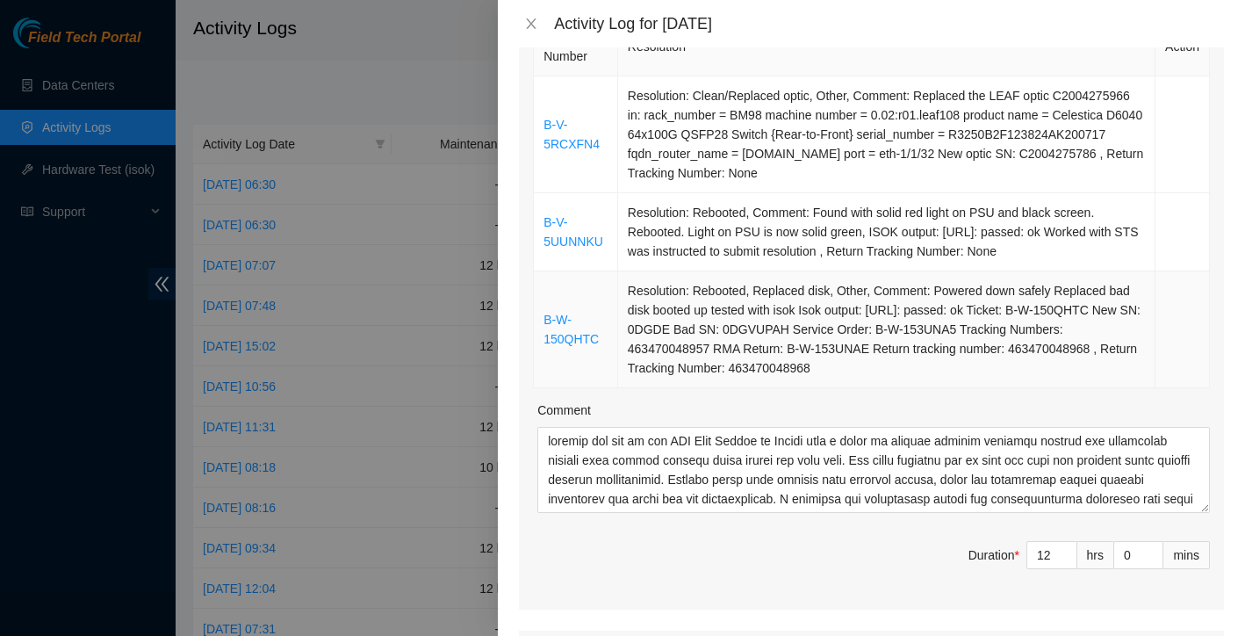
drag, startPoint x: 544, startPoint y: 88, endPoint x: 993, endPoint y: 391, distance: 541.4
click at [994, 388] on tbody "B-V-5RCXFN4 Resolution: Clean/Replaced optic, Other, Comment: Replaced the LEAF…" at bounding box center [872, 232] width 676 height 312
copy tbody "B-V-5RCXFN4 Resolution: Clean/Replaced optic, Other, Comment: Replaced the LEAF…"
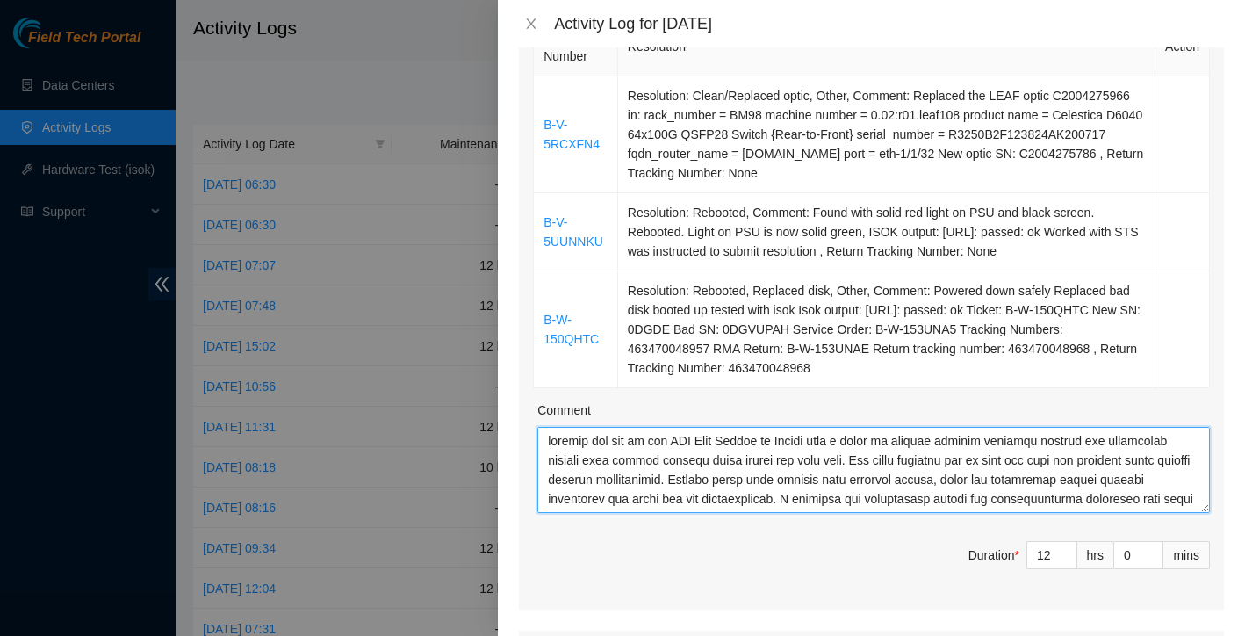
click at [566, 458] on textarea "Comment" at bounding box center [873, 470] width 673 height 86
paste textarea "B-V-5RCXFN4 Resolution: Clean/Replaced optic, Other, Comment: Replaced the LEAF…"
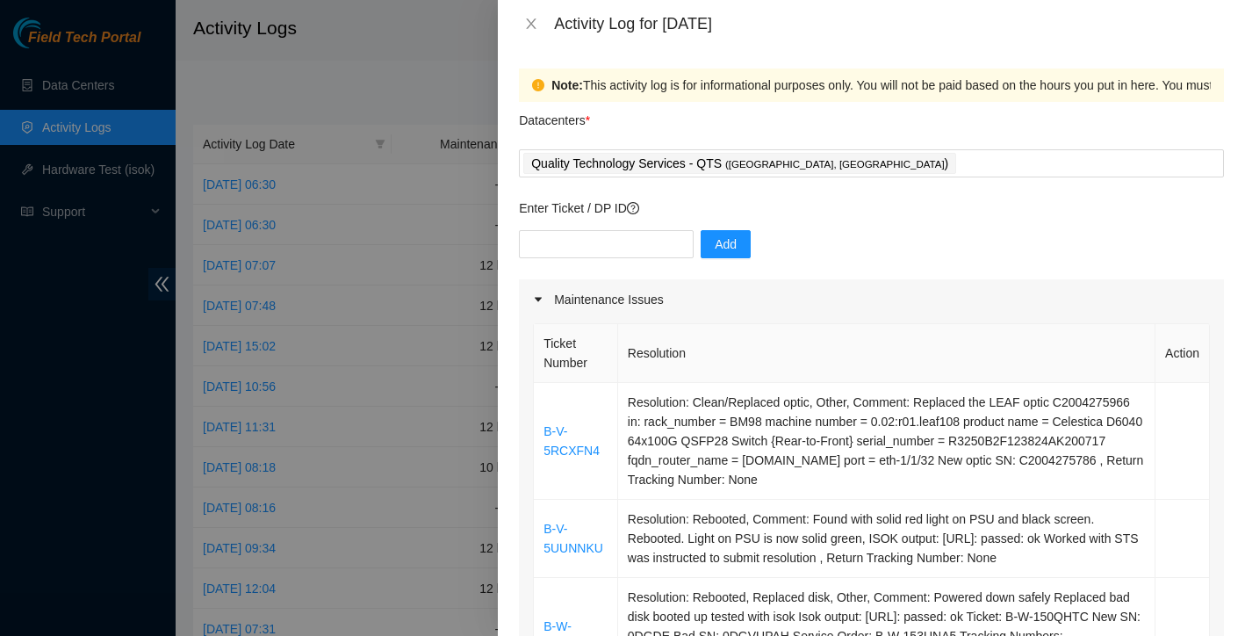
scroll to position [0, 0]
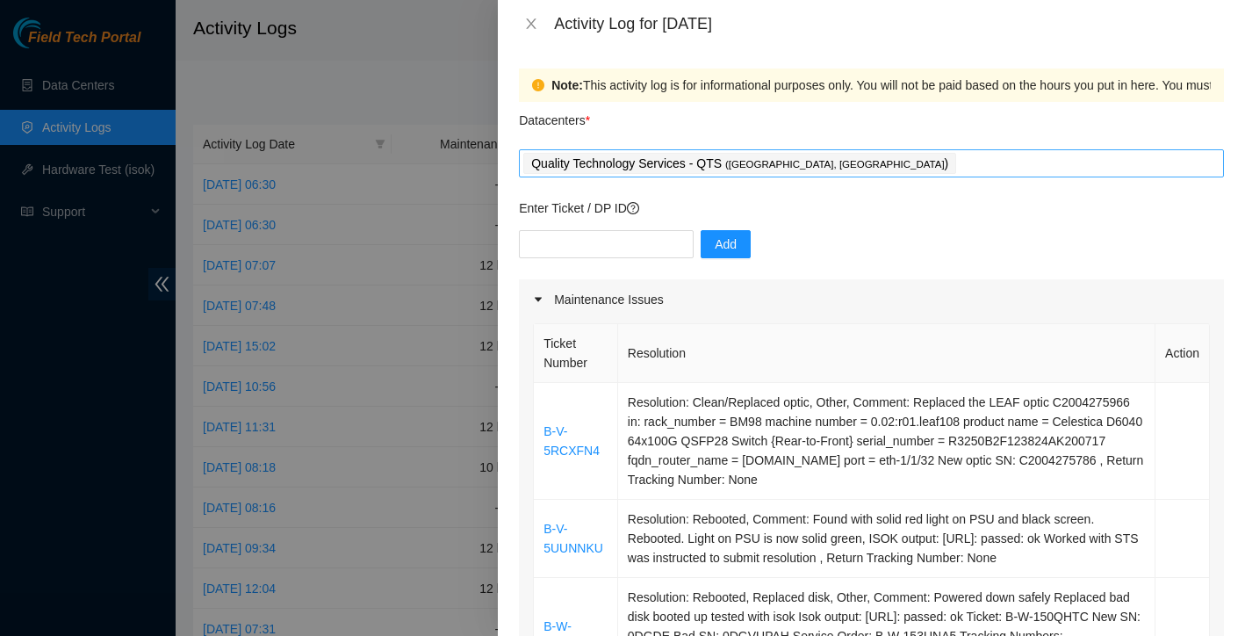
click at [862, 166] on div "Quality Technology Services - QTS ( Irving, TX )" at bounding box center [871, 163] width 696 height 25
type textarea "B-V-5RCXFN4 Resolution: Clean/Replaced optic, Other, Comment: Replaced the LEAF…"
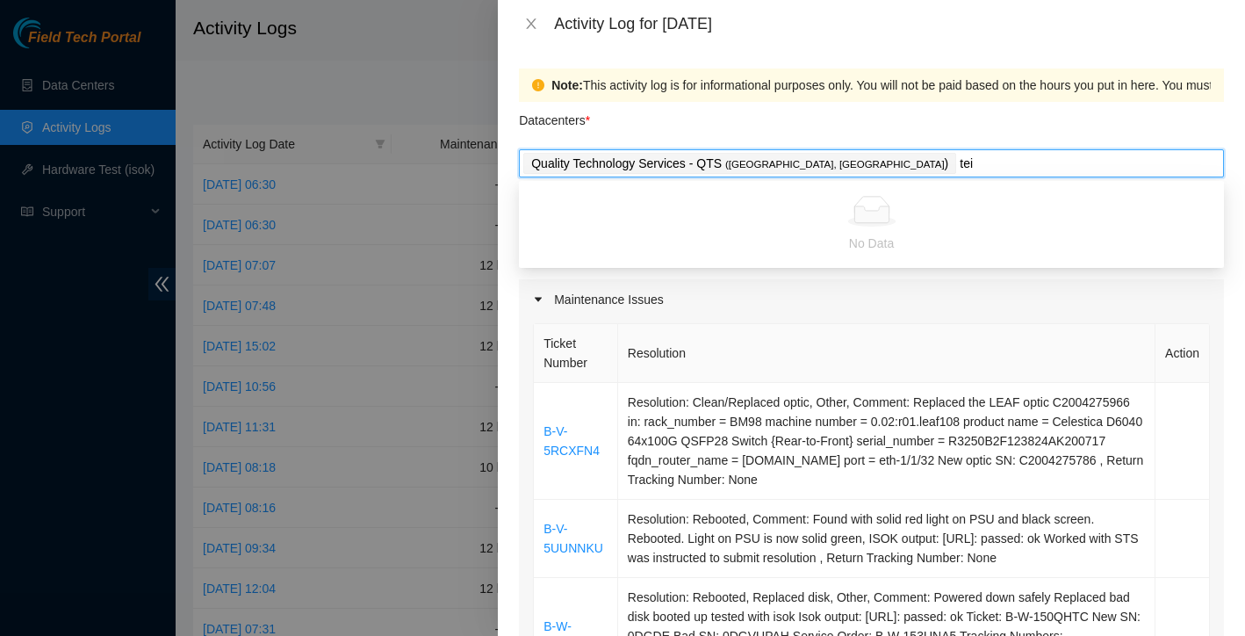
type input "te"
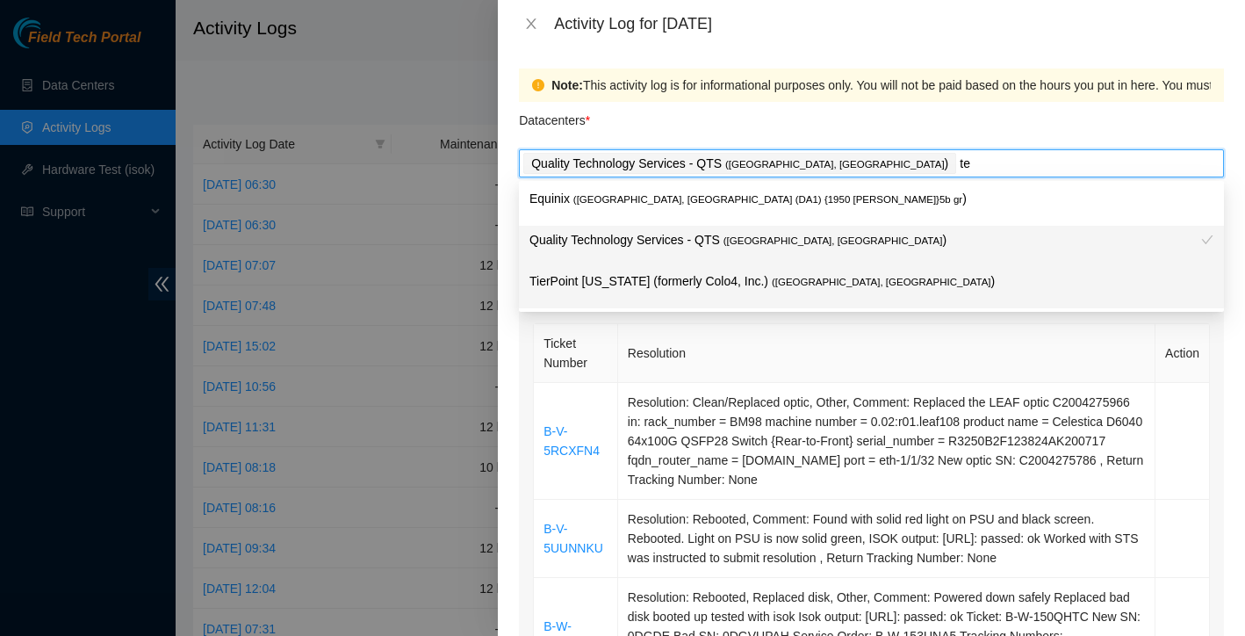
click at [704, 284] on p "TierPoint Texas (formerly Colo4, Inc.) ( Dallas, TX )" at bounding box center [871, 281] width 684 height 20
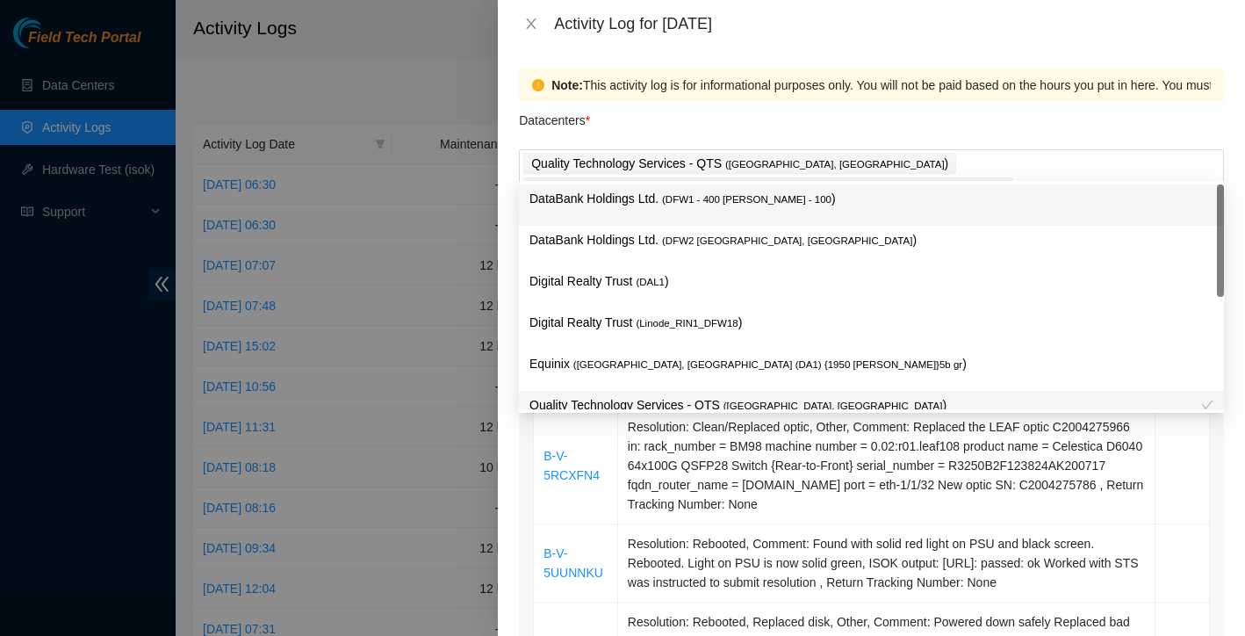
click at [1002, 121] on div "Datacenters *" at bounding box center [871, 125] width 705 height 47
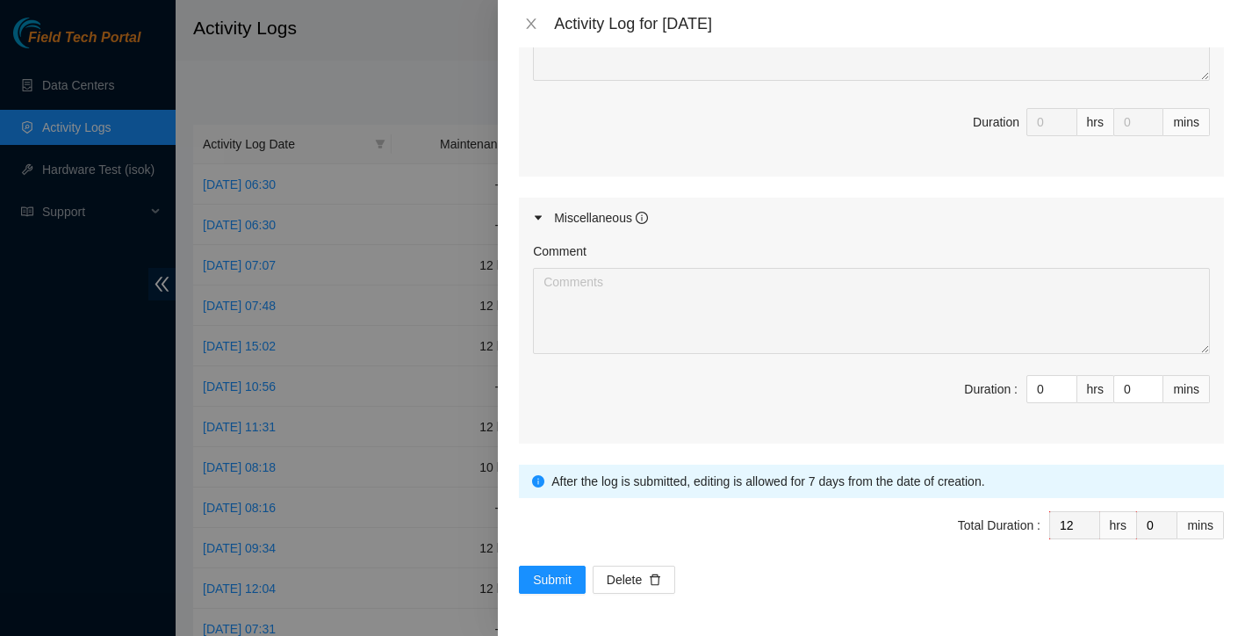
scroll to position [1124, 0]
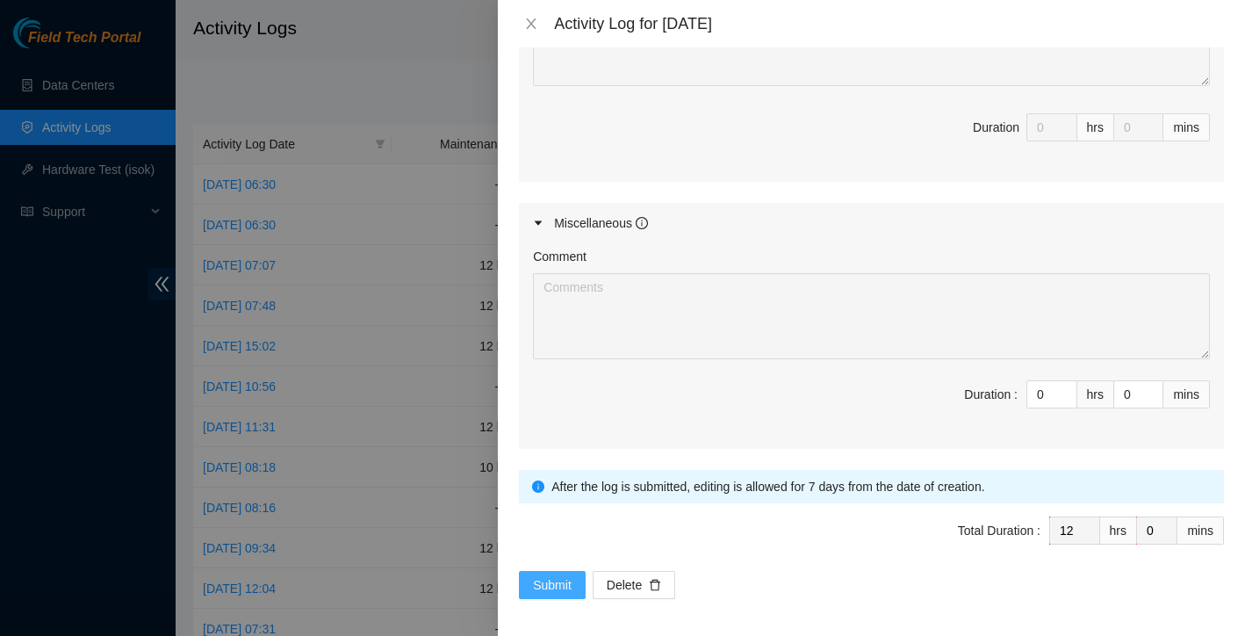
click at [543, 575] on span "Submit" at bounding box center [552, 584] width 39 height 19
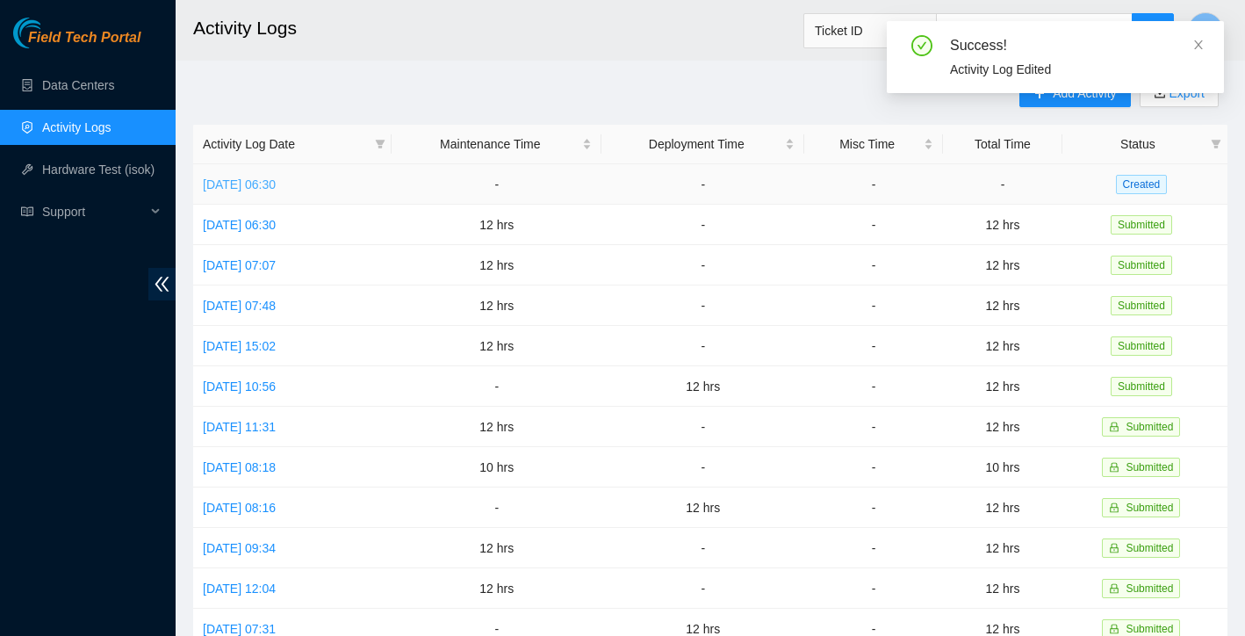
click at [276, 179] on link "Wed, 10 Sep 2025 06:30" at bounding box center [239, 184] width 73 height 14
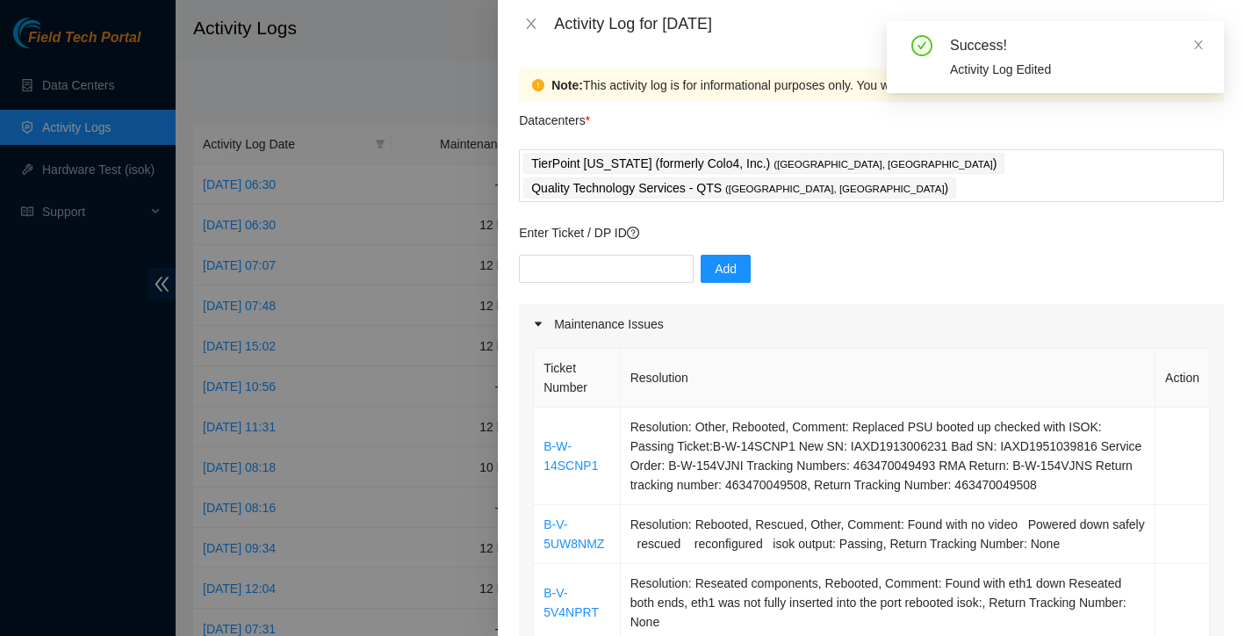
scroll to position [0, 0]
click at [1206, 45] on div "Success! Activity Log Edited" at bounding box center [1055, 57] width 337 height 72
click at [1197, 45] on icon "close" at bounding box center [1198, 45] width 12 height 12
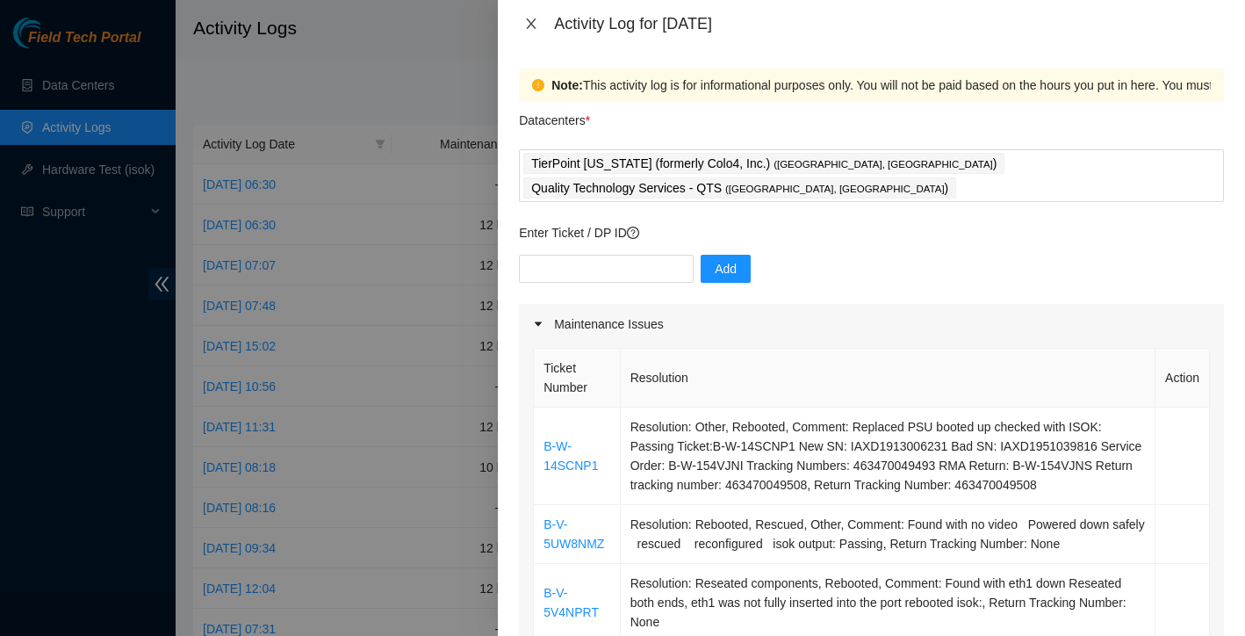
click at [532, 25] on icon "close" at bounding box center [532, 23] width 10 height 11
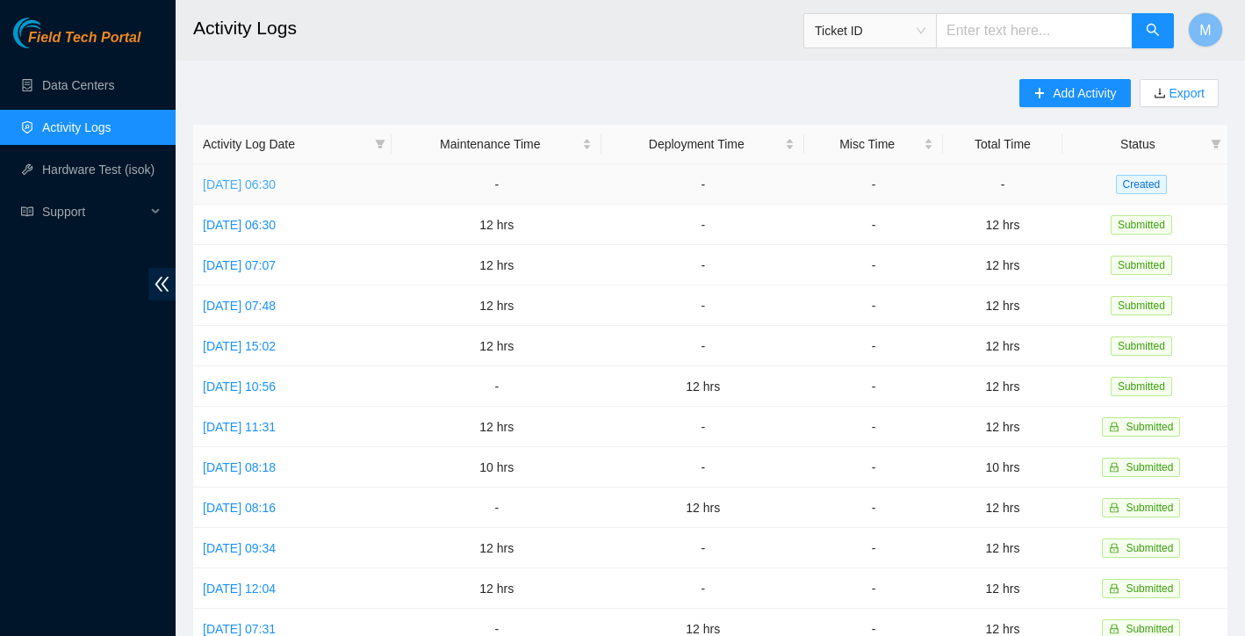
click at [276, 185] on link "Wed, 10 Sep 2025 06:30" at bounding box center [239, 184] width 73 height 14
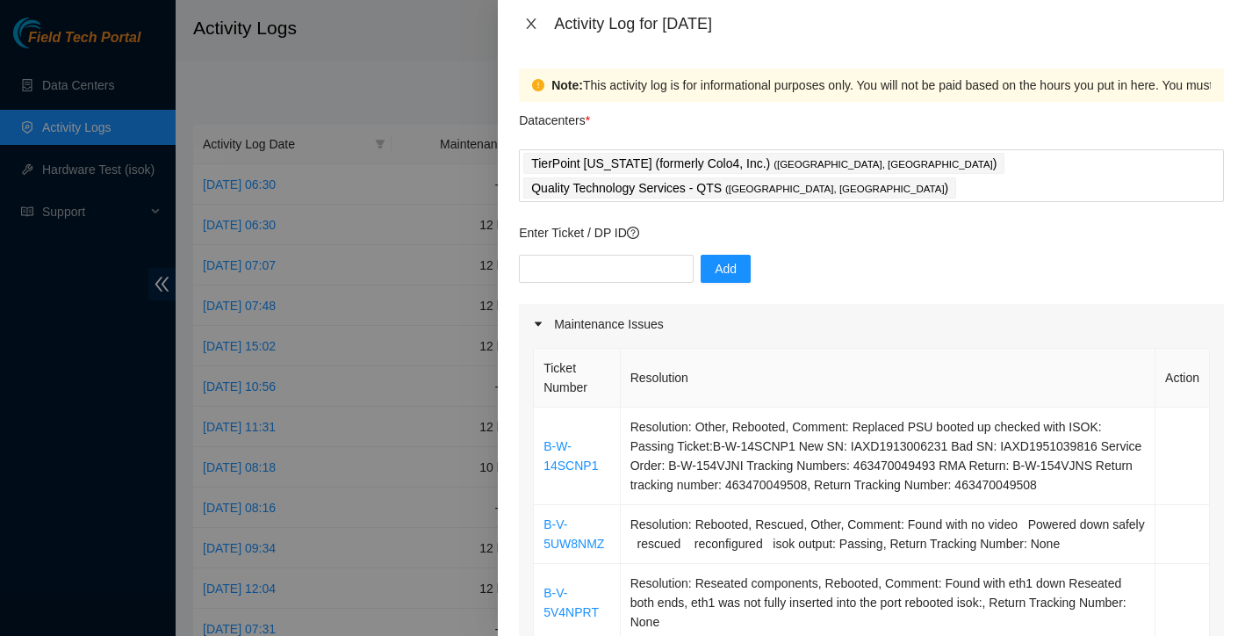
click at [536, 18] on icon "close" at bounding box center [532, 23] width 10 height 11
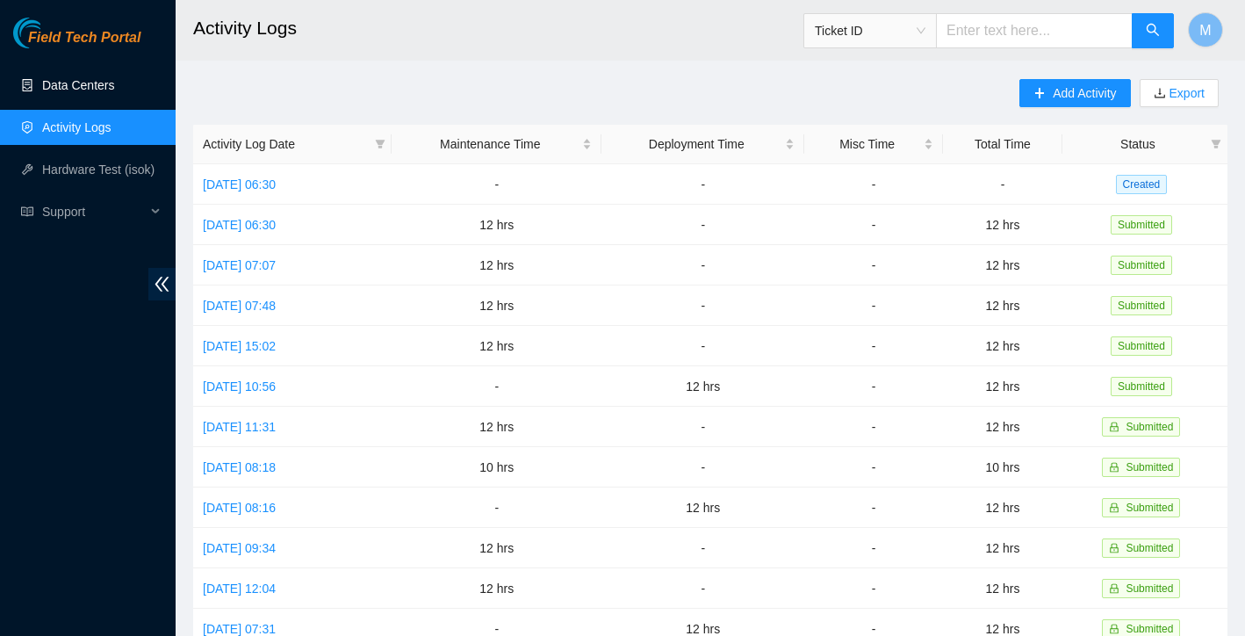
click at [85, 87] on link "Data Centers" at bounding box center [78, 85] width 72 height 14
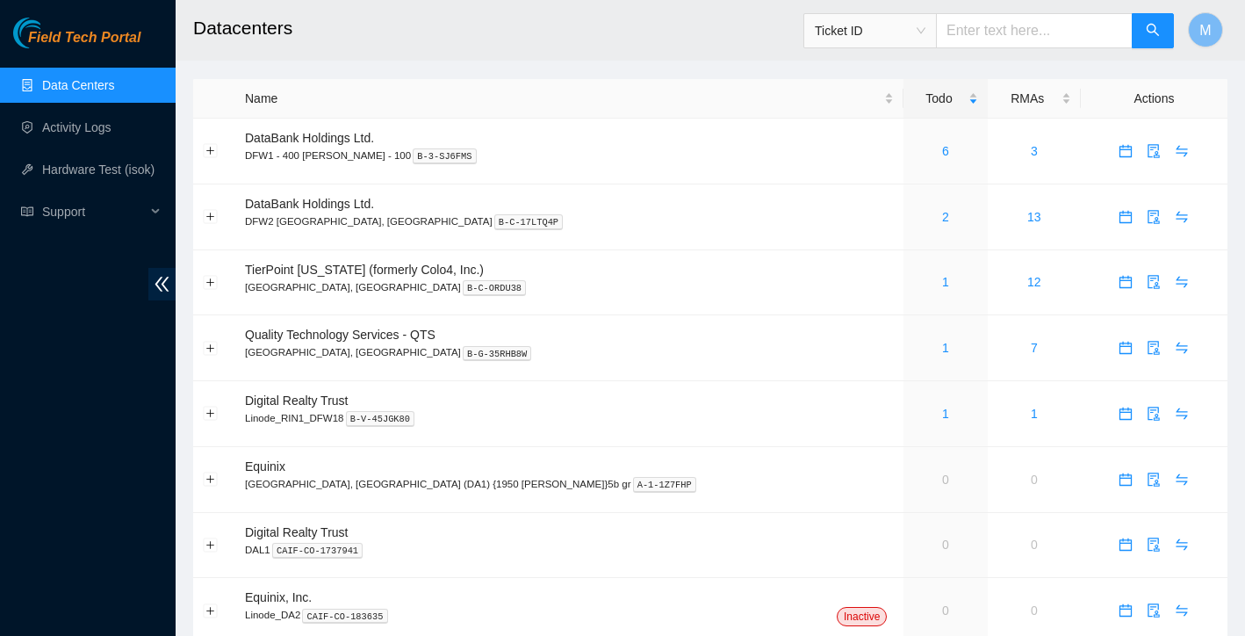
click at [897, 24] on span "Ticket ID" at bounding box center [870, 31] width 111 height 26
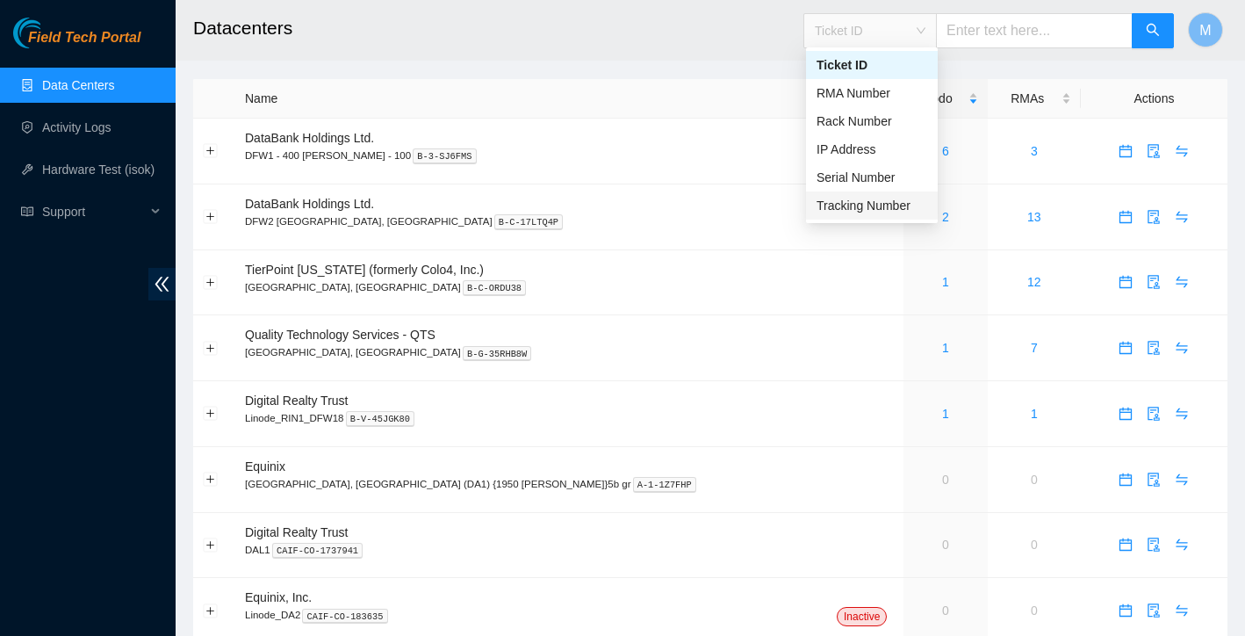
click at [868, 199] on div "Tracking Number" at bounding box center [872, 205] width 111 height 19
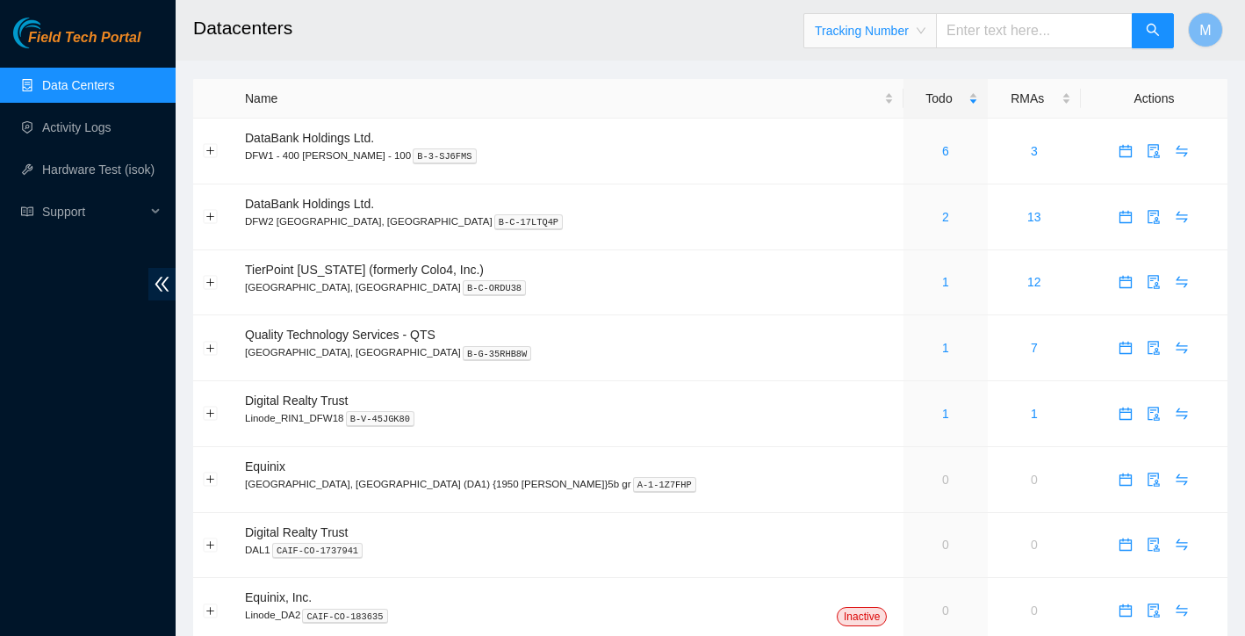
click at [1001, 40] on input "text" at bounding box center [1034, 30] width 197 height 35
type input "739263644314"
click at [1149, 34] on icon "search" at bounding box center [1153, 30] width 14 height 14
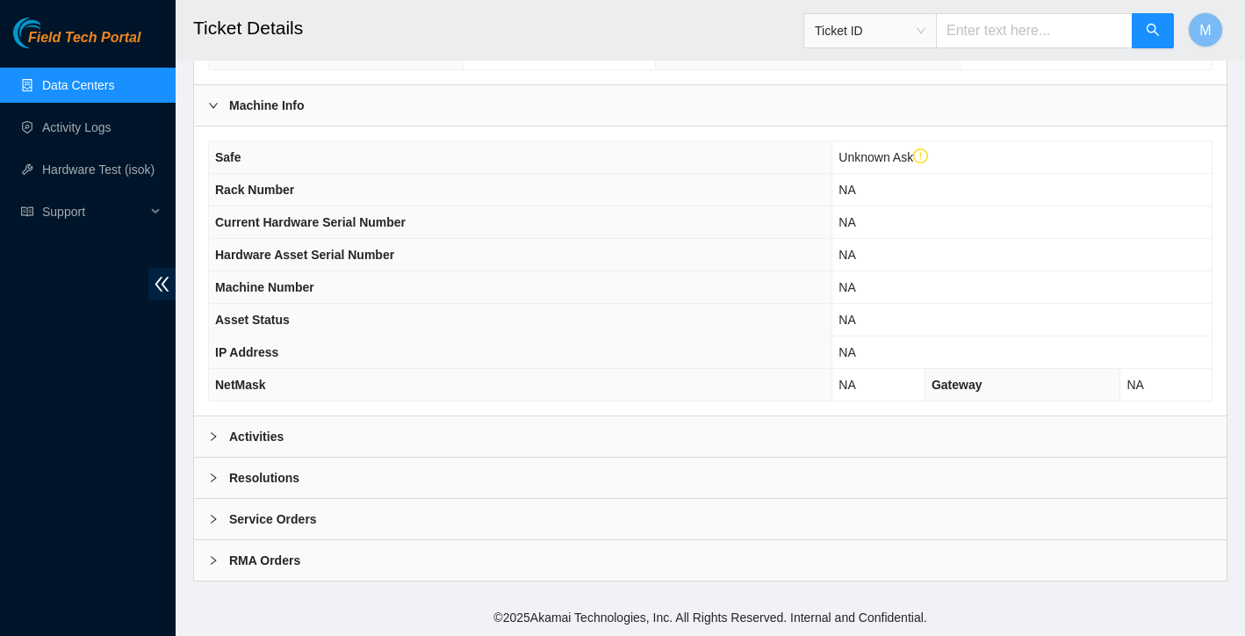
scroll to position [531, 0]
click at [271, 447] on div "Activities" at bounding box center [710, 436] width 1033 height 40
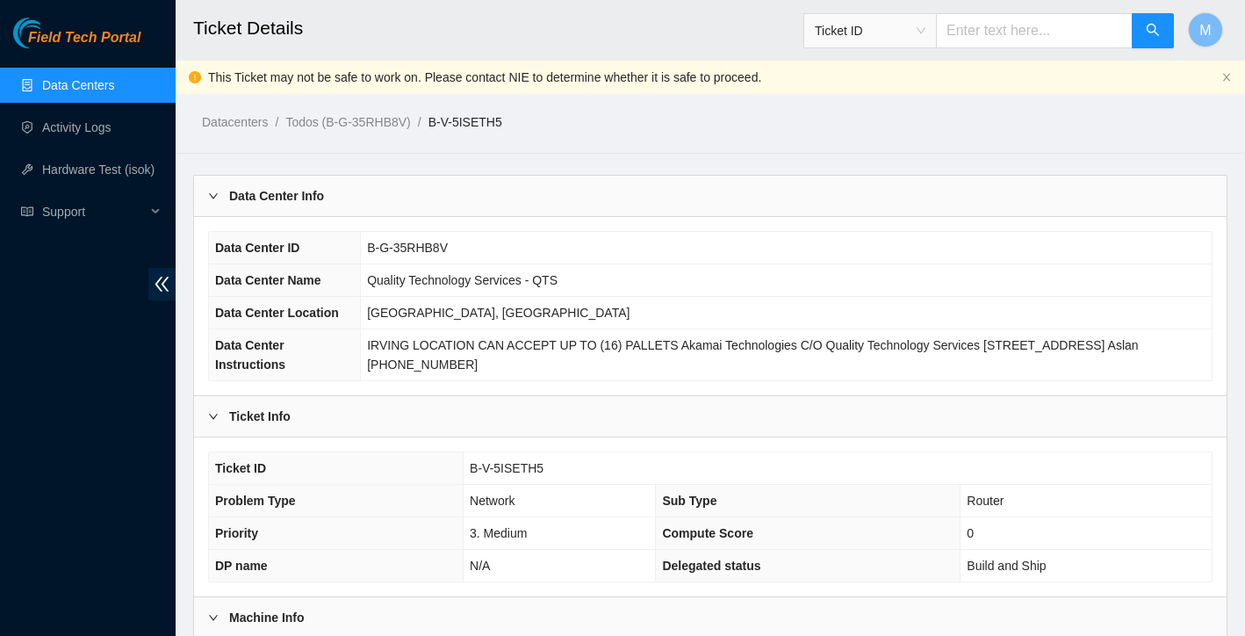
scroll to position [0, 0]
drag, startPoint x: 439, startPoint y: 120, endPoint x: 528, endPoint y: 118, distance: 88.7
click at [528, 118] on ol "Datacenters / Todos (B-G-35RHB8V) / B-V-5ISETH5 /" at bounding box center [590, 121] width 776 height 19
click at [524, 126] on ol "Datacenters / Todos (B-G-35RHB8V) / B-V-5ISETH5 /" at bounding box center [590, 121] width 776 height 19
drag, startPoint x: 441, startPoint y: 120, endPoint x: 522, endPoint y: 121, distance: 80.8
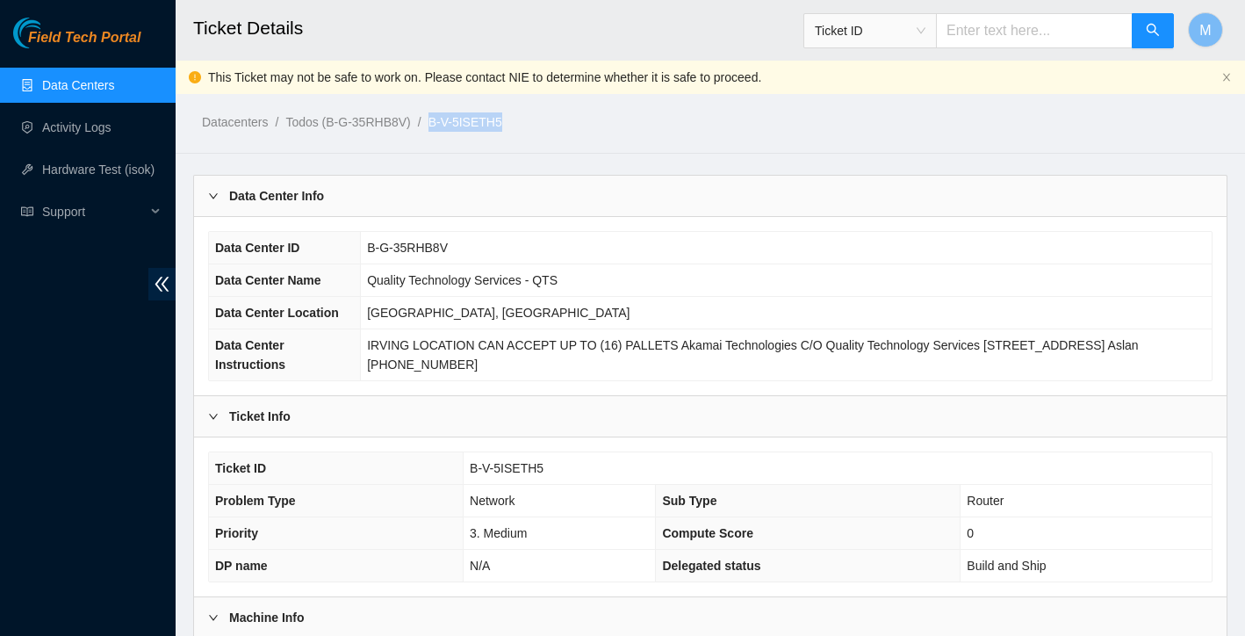
click at [522, 121] on ol "Datacenters / Todos (B-G-35RHB8V) / B-V-5ISETH5 /" at bounding box center [590, 121] width 776 height 19
copy ol "B-V-5ISETH5"
click at [462, 130] on li "B-V-5ISETH5 /" at bounding box center [466, 121] width 74 height 19
drag, startPoint x: 439, startPoint y: 120, endPoint x: 472, endPoint y: 120, distance: 32.5
click at [472, 120] on ol "Datacenters / Todos (B-G-35RHB8V) / B-V-5ISETH5 /" at bounding box center [590, 121] width 776 height 19
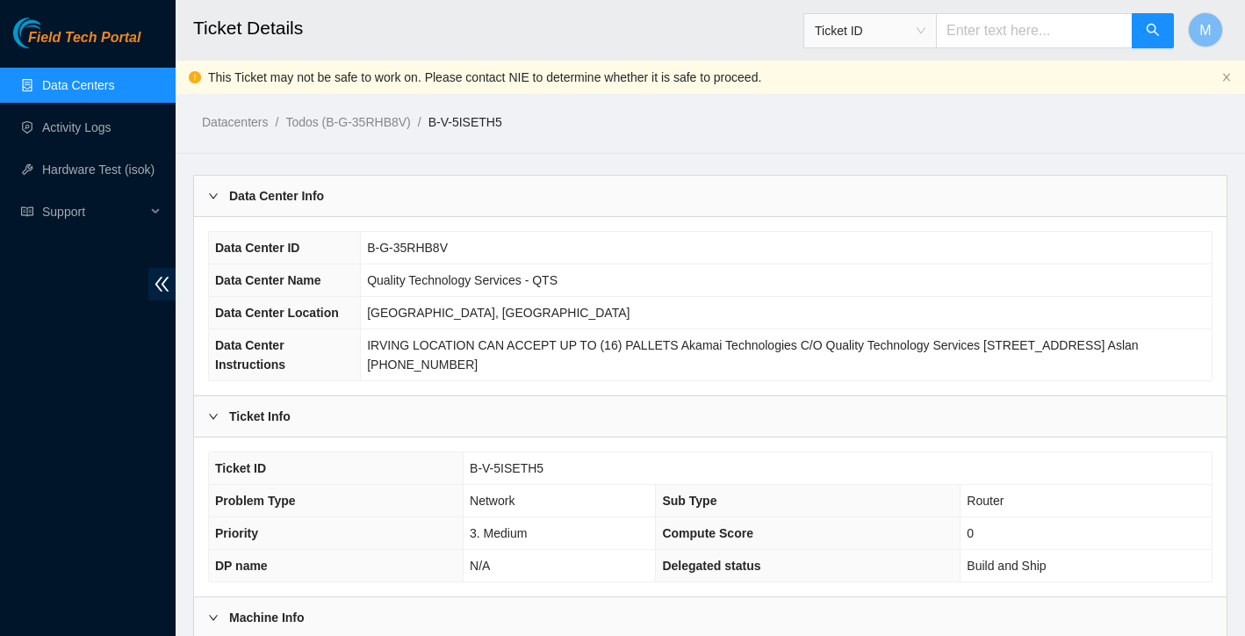
drag, startPoint x: 521, startPoint y: 121, endPoint x: 445, endPoint y: 123, distance: 75.5
click at [445, 123] on ol "Datacenters / Todos (B-G-35RHB8V) / B-V-5ISETH5 /" at bounding box center [590, 121] width 776 height 19
copy link "B-V-5ISETH5"
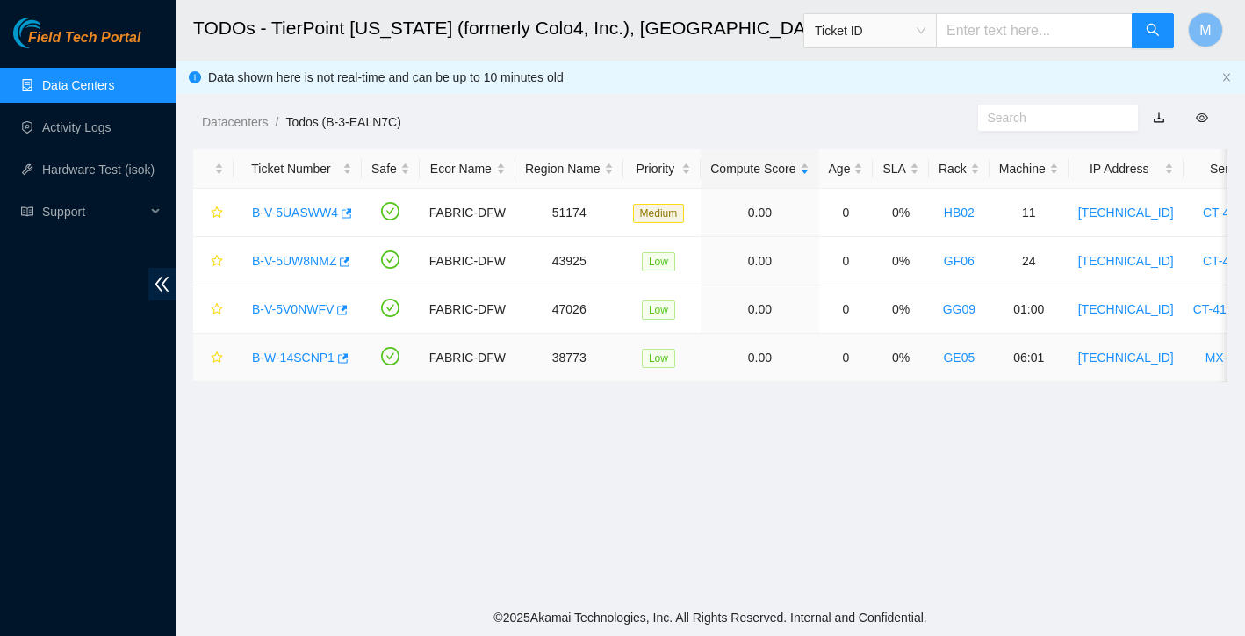
scroll to position [344, 0]
